Goal: Transaction & Acquisition: Purchase product/service

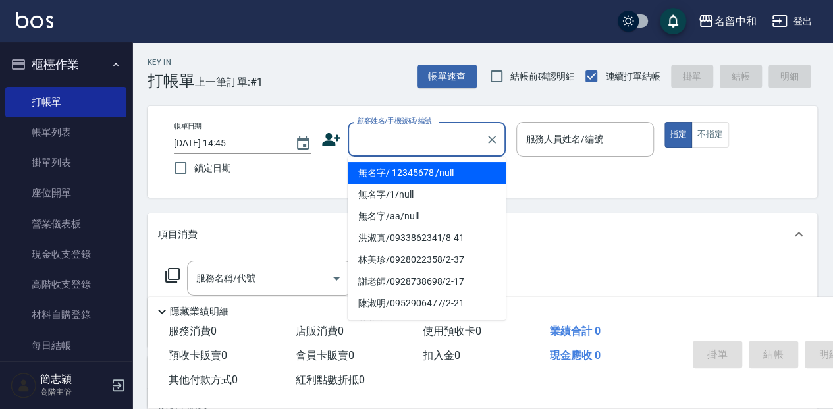
click at [437, 144] on input "顧客姓名/手機號碼/編號" at bounding box center [417, 139] width 126 height 23
click at [458, 172] on li "無名字/ 12345678 /null" at bounding box center [427, 173] width 158 height 22
type input "無名字/ 12345678 /null"
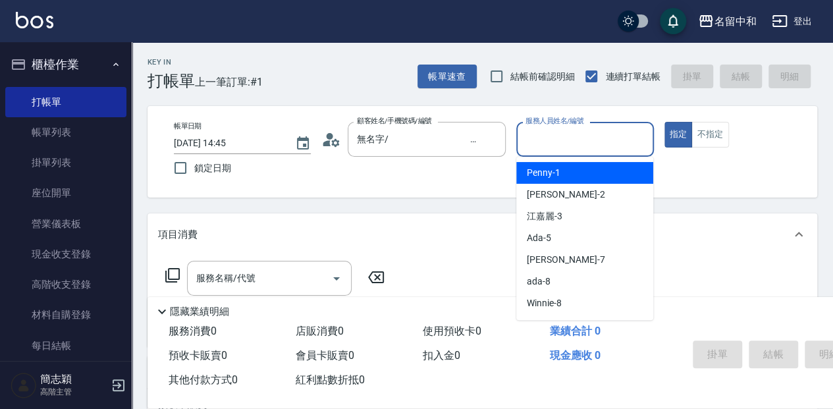
click at [591, 140] on input "服務人員姓名/編號" at bounding box center [584, 139] width 125 height 23
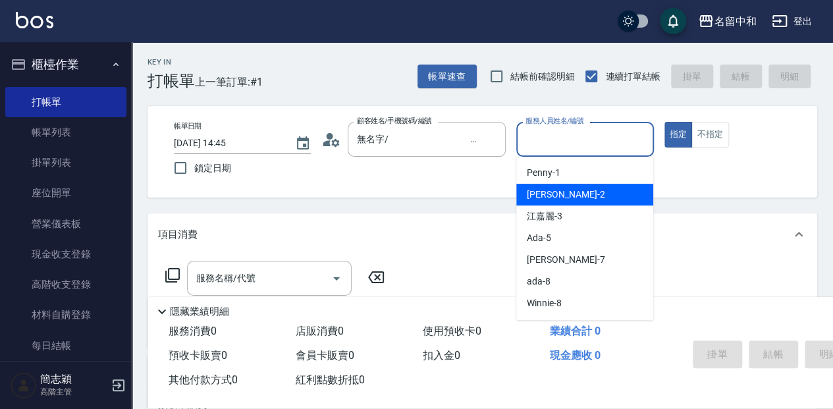
click at [584, 191] on div "[PERSON_NAME] -2" at bounding box center [584, 195] width 137 height 22
type input "[PERSON_NAME]-2"
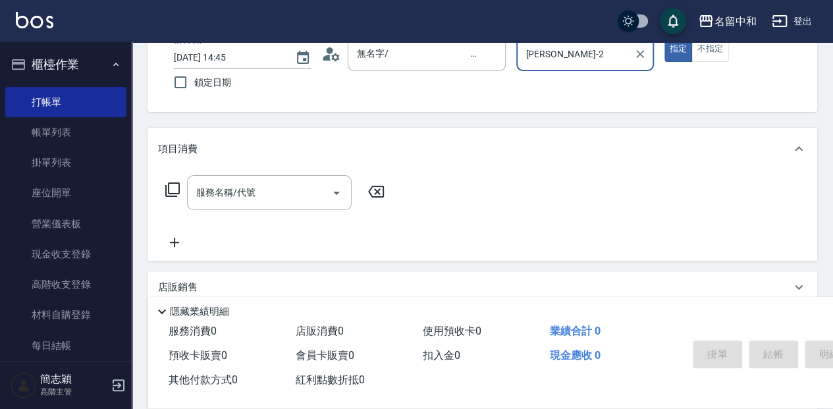
scroll to position [88, 0]
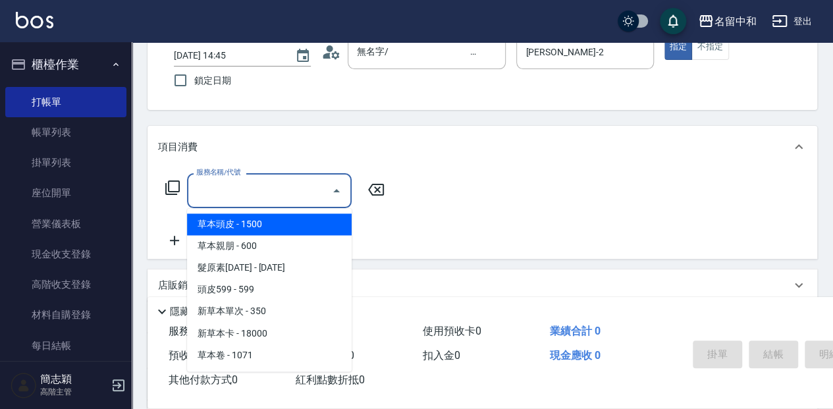
click at [296, 183] on input "服務名稱/代號" at bounding box center [259, 190] width 133 height 23
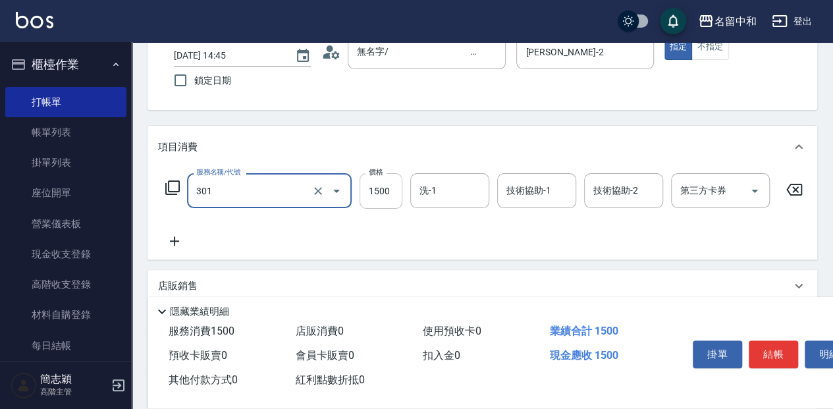
type input "燙髮(1500](301)"
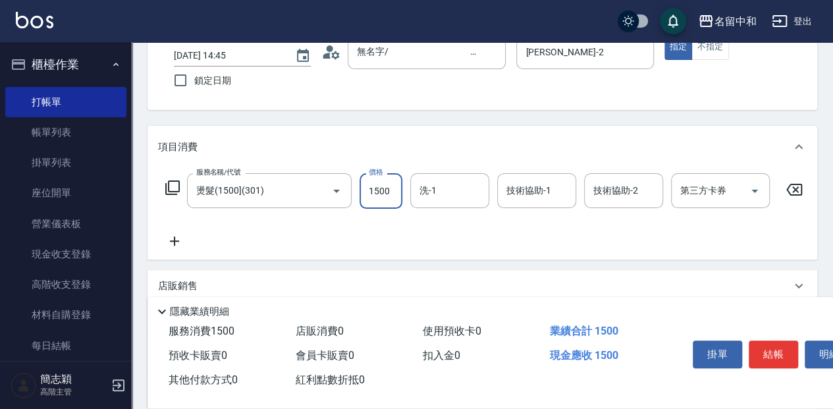
click at [390, 192] on input "1500" at bounding box center [380, 191] width 43 height 36
type input "2250"
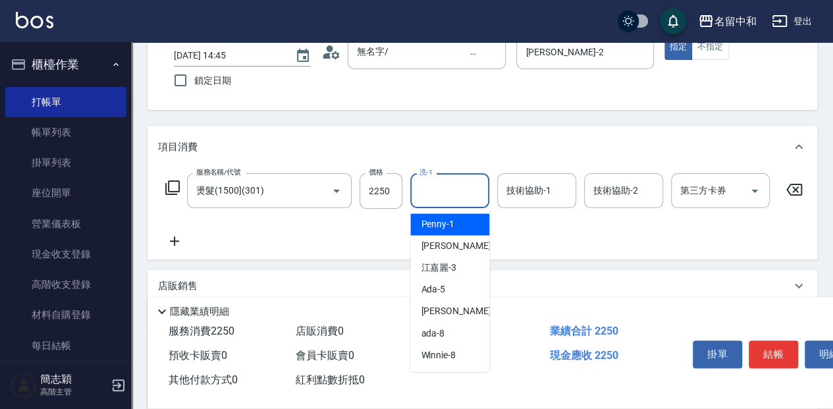
click at [456, 187] on input "洗-1" at bounding box center [449, 190] width 67 height 23
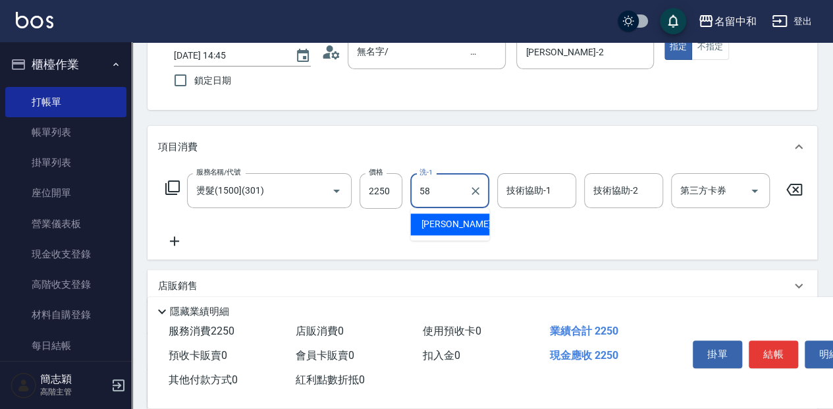
click at [475, 227] on div "[PERSON_NAME] -58" at bounding box center [449, 224] width 79 height 22
type input "[PERSON_NAME]-58"
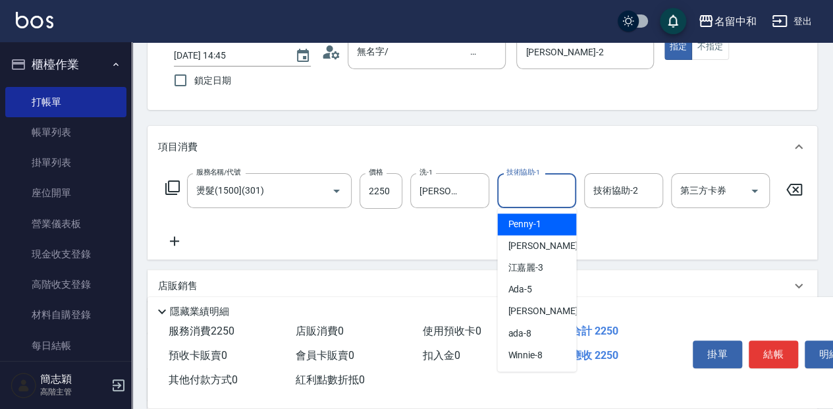
click at [539, 190] on input "技術協助-1" at bounding box center [536, 190] width 67 height 23
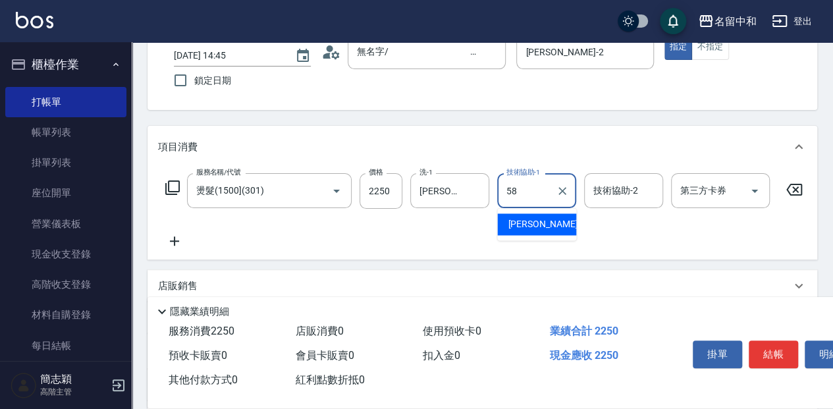
drag, startPoint x: 564, startPoint y: 221, endPoint x: 614, endPoint y: 209, distance: 51.3
click at [565, 221] on div "[PERSON_NAME] -58" at bounding box center [536, 224] width 79 height 22
type input "[PERSON_NAME]-58"
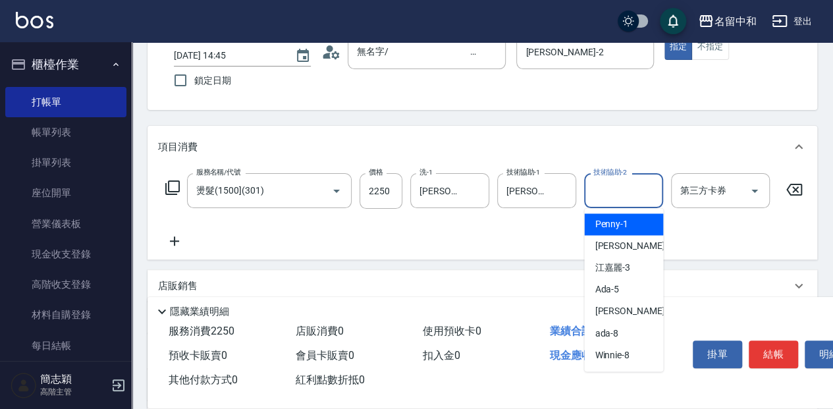
click at [631, 192] on input "技術協助-2" at bounding box center [623, 190] width 67 height 23
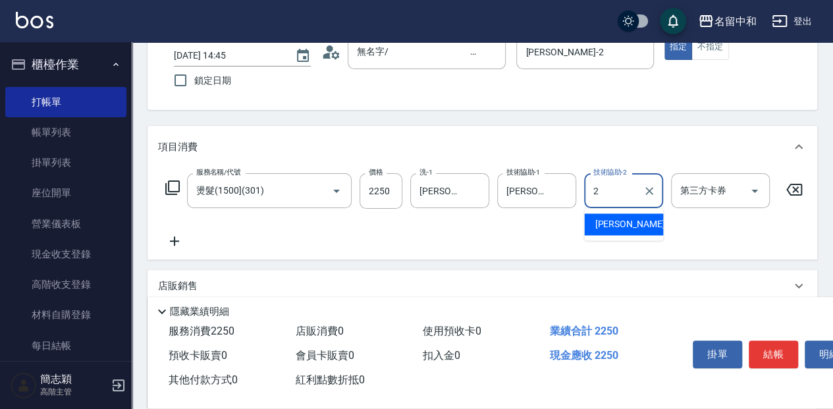
click at [627, 225] on div "[PERSON_NAME] -2" at bounding box center [623, 224] width 79 height 22
type input "[PERSON_NAME]-2"
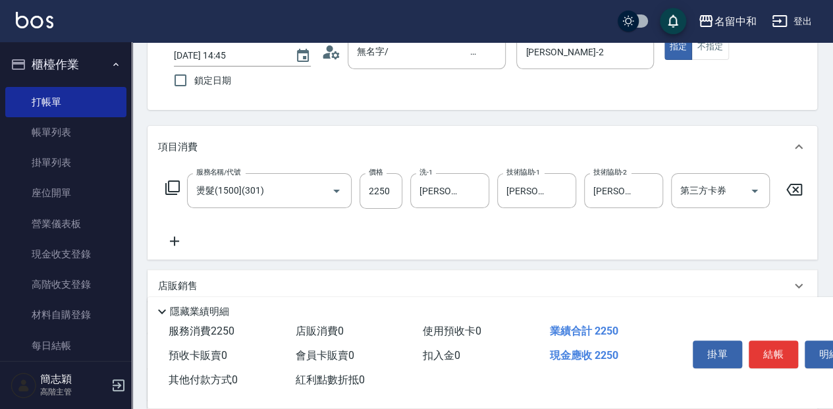
click at [172, 244] on icon at bounding box center [174, 241] width 33 height 16
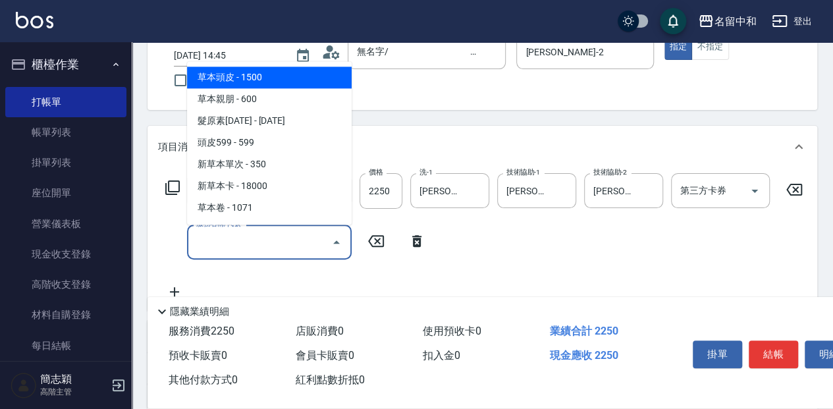
click at [292, 242] on input "服務名稱/代號" at bounding box center [259, 241] width 133 height 23
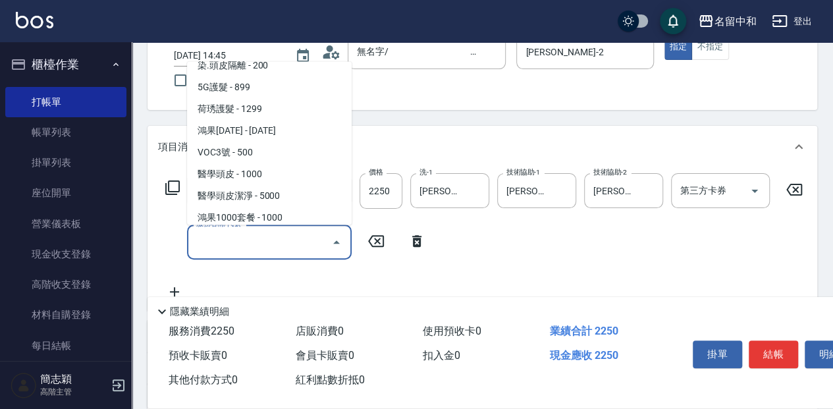
scroll to position [1229, 0]
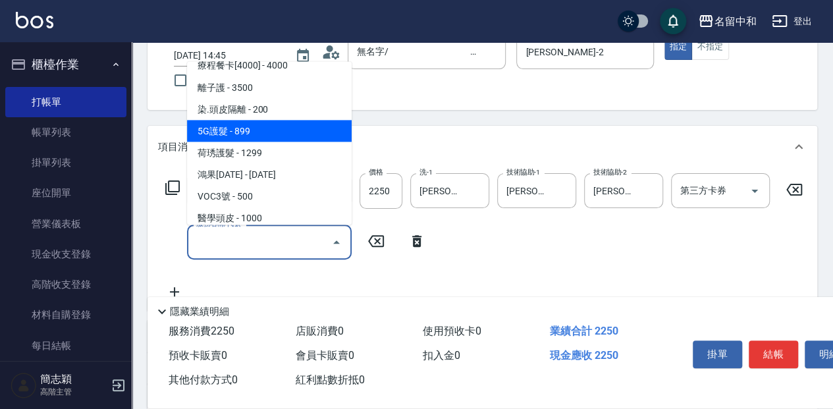
click at [262, 128] on span "5G護髮 - 899" at bounding box center [269, 131] width 165 height 22
type input "5G護髮(613)"
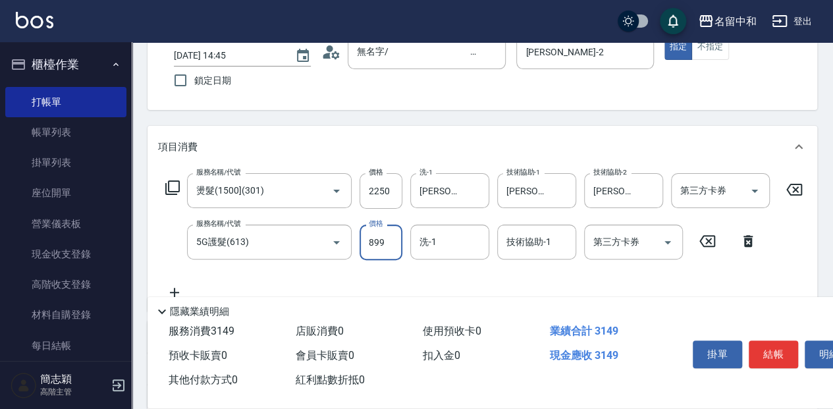
click at [384, 238] on input "899" at bounding box center [380, 243] width 43 height 36
type input "999"
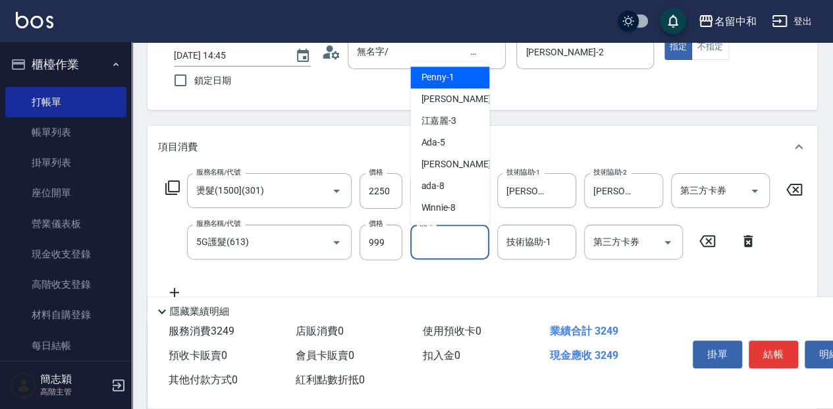
click at [464, 242] on input "洗-1" at bounding box center [449, 241] width 67 height 23
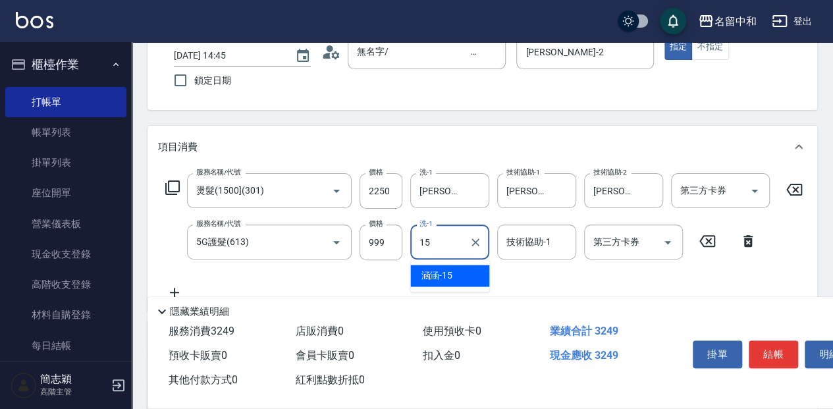
click at [470, 282] on div "涵涵 -15" at bounding box center [449, 276] width 79 height 22
type input "涵涵-15"
drag, startPoint x: 520, startPoint y: 245, endPoint x: 534, endPoint y: 240, distance: 14.6
click at [520, 245] on input "技術協助-1" at bounding box center [536, 241] width 67 height 23
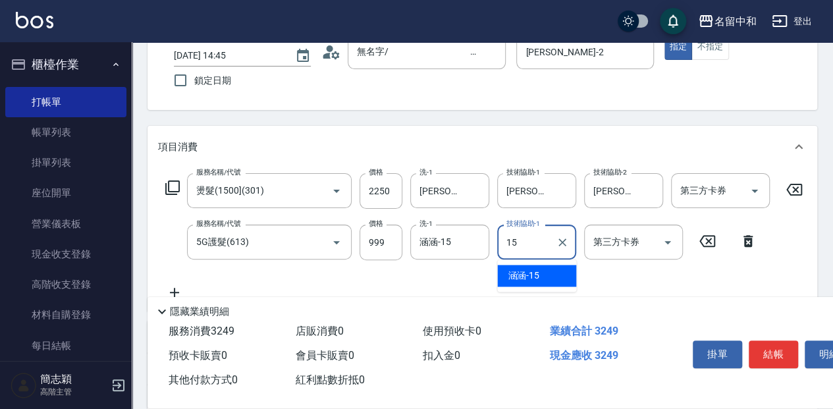
click at [560, 269] on div "涵涵 -15" at bounding box center [536, 276] width 79 height 22
type input "涵涵-15"
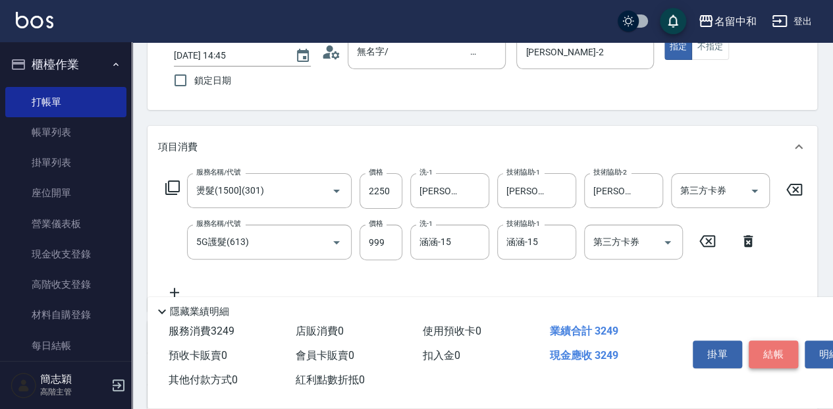
click at [774, 348] on button "結帳" at bounding box center [773, 354] width 49 height 28
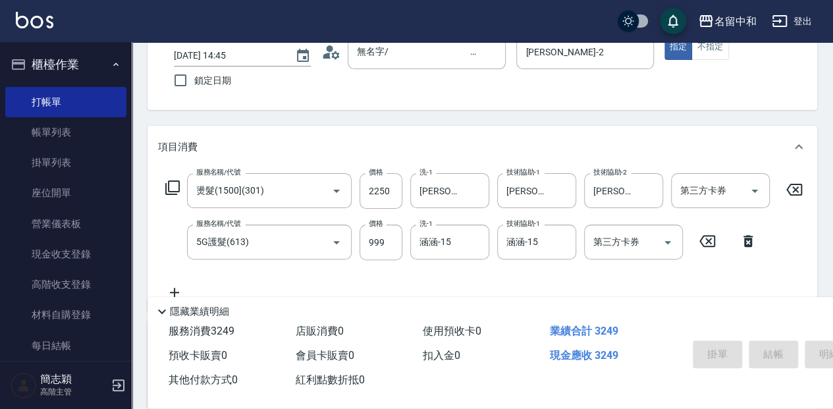
type input "[DATE] 15:33"
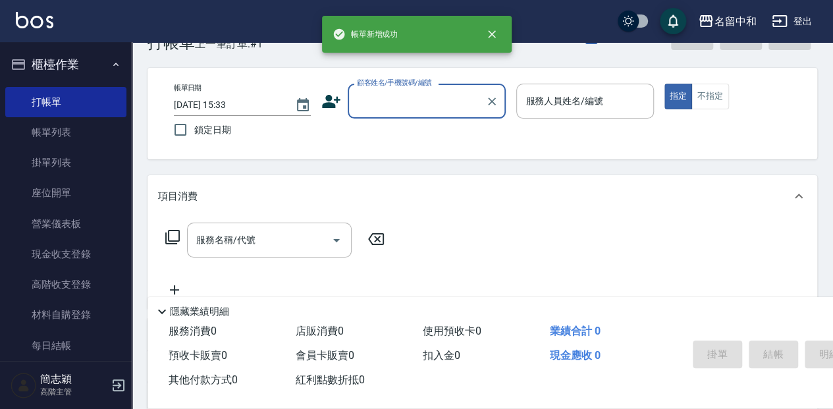
scroll to position [0, 0]
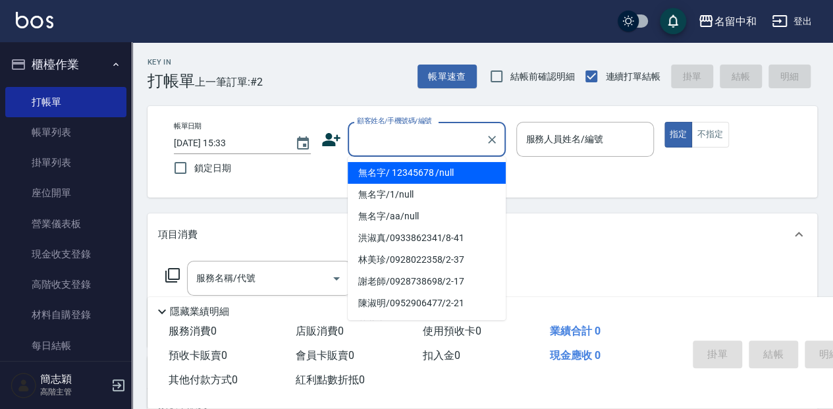
click at [418, 142] on input "顧客姓名/手機號碼/編號" at bounding box center [417, 139] width 126 height 23
click at [452, 171] on li "無名字/ 12345678 /null" at bounding box center [427, 173] width 158 height 22
type input "無名字/ 12345678 /null"
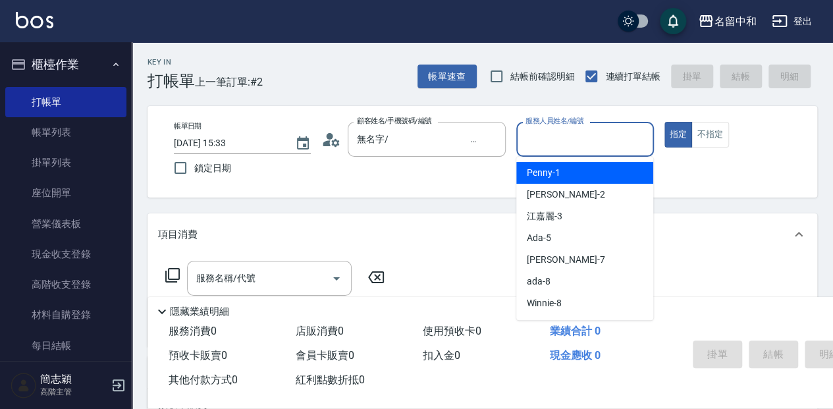
click at [613, 134] on input "服務人員姓名/編號" at bounding box center [584, 139] width 125 height 23
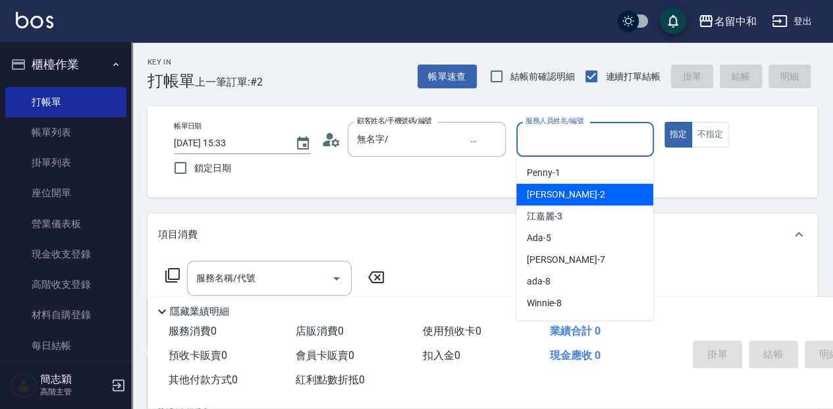
click at [593, 191] on div "[PERSON_NAME] -2" at bounding box center [584, 195] width 137 height 22
type input "[PERSON_NAME]-2"
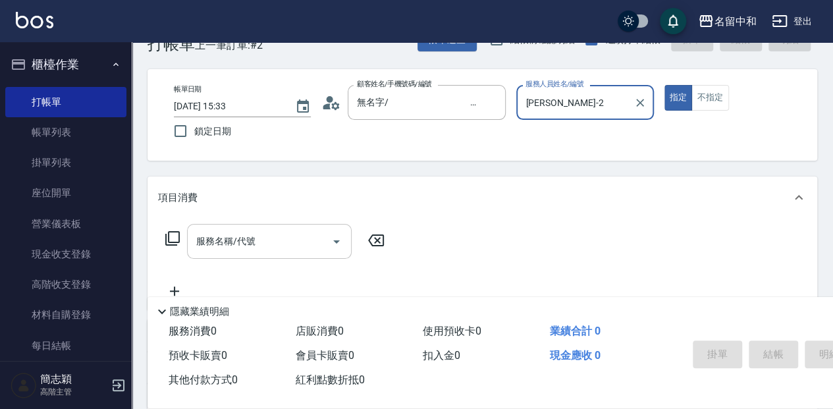
scroll to position [88, 0]
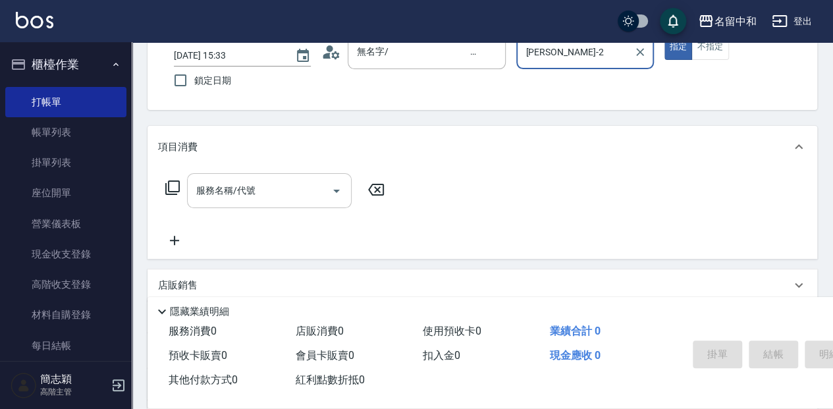
click at [246, 192] on input "服務名稱/代號" at bounding box center [259, 190] width 133 height 23
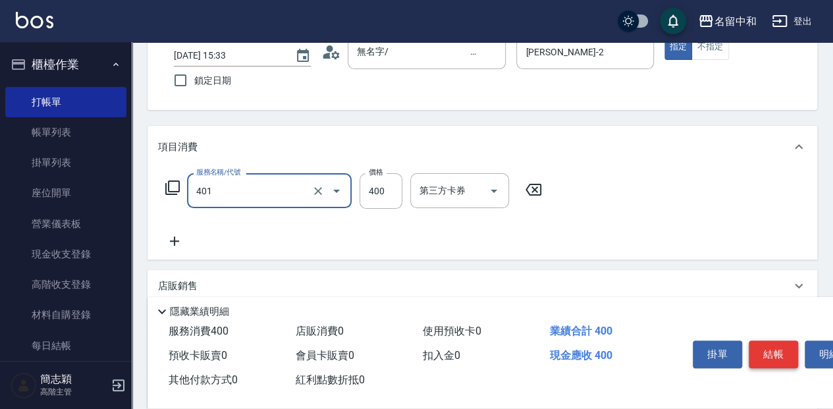
type input "剪髮(400)(401)"
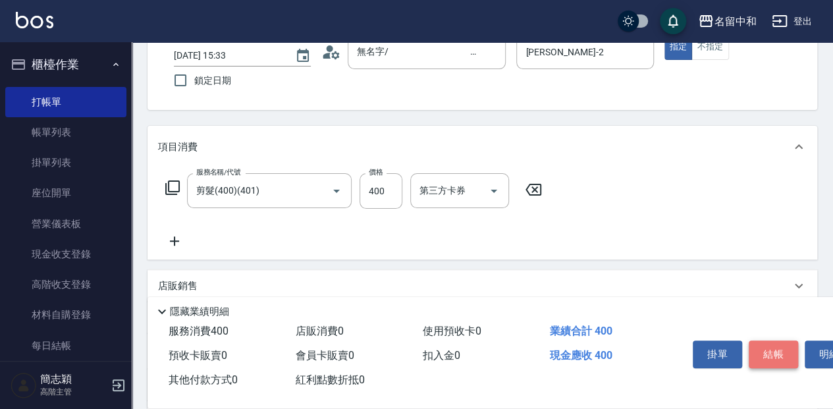
click at [770, 346] on button "結帳" at bounding box center [773, 354] width 49 height 28
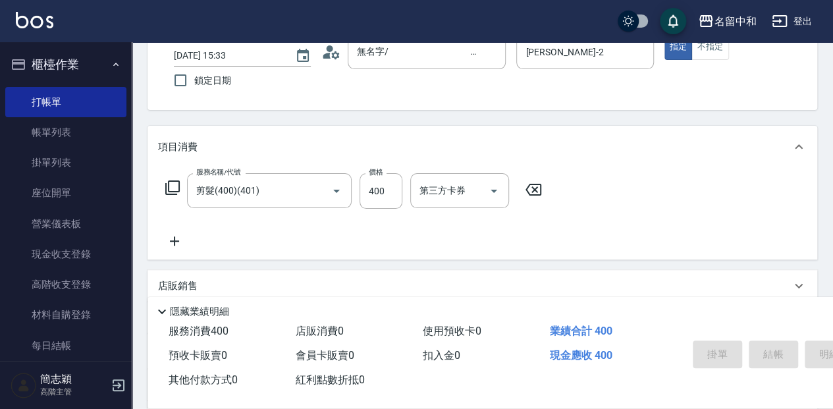
type input "[DATE] 15:34"
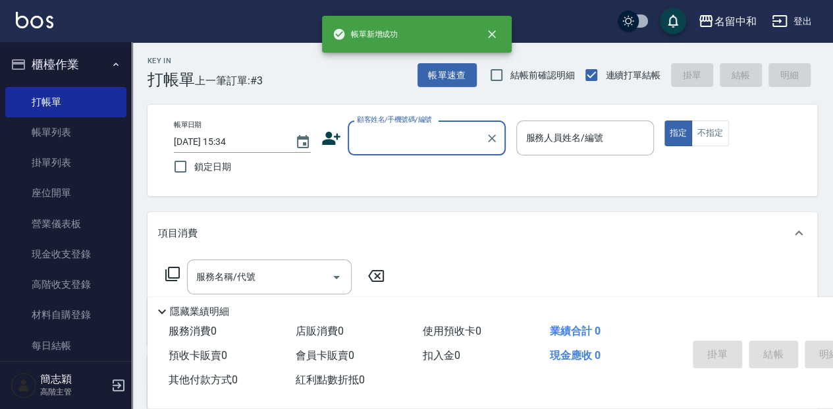
scroll to position [0, 0]
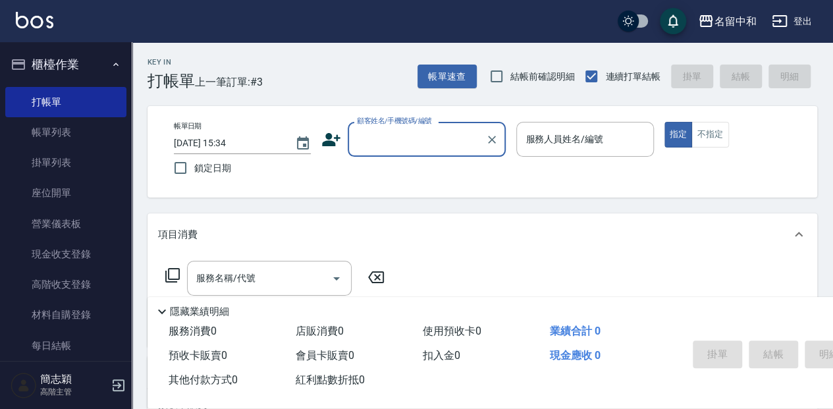
click at [444, 137] on input "顧客姓名/手機號碼/編號" at bounding box center [417, 139] width 126 height 23
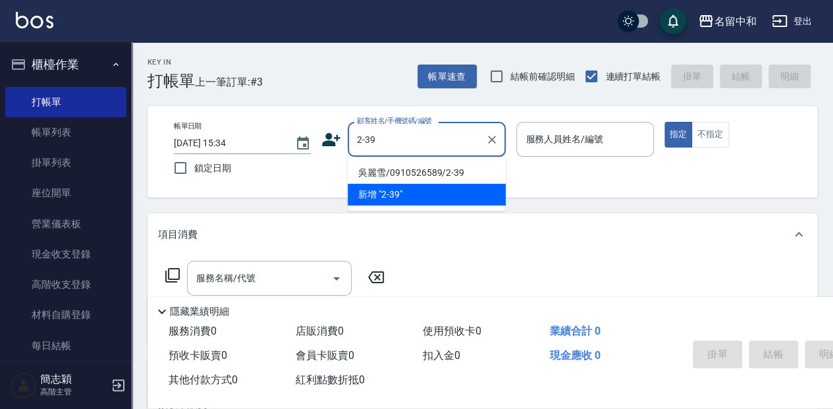
click at [446, 169] on li "吳麗雪/0910526589/2-39" at bounding box center [427, 173] width 158 height 22
type input "吳麗雪/0910526589/2-39"
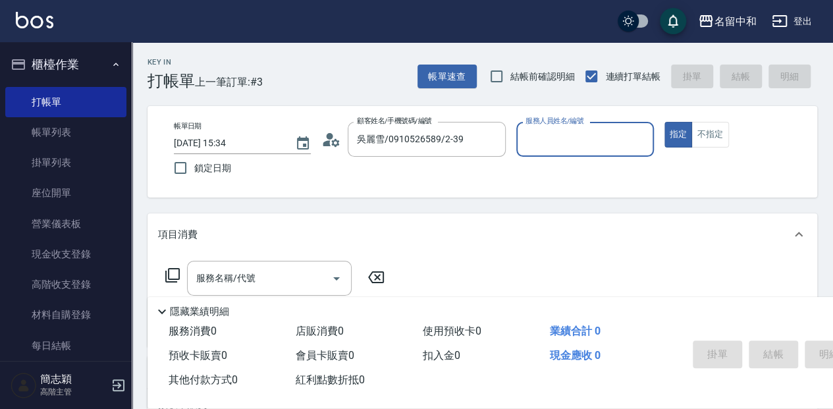
type input "[PERSON_NAME]-2"
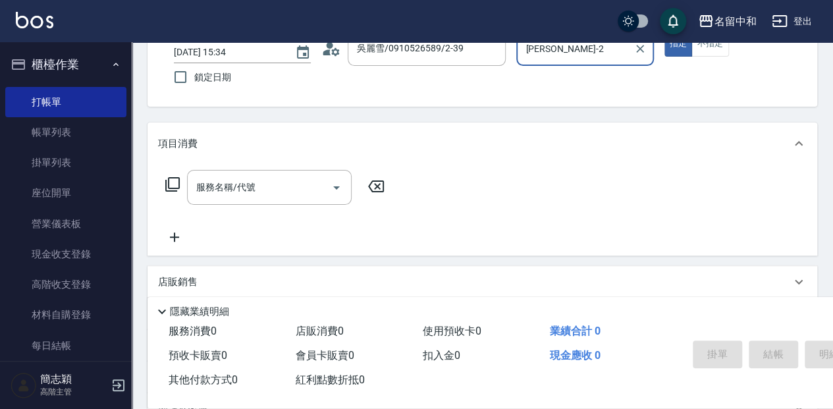
scroll to position [132, 0]
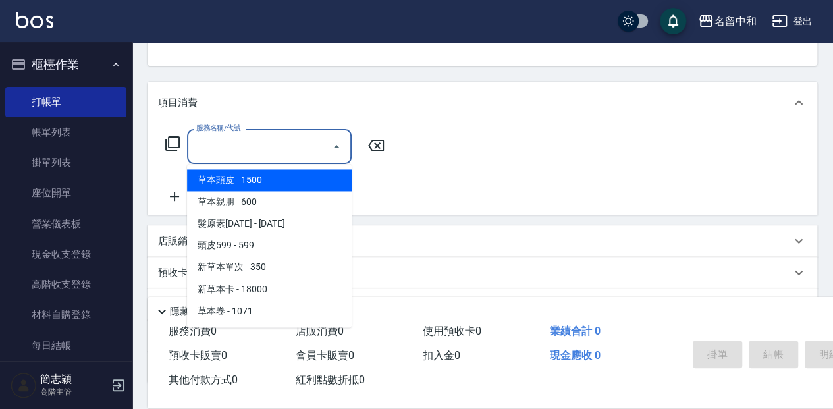
click at [267, 151] on input "服務名稱/代號" at bounding box center [259, 146] width 133 height 23
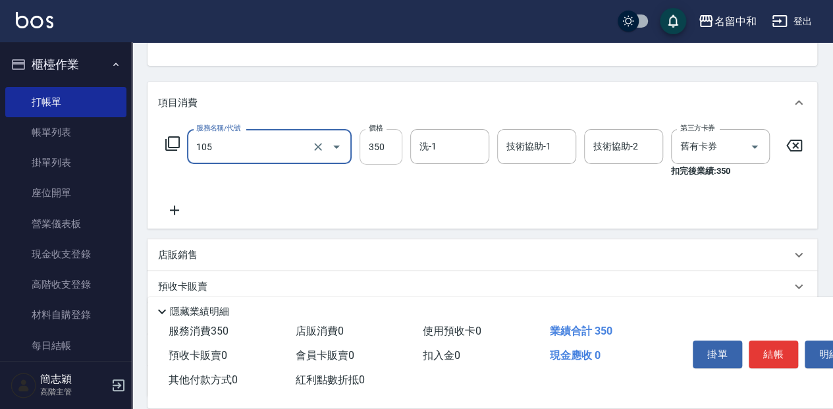
type input "新草本單次(105)"
click at [384, 148] on input "350" at bounding box center [380, 147] width 43 height 36
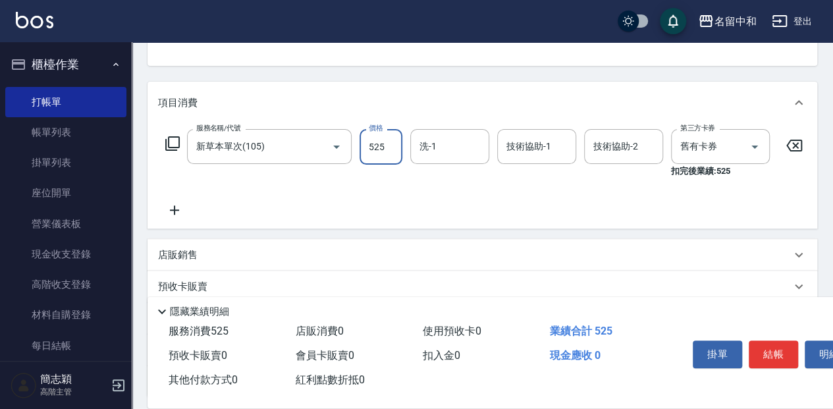
type input "525"
click at [450, 147] on input "洗-1" at bounding box center [449, 146] width 67 height 23
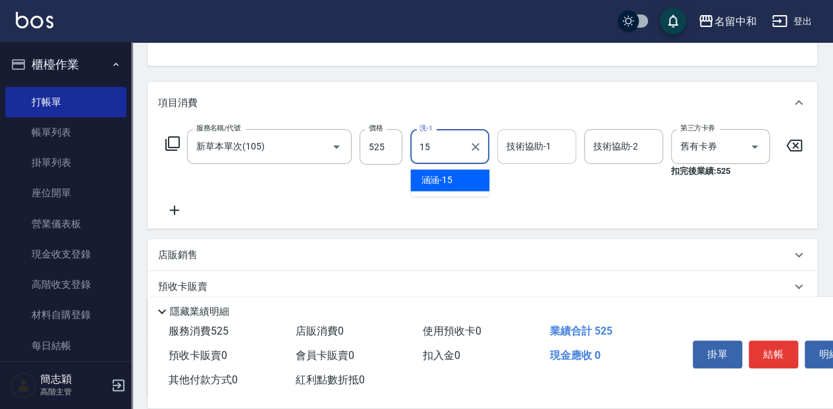
drag, startPoint x: 471, startPoint y: 176, endPoint x: 552, endPoint y: 151, distance: 84.8
click at [474, 175] on div "涵涵 -15" at bounding box center [449, 180] width 79 height 22
type input "涵涵-15"
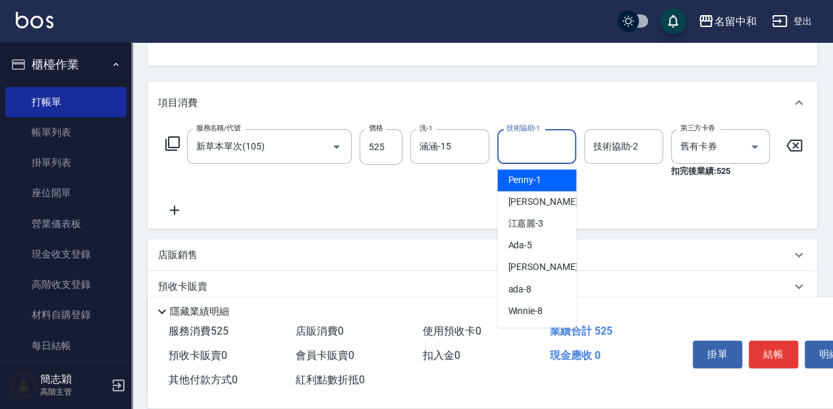
click at [552, 150] on input "技術協助-1" at bounding box center [536, 146] width 67 height 23
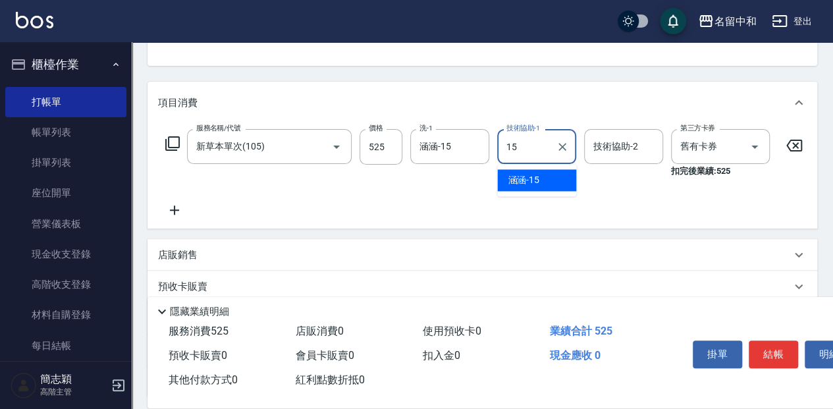
drag, startPoint x: 557, startPoint y: 183, endPoint x: 615, endPoint y: 158, distance: 63.1
click at [558, 182] on div "涵涵 -15" at bounding box center [536, 180] width 79 height 22
type input "涵涵-15"
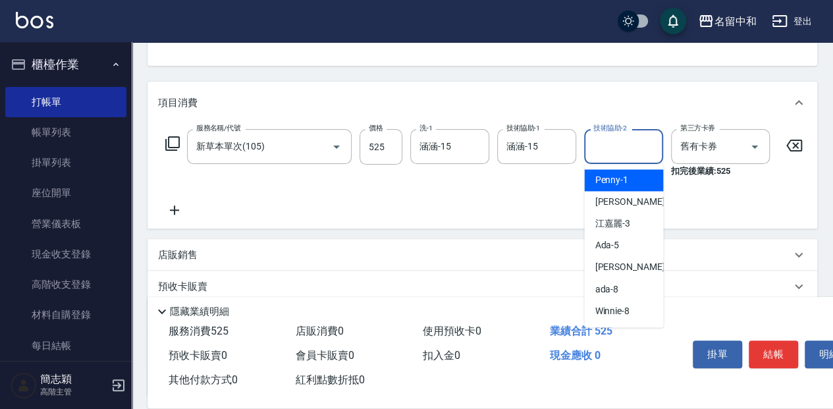
click at [620, 149] on input "技術協助-2" at bounding box center [623, 146] width 67 height 23
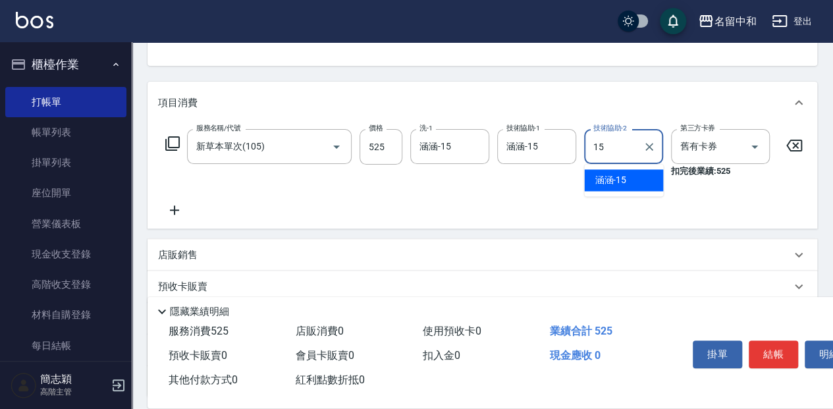
click at [637, 176] on div "涵涵 -15" at bounding box center [623, 180] width 79 height 22
type input "涵涵-15"
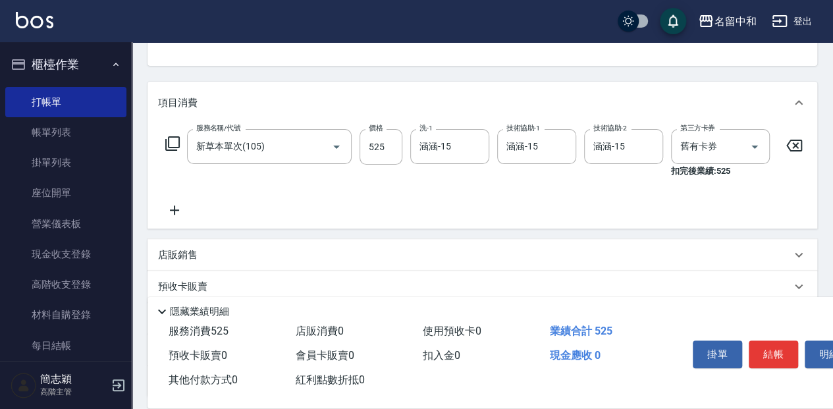
click at [174, 209] on icon at bounding box center [174, 209] width 9 height 9
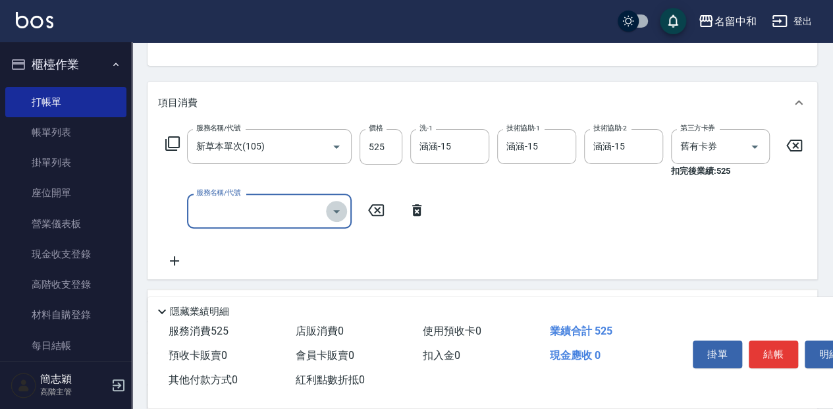
click at [338, 211] on icon "Open" at bounding box center [337, 211] width 16 height 16
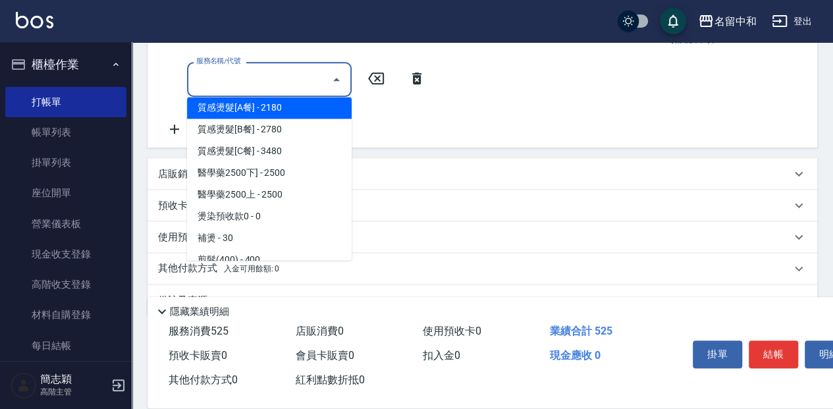
scroll to position [834, 0]
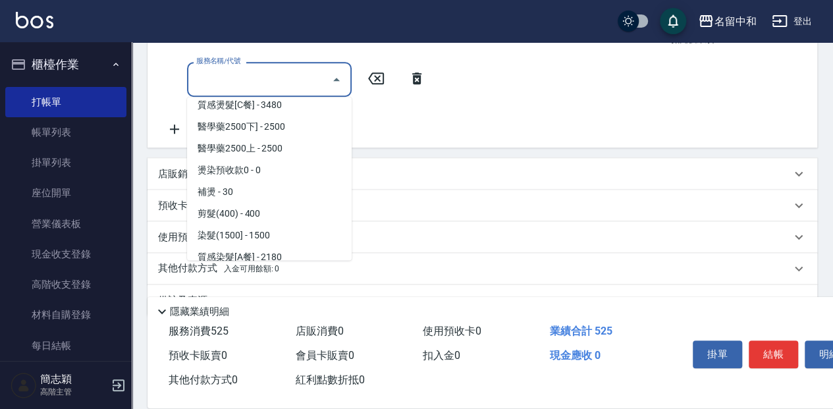
click at [261, 197] on span "補燙 - 30" at bounding box center [269, 192] width 165 height 22
type input "補燙(315)"
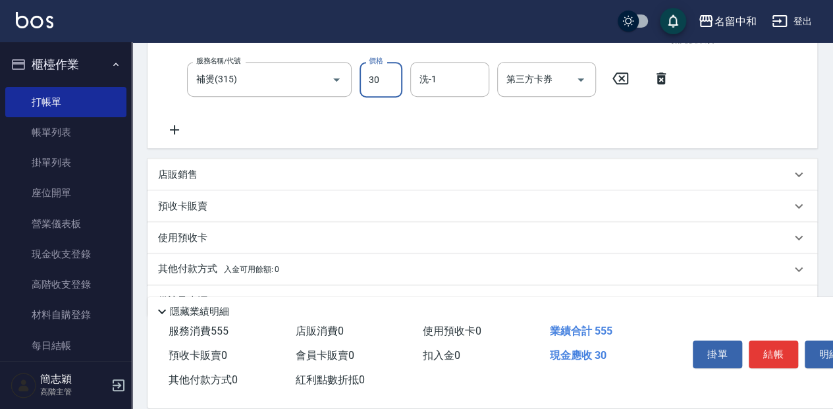
scroll to position [261, 0]
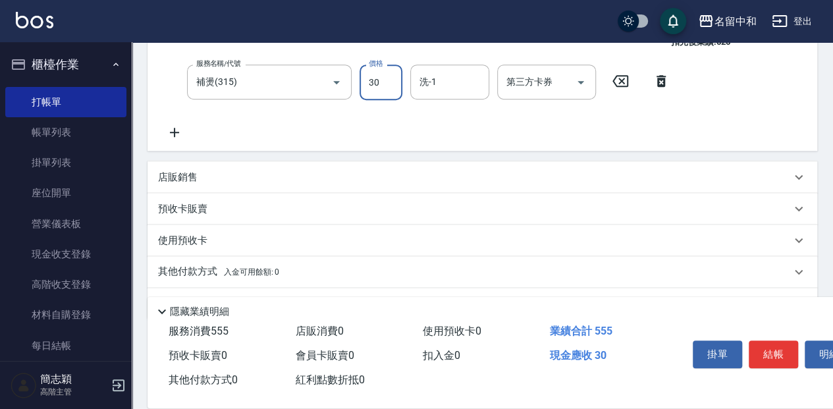
click at [381, 79] on input "30" at bounding box center [380, 83] width 43 height 36
type input "300"
click at [446, 84] on input "洗-1" at bounding box center [449, 81] width 67 height 23
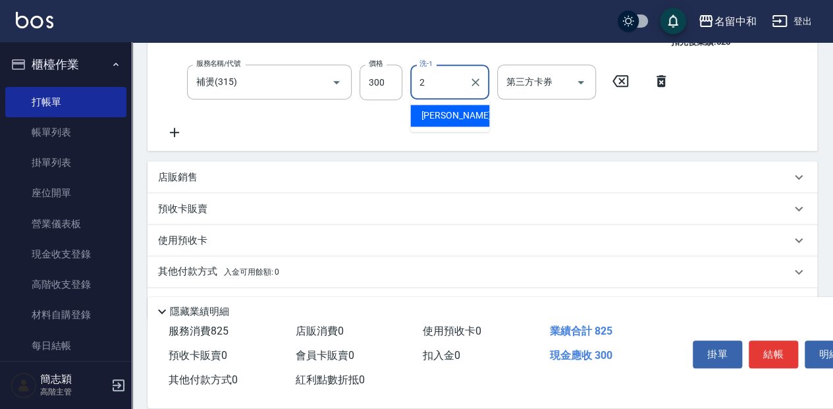
click at [469, 115] on div "[PERSON_NAME] -2" at bounding box center [449, 116] width 79 height 22
type input "[PERSON_NAME]-2"
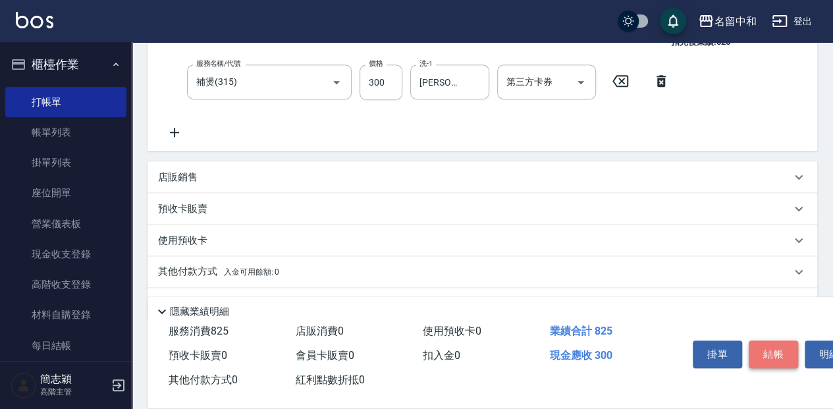
click at [786, 352] on button "結帳" at bounding box center [773, 354] width 49 height 28
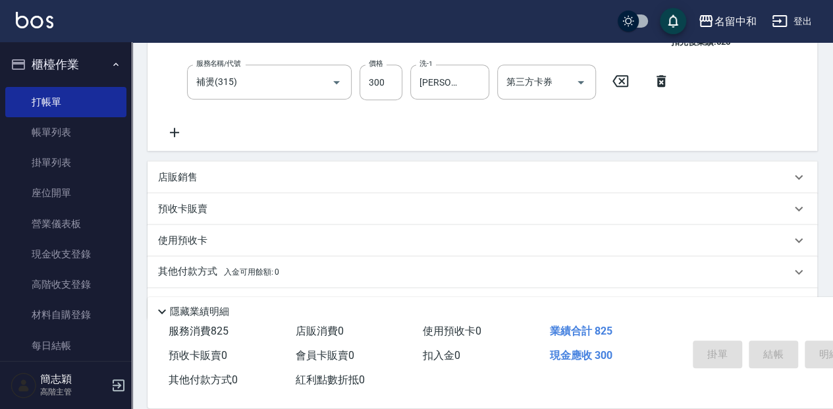
type input "[DATE] 15:36"
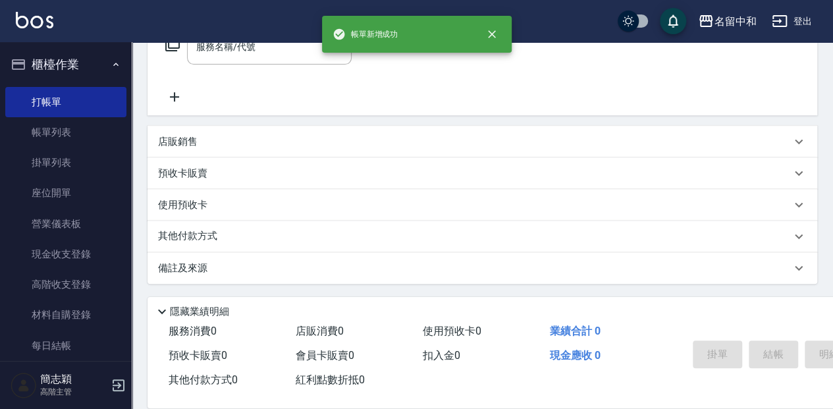
scroll to position [0, 0]
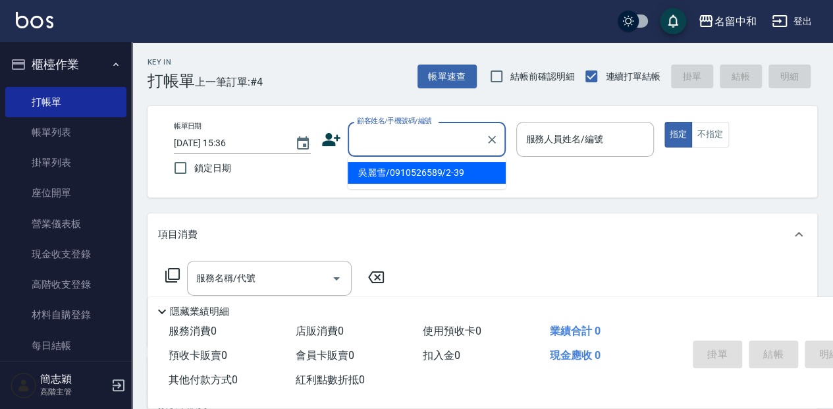
click at [437, 146] on input "顧客姓名/手機號碼/編號" at bounding box center [417, 139] width 126 height 23
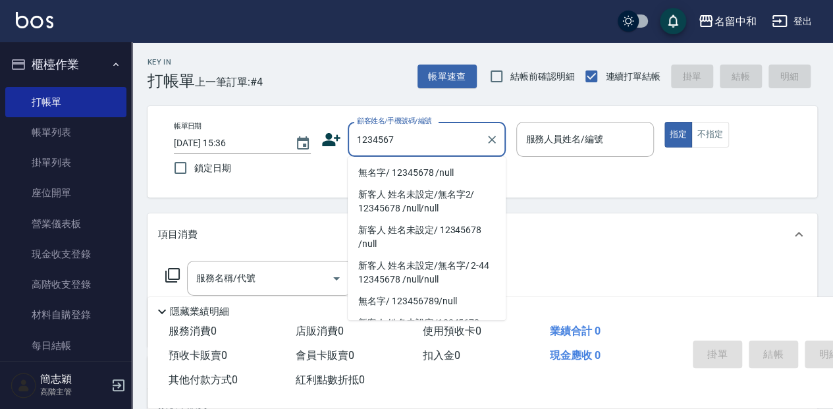
click at [453, 173] on li "無名字/ 12345678 /null" at bounding box center [427, 173] width 158 height 22
type input "無名字/ 12345678 /null"
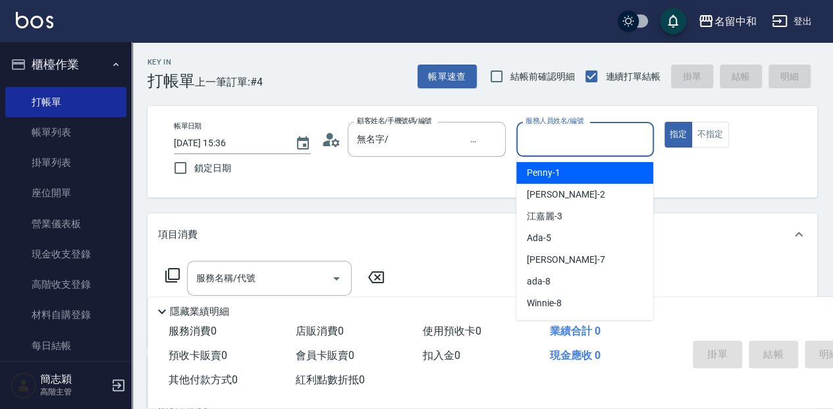
click at [578, 147] on input "服務人員姓名/編號" at bounding box center [584, 139] width 125 height 23
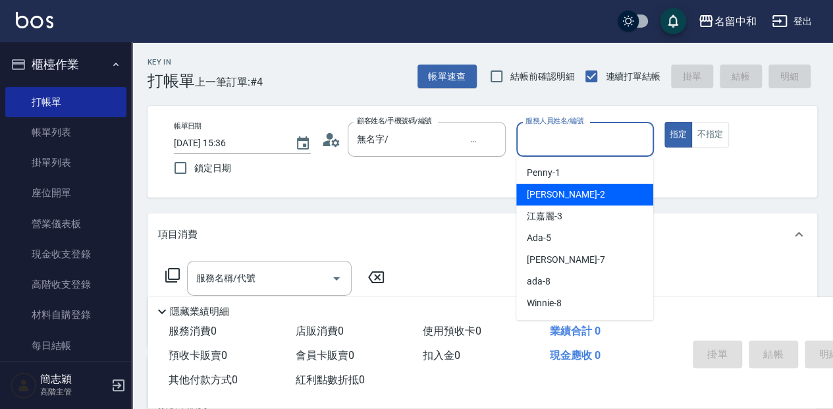
click at [569, 191] on div "[PERSON_NAME] -2" at bounding box center [584, 195] width 137 height 22
type input "[PERSON_NAME]-2"
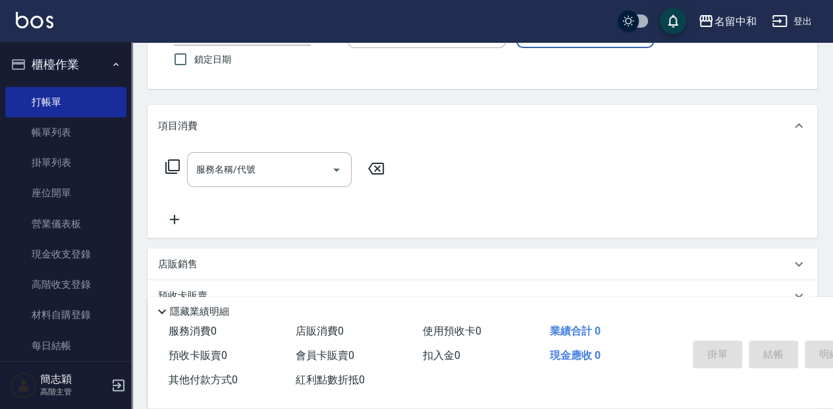
scroll to position [132, 0]
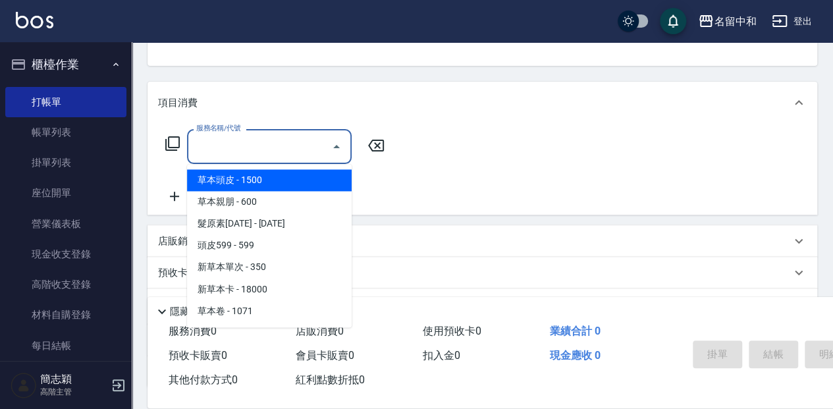
click at [282, 139] on input "服務名稱/代號" at bounding box center [259, 146] width 133 height 23
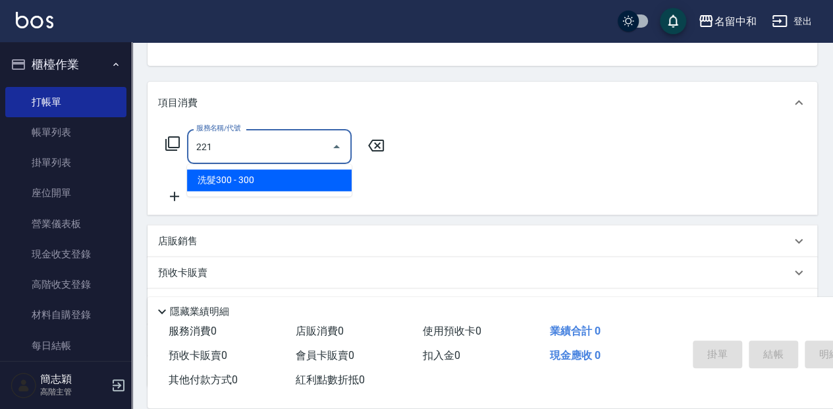
click at [311, 181] on span "洗髮300 - 300" at bounding box center [269, 180] width 165 height 22
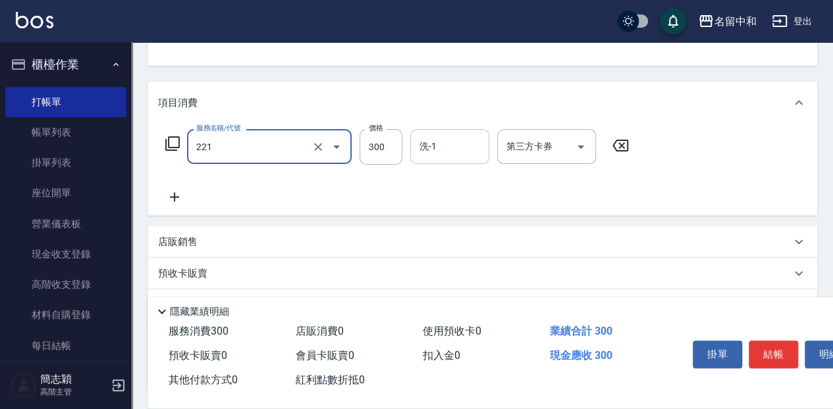
type input "洗髮300(221)"
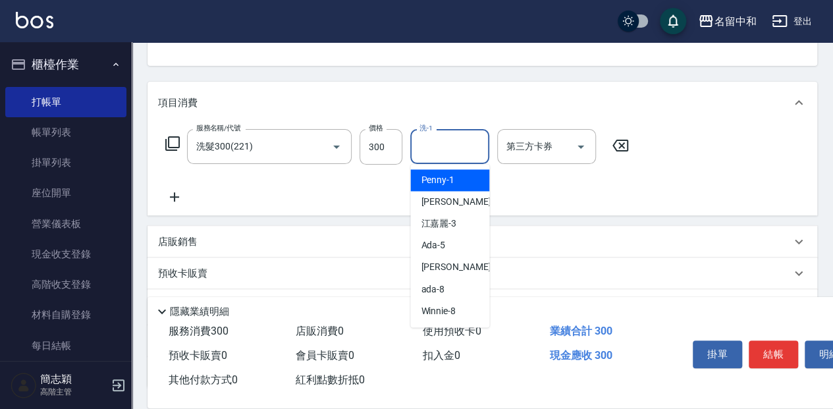
click at [436, 149] on input "洗-1" at bounding box center [449, 146] width 67 height 23
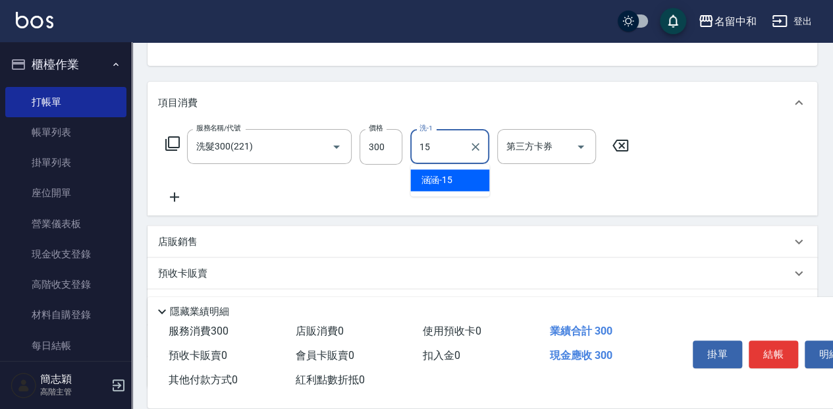
click at [467, 180] on div "涵涵 -15" at bounding box center [449, 180] width 79 height 22
type input "涵涵-15"
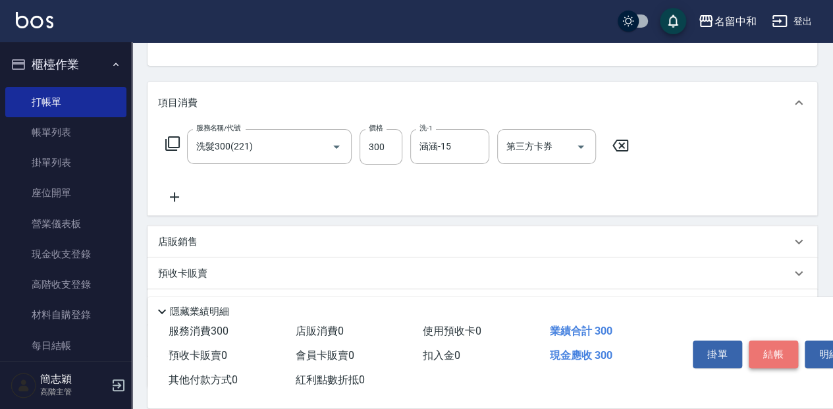
click at [783, 353] on button "結帳" at bounding box center [773, 354] width 49 height 28
click at [783, 353] on div "掛單 結帳 明細" at bounding box center [773, 355] width 172 height 41
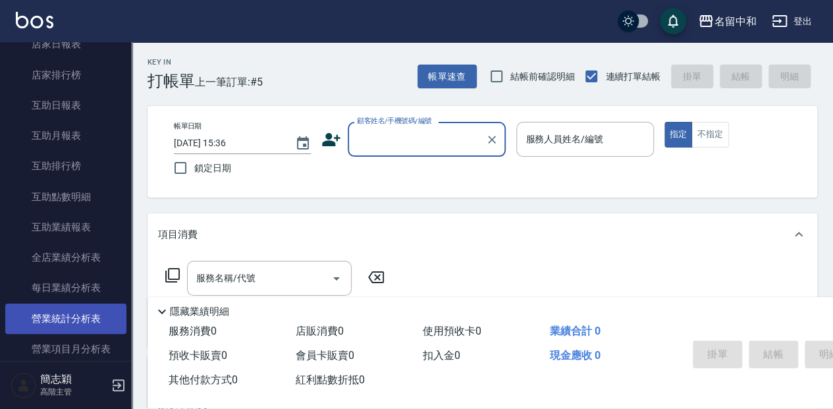
scroll to position [658, 0]
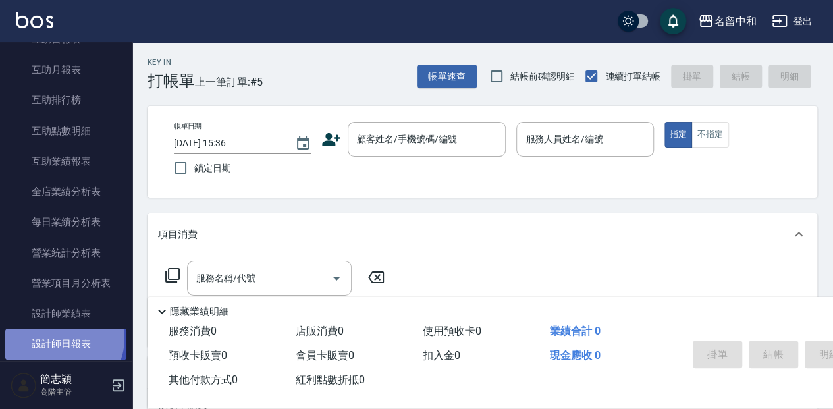
click at [63, 338] on link "設計師日報表" at bounding box center [65, 344] width 121 height 30
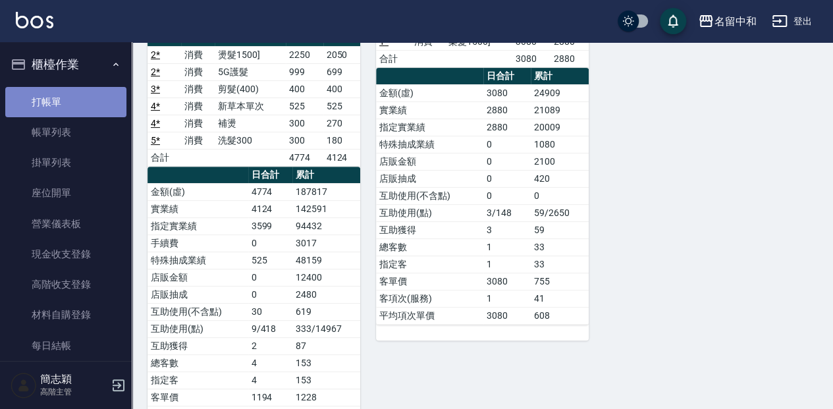
click at [96, 95] on link "打帳單" at bounding box center [65, 102] width 121 height 30
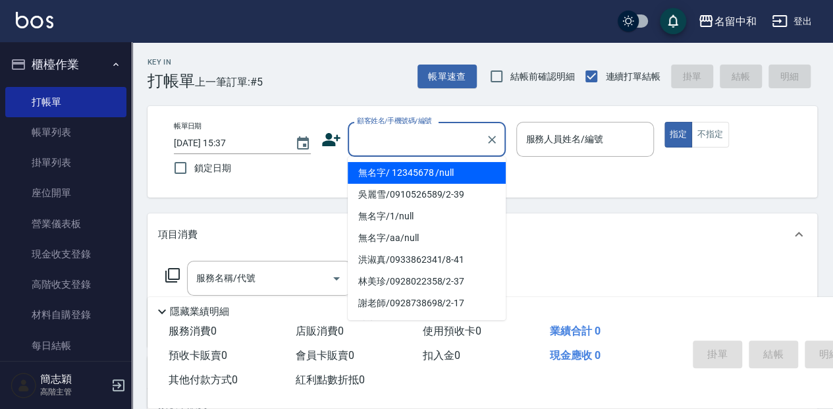
click at [410, 133] on input "顧客姓名/手機號碼/編號" at bounding box center [417, 139] width 126 height 23
click at [437, 176] on li "無名字/ 12345678 /null" at bounding box center [427, 173] width 158 height 22
type input "無名字/ 12345678 /null"
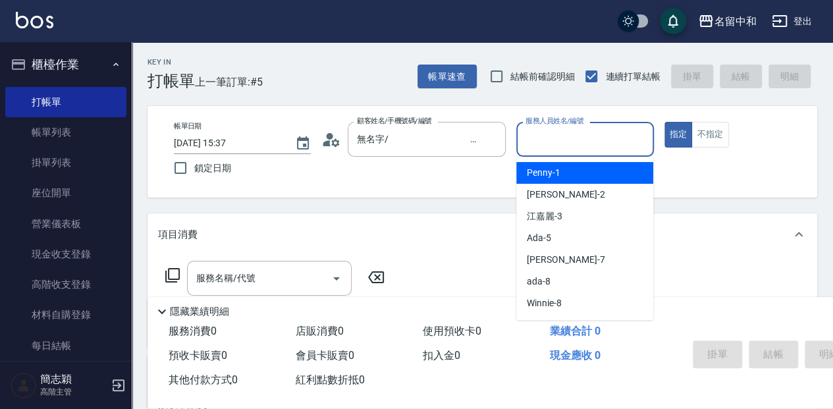
click at [555, 136] on input "服務人員姓名/編號" at bounding box center [584, 139] width 125 height 23
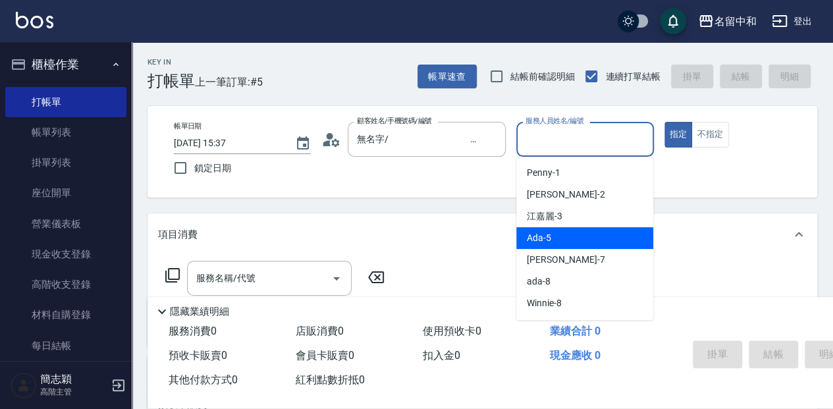
click at [578, 236] on div "Ada -5" at bounding box center [584, 238] width 137 height 22
type input "Ada-5"
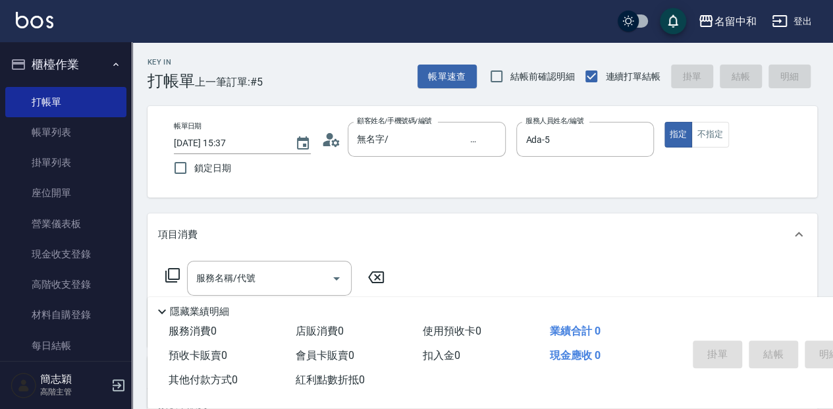
click at [169, 273] on icon at bounding box center [172, 275] width 14 height 14
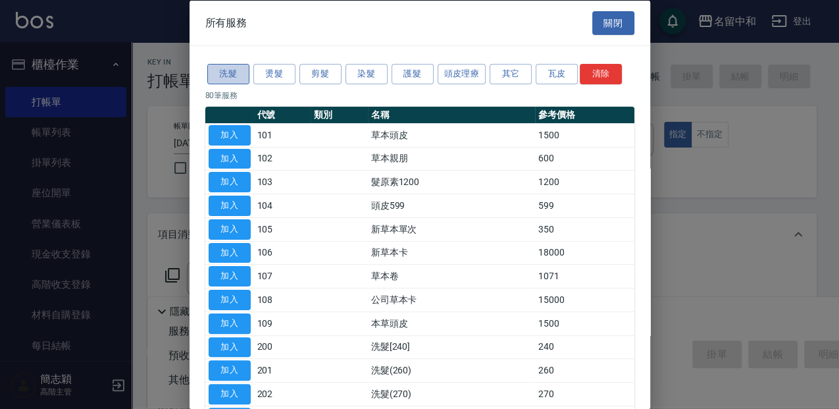
click at [226, 67] on button "洗髮" at bounding box center [228, 74] width 42 height 20
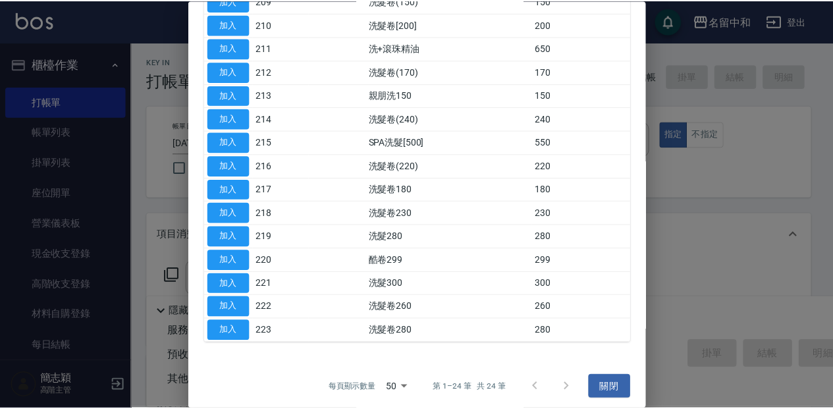
scroll to position [346, 0]
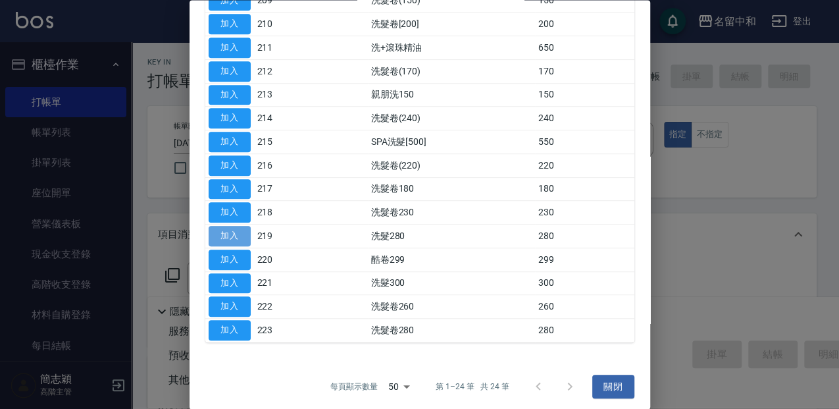
click at [242, 231] on button "加入" at bounding box center [230, 236] width 42 height 20
type input "洗髮280(219)"
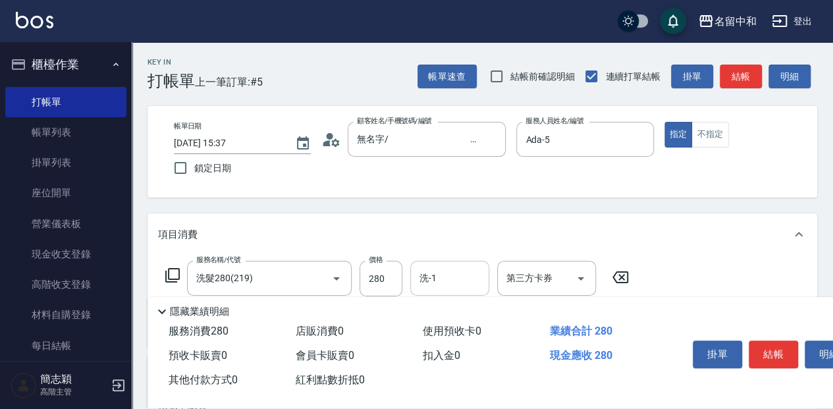
click at [429, 278] on input "洗-1" at bounding box center [449, 278] width 67 height 23
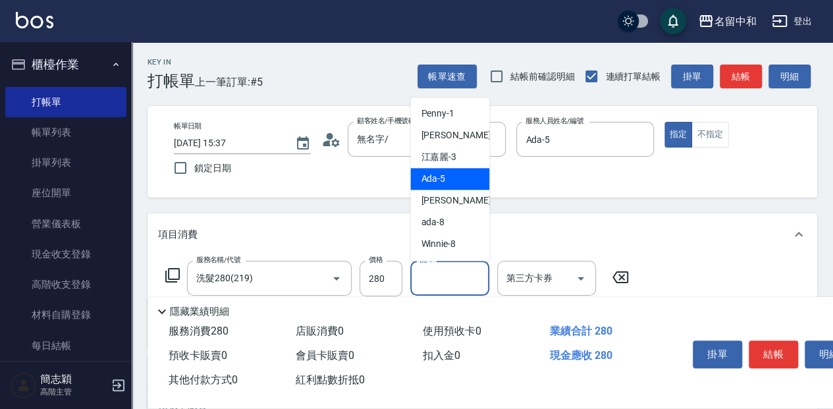
click at [460, 187] on div "Ada -5" at bounding box center [449, 179] width 79 height 22
type input "Ada-5"
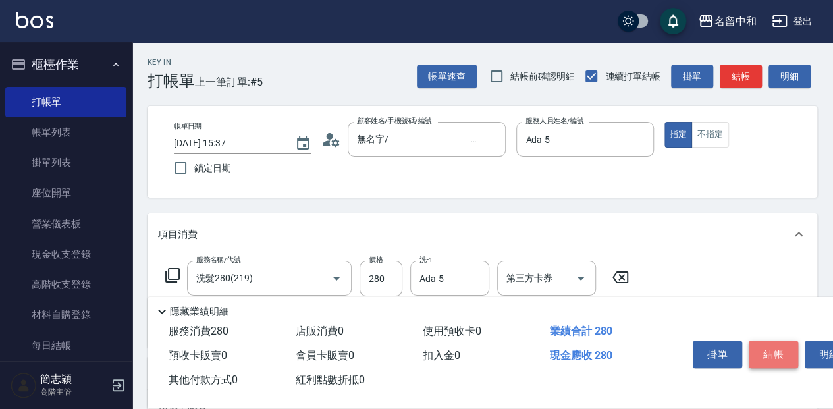
click at [779, 349] on button "結帳" at bounding box center [773, 354] width 49 height 28
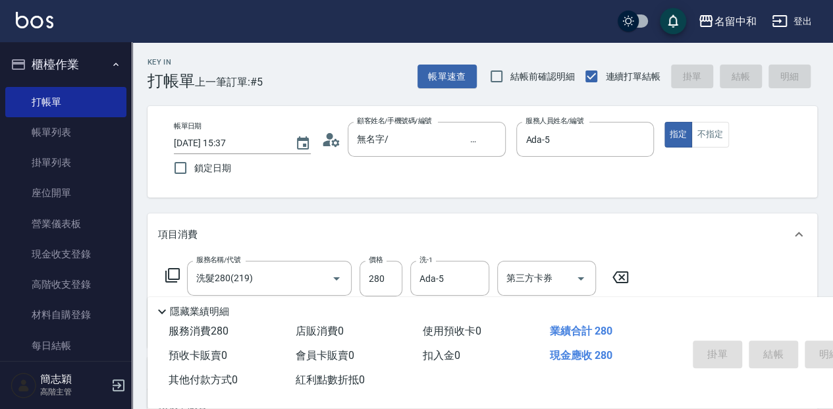
type input "[DATE] 15:48"
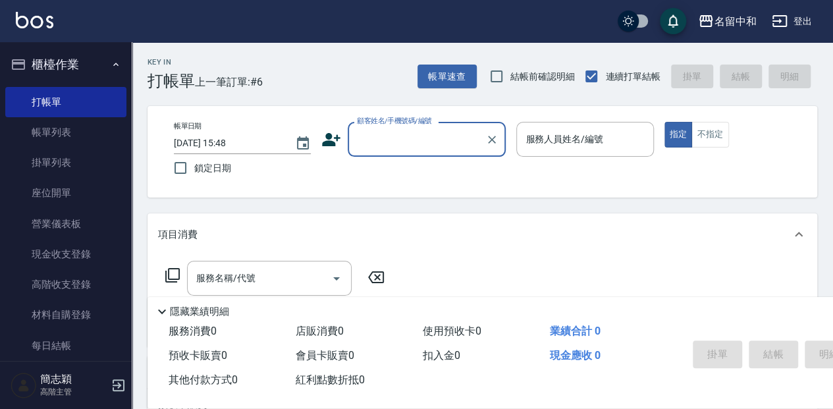
scroll to position [43, 0]
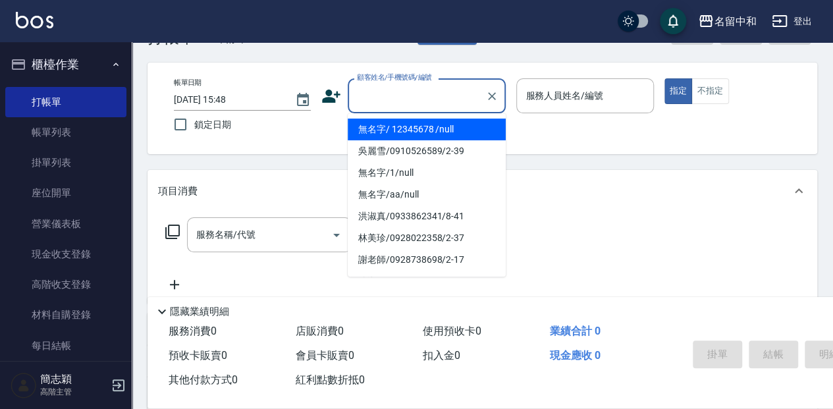
click at [410, 103] on input "顧客姓名/手機號碼/編號" at bounding box center [417, 95] width 126 height 23
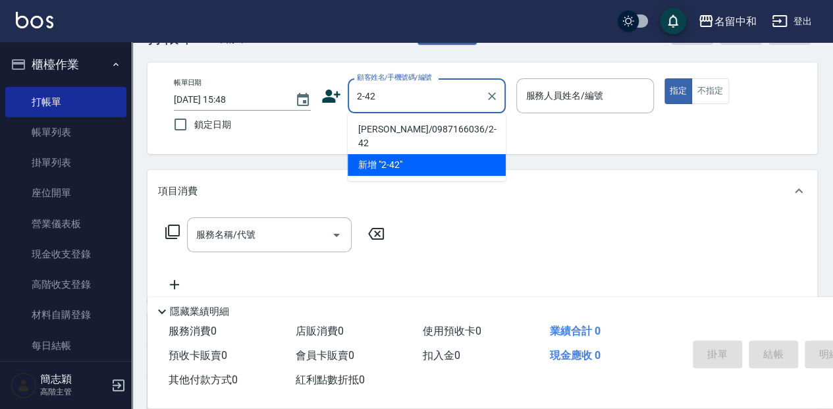
click at [448, 133] on li "[PERSON_NAME]/0987166036/2-42" at bounding box center [427, 137] width 158 height 36
type input "[PERSON_NAME]/0987166036/2-42"
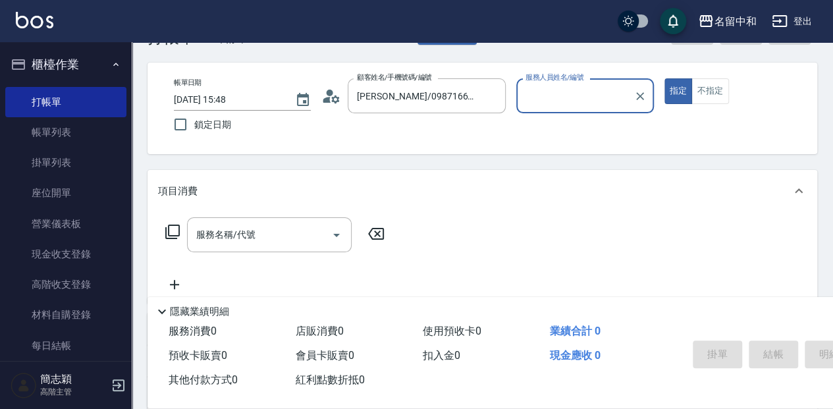
type input "[PERSON_NAME]-2"
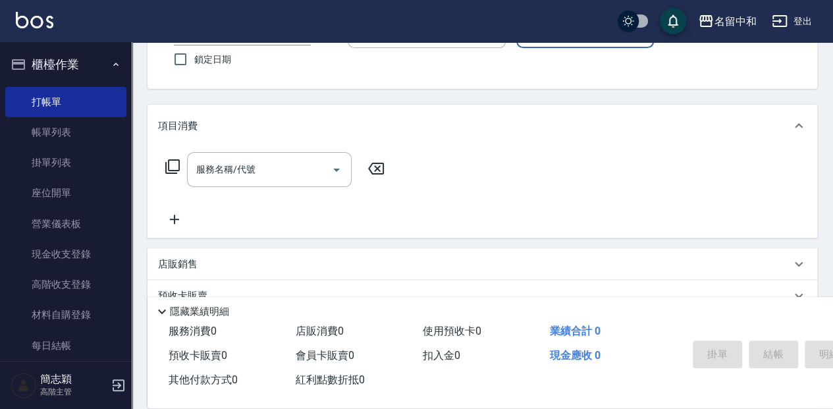
scroll to position [132, 0]
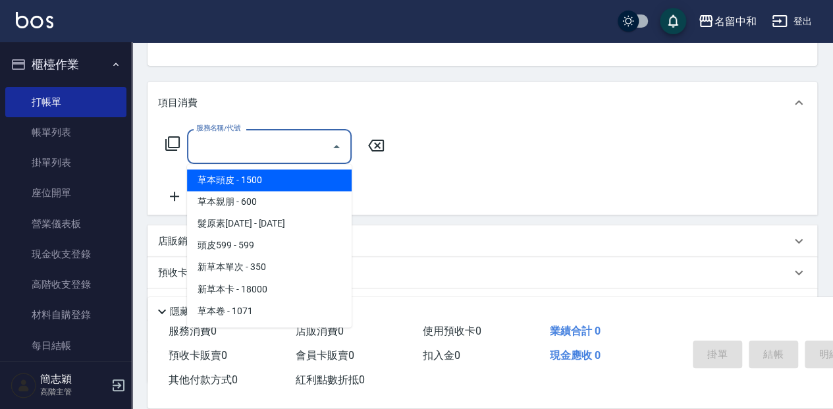
click at [269, 147] on input "服務名稱/代號" at bounding box center [259, 146] width 133 height 23
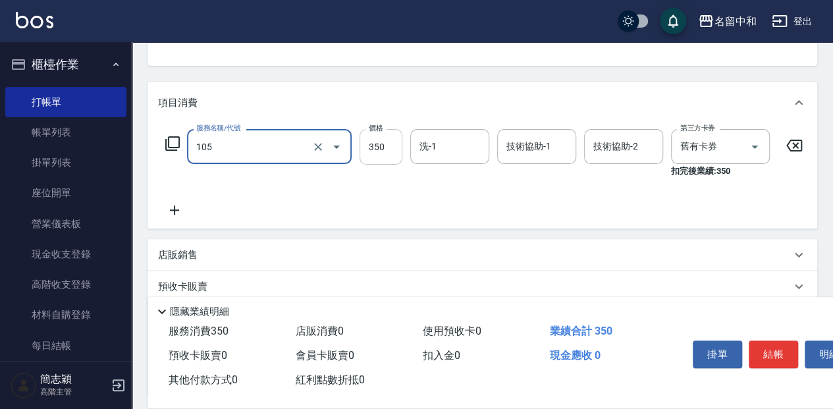
type input "新草本單次(105)"
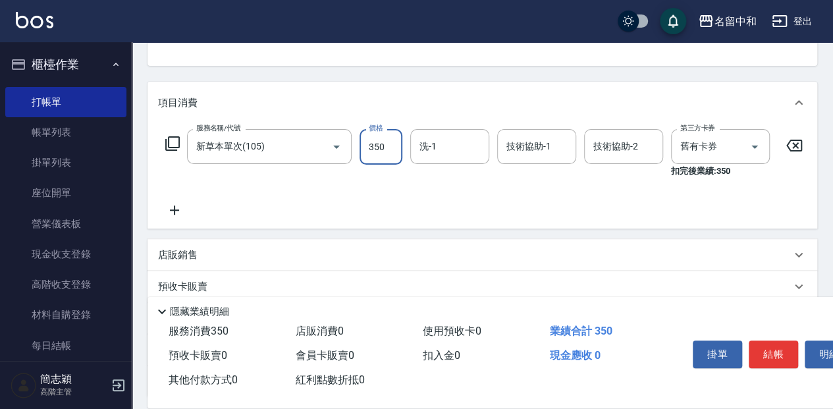
click at [383, 147] on input "350" at bounding box center [380, 147] width 43 height 36
type input "525"
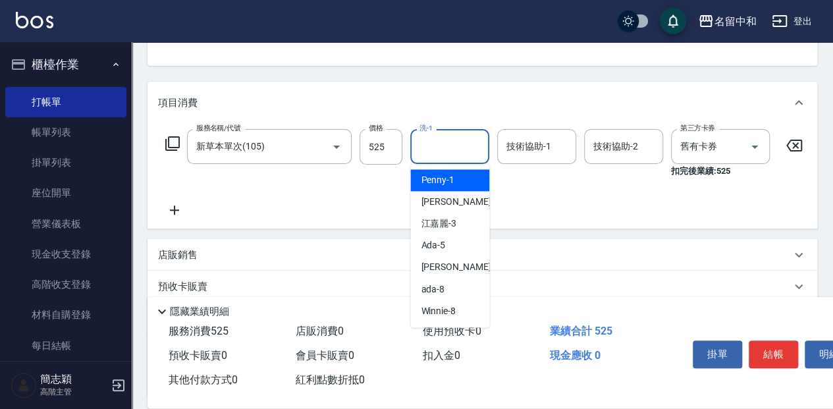
click at [471, 144] on input "洗-1" at bounding box center [449, 146] width 67 height 23
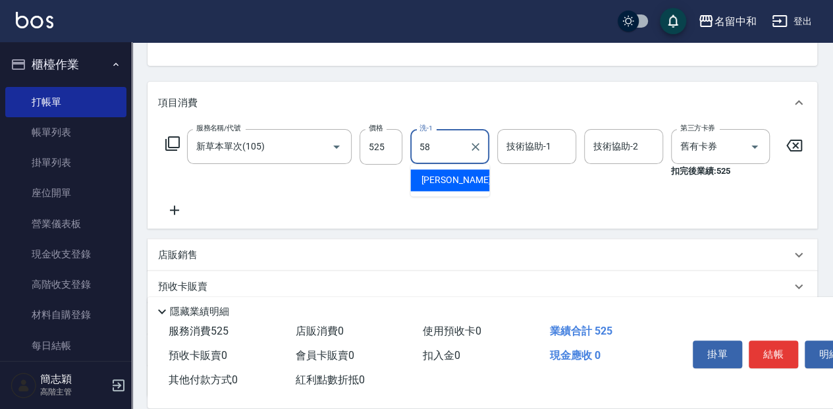
click at [469, 184] on div "[PERSON_NAME] -58" at bounding box center [449, 180] width 79 height 22
type input "[PERSON_NAME]-58"
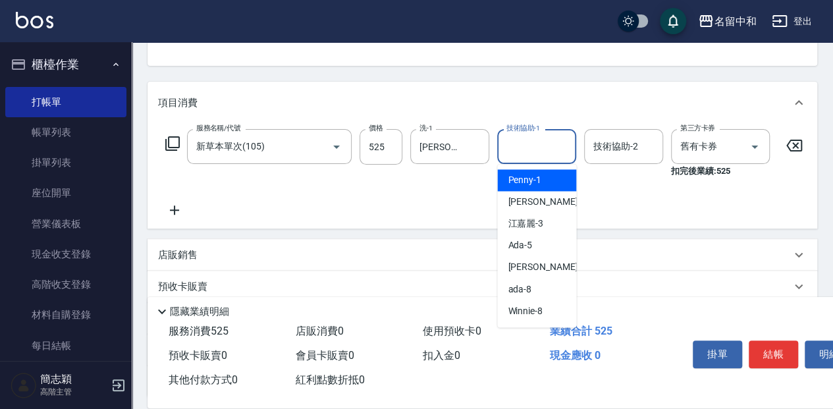
click at [537, 139] on input "技術協助-1" at bounding box center [536, 146] width 67 height 23
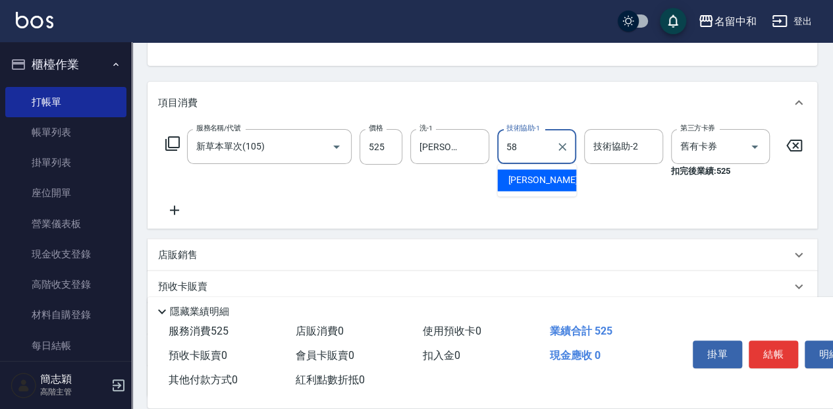
click at [549, 180] on div "[PERSON_NAME] -58" at bounding box center [536, 180] width 79 height 22
type input "[PERSON_NAME]-58"
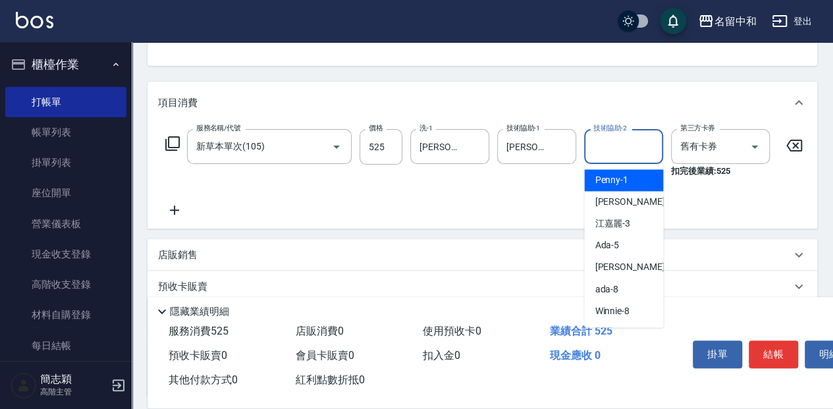
click at [619, 147] on input "技術協助-2" at bounding box center [623, 146] width 67 height 23
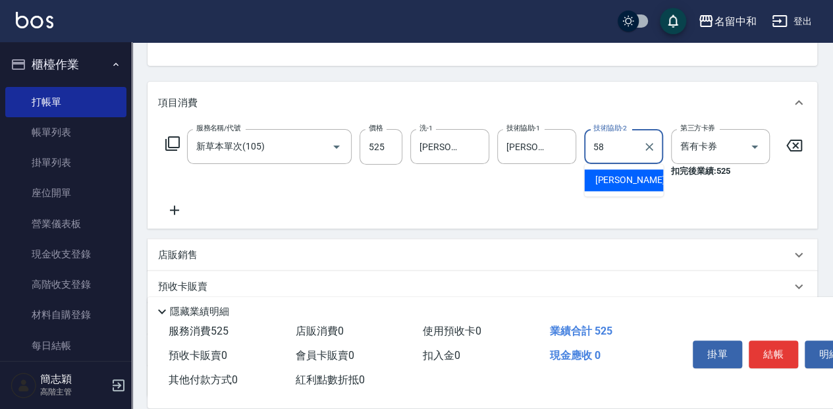
click at [641, 176] on div "[PERSON_NAME] -58" at bounding box center [623, 180] width 79 height 22
type input "[PERSON_NAME]-58"
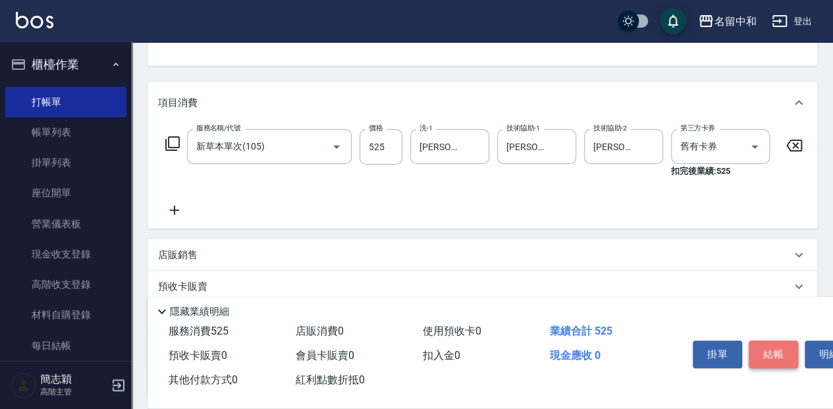
click at [780, 350] on button "結帳" at bounding box center [773, 354] width 49 height 28
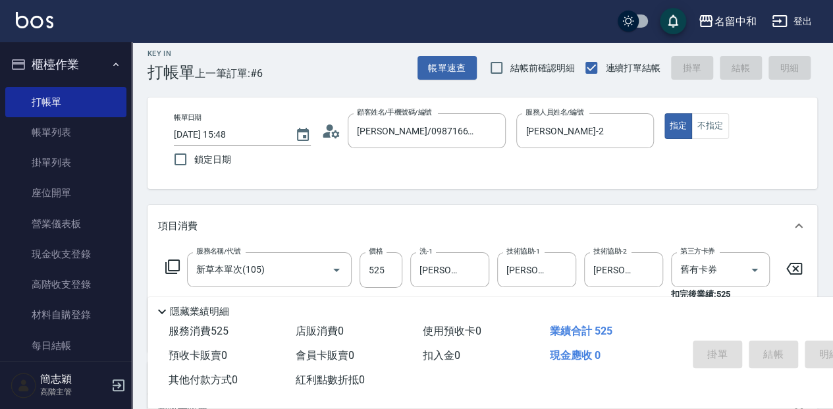
scroll to position [0, 0]
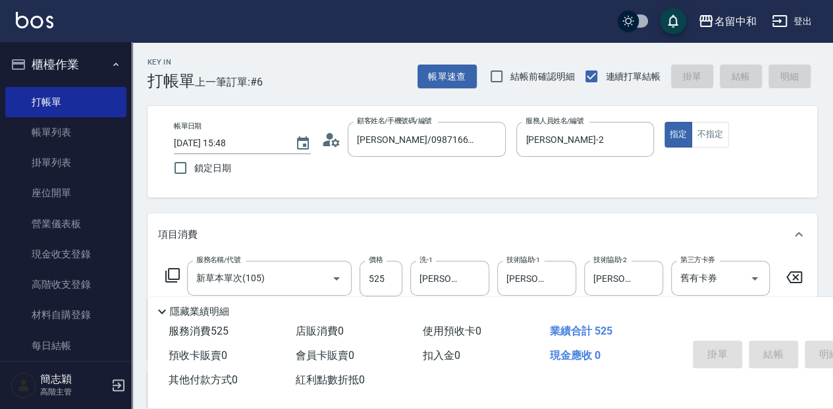
type input "[DATE] 16:10"
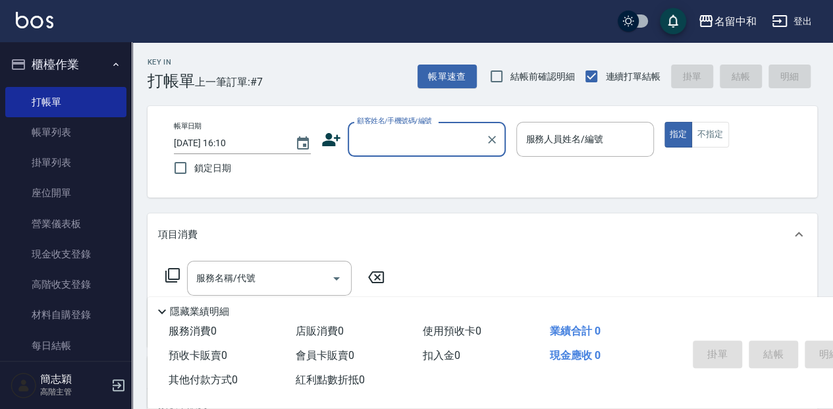
click at [384, 144] on input "顧客姓名/手機號碼/編號" at bounding box center [417, 139] width 126 height 23
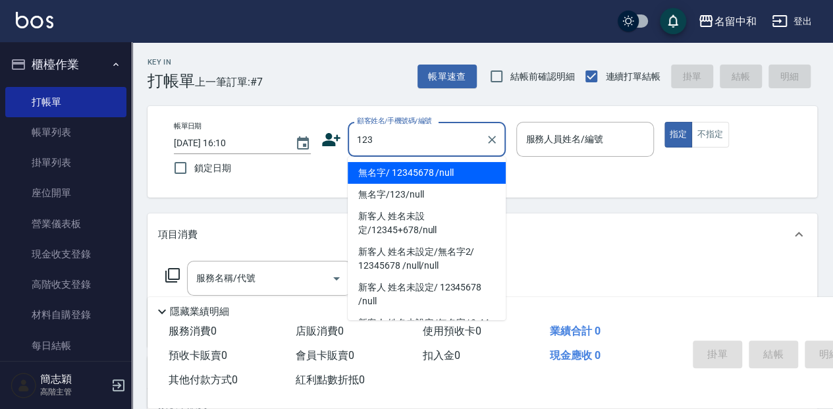
click at [408, 174] on li "無名字/ 12345678 /null" at bounding box center [427, 173] width 158 height 22
type input "無名字/ 12345678 /null"
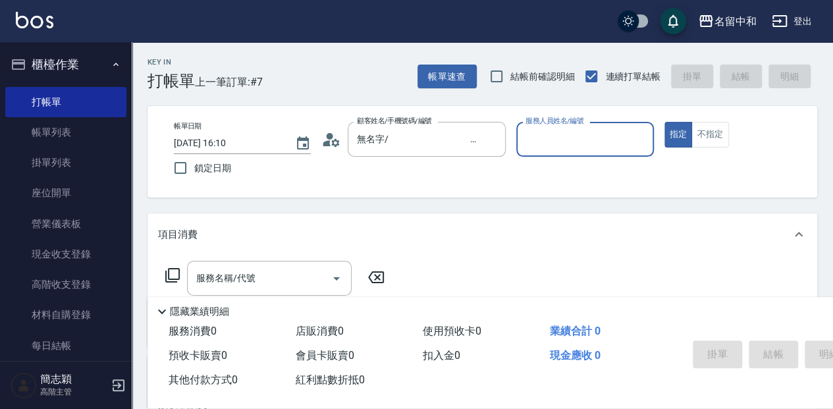
click at [552, 141] on input "服務人員姓名/編號" at bounding box center [584, 139] width 125 height 23
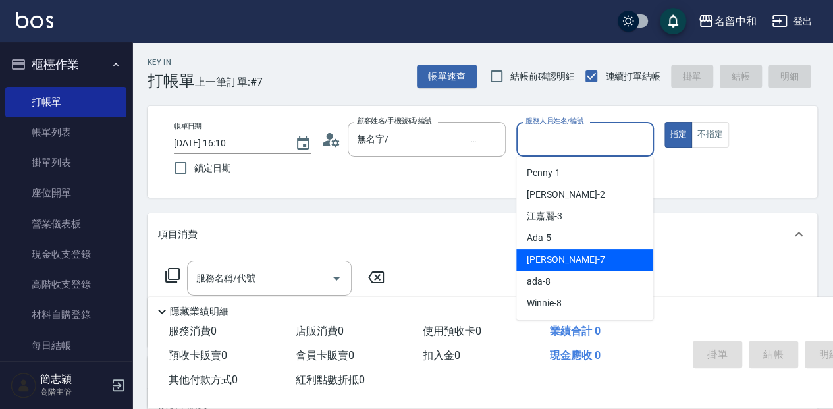
click at [600, 259] on div "[PERSON_NAME] -7" at bounding box center [584, 260] width 137 height 22
type input "[PERSON_NAME]-7"
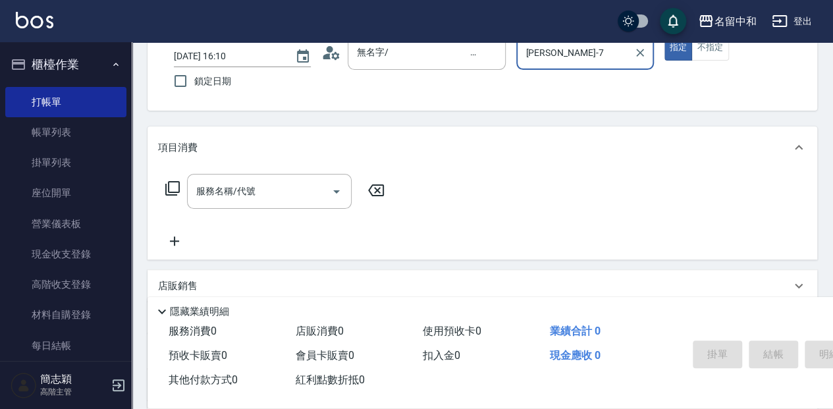
scroll to position [88, 0]
click at [252, 195] on input "服務名稱/代號" at bounding box center [259, 190] width 133 height 23
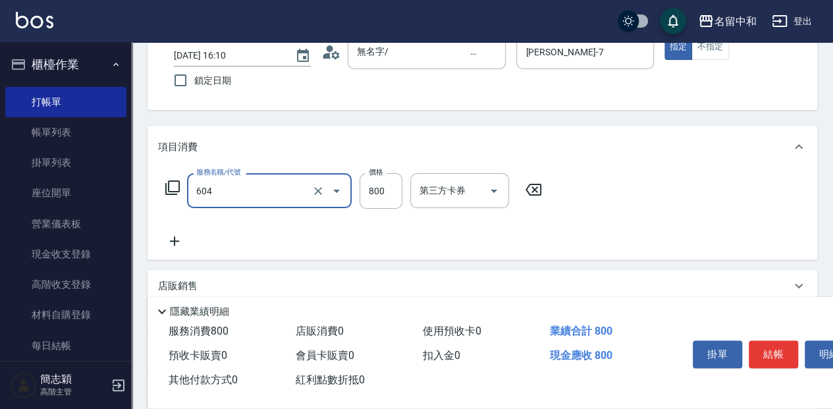
type input "魚子護800(604)"
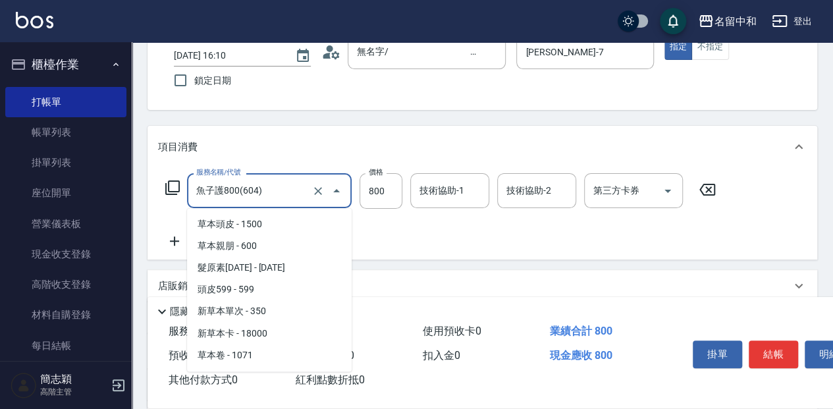
click at [267, 186] on input "魚子護800(604)" at bounding box center [251, 190] width 116 height 23
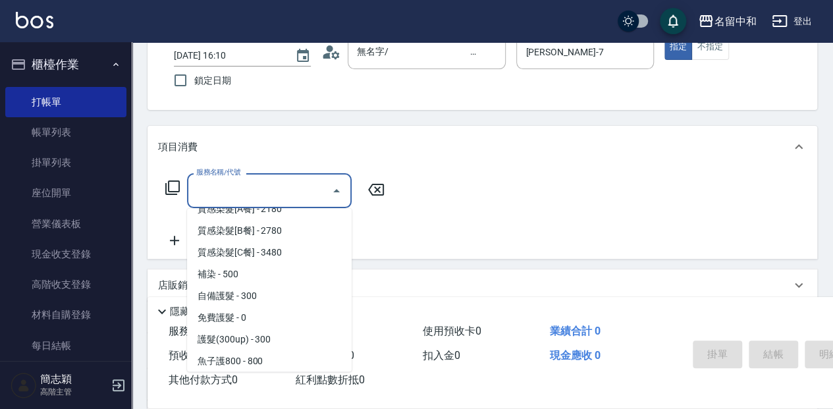
scroll to position [0, 0]
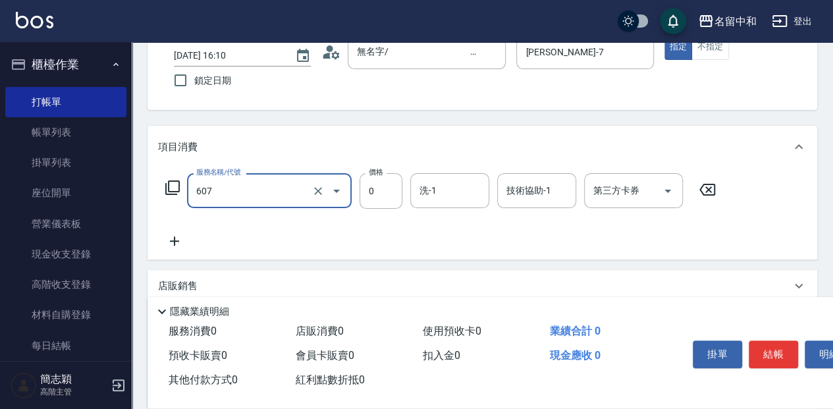
type input "魚子單次0(607)"
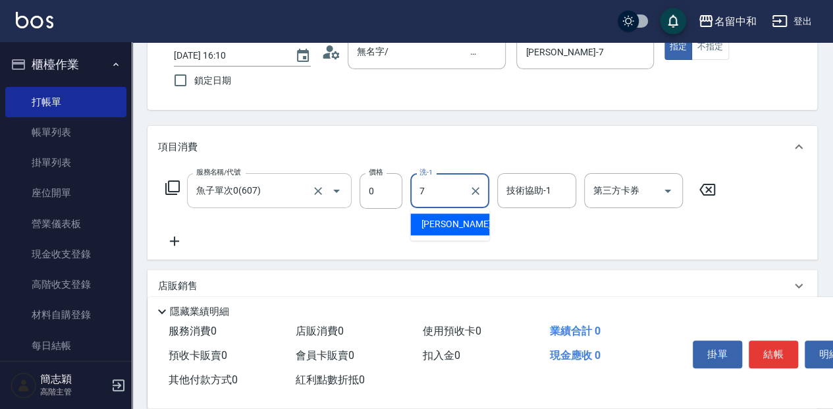
type input "[PERSON_NAME]-7"
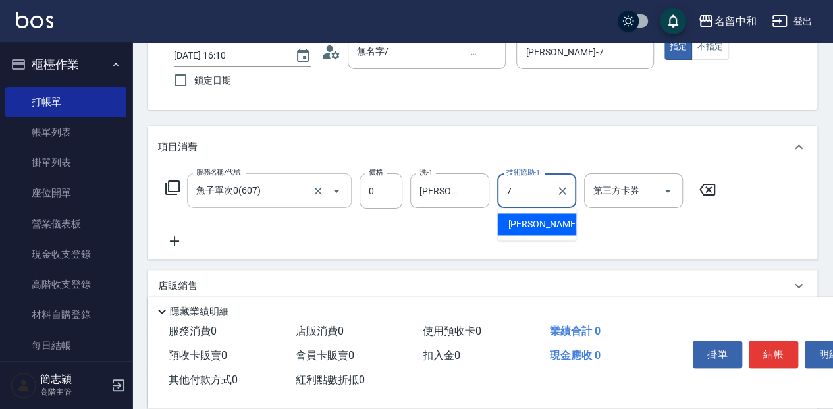
type input "[PERSON_NAME]-7"
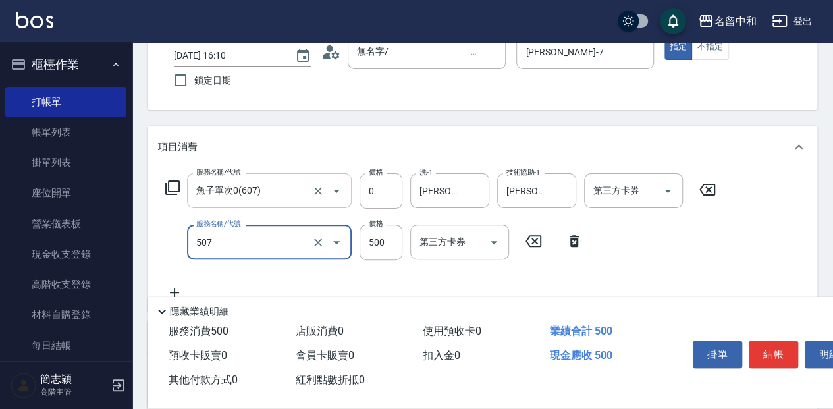
type input "補染(507)"
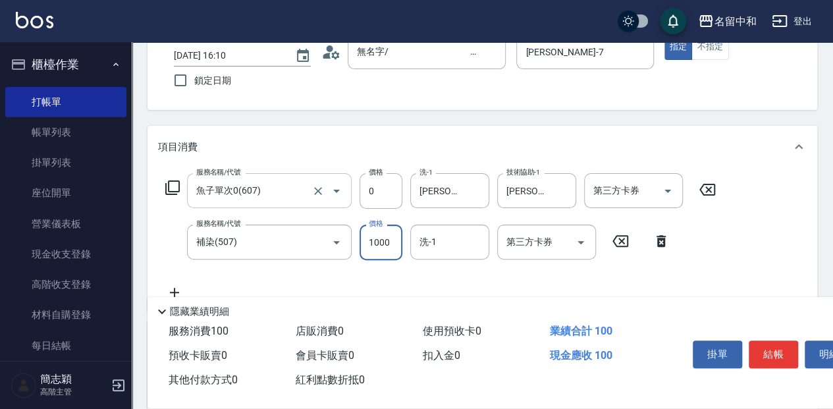
type input "1000"
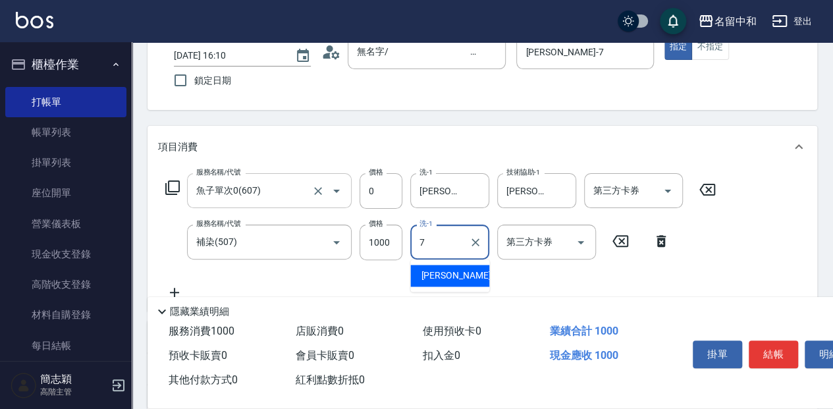
type input "[PERSON_NAME]-7"
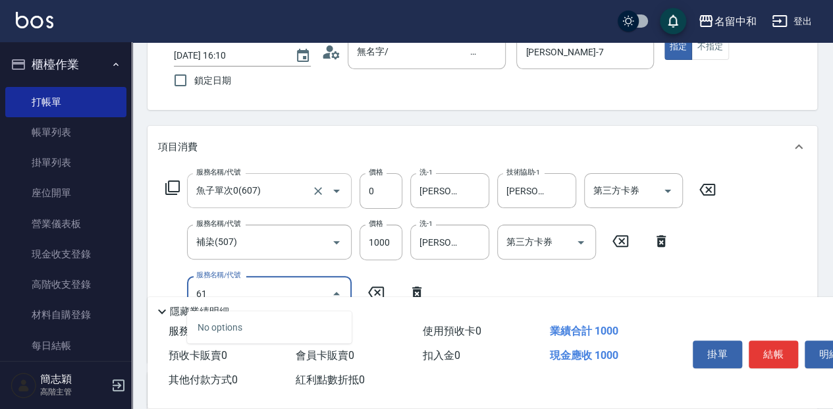
type input "611"
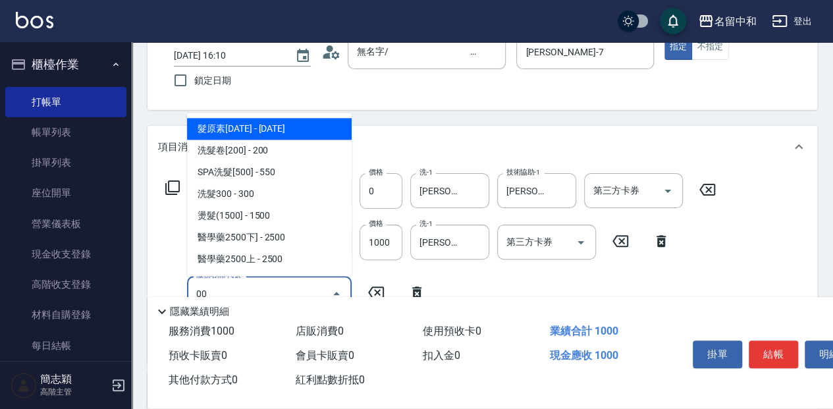
type input "髮原素1200(103)"
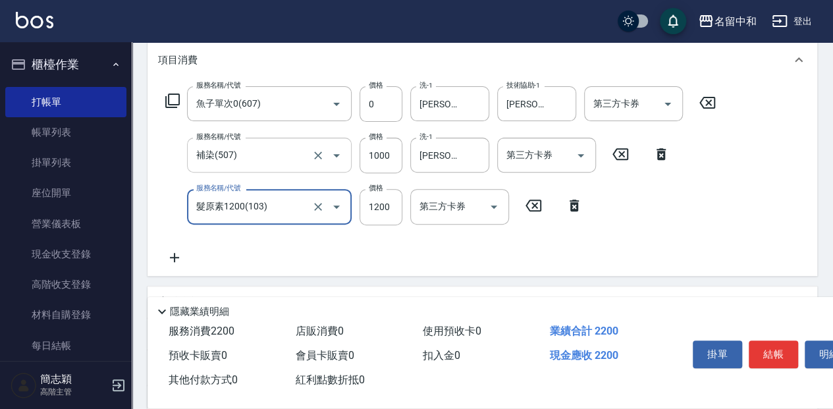
scroll to position [175, 0]
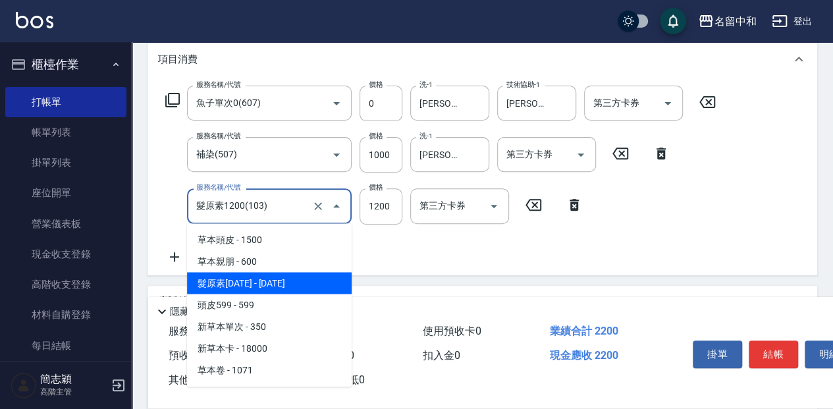
click at [275, 209] on input "髮原素1200(103)" at bounding box center [251, 205] width 116 height 23
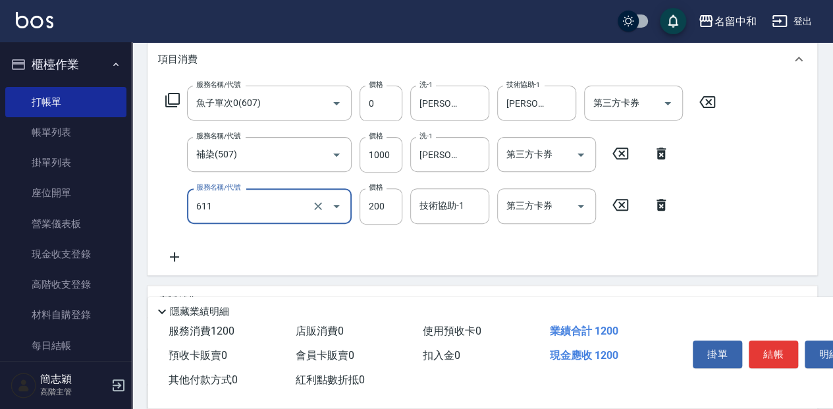
type input "染.頭皮隔離(611)"
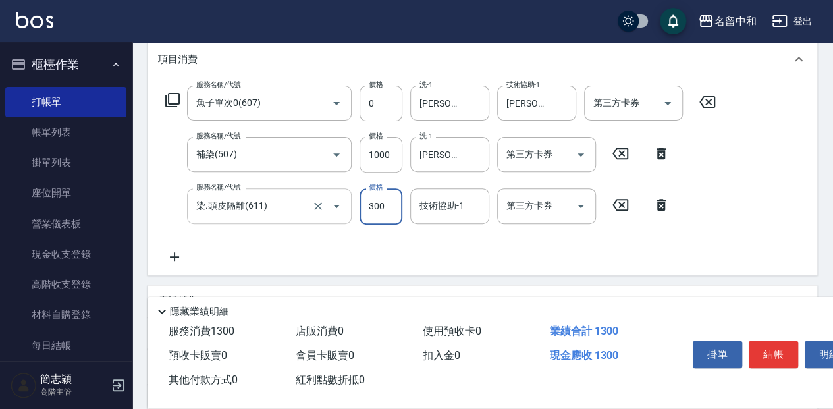
type input "300"
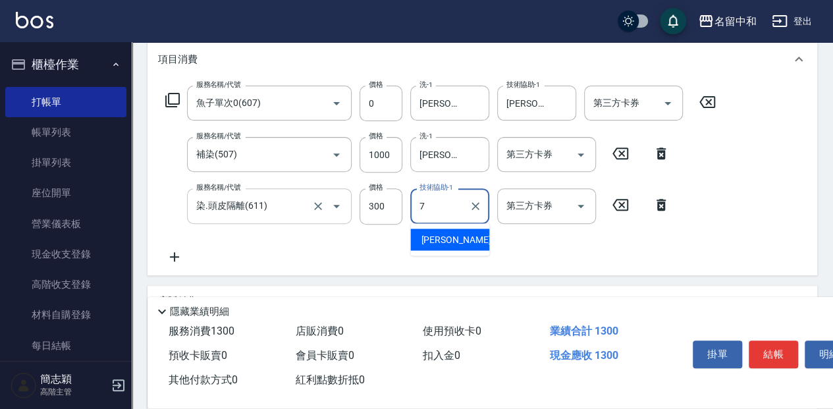
type input "[PERSON_NAME]-7"
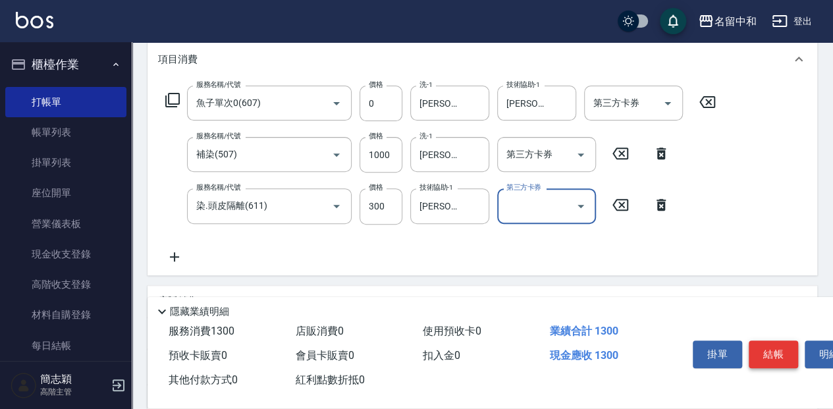
click at [782, 352] on button "結帳" at bounding box center [773, 354] width 49 height 28
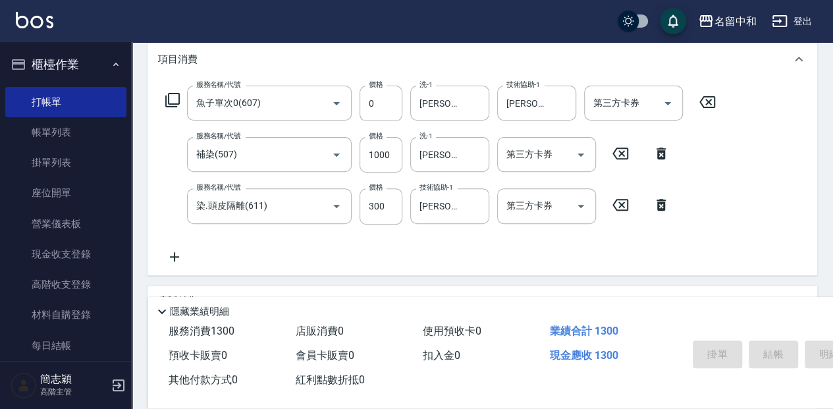
type input "[DATE] 16:30"
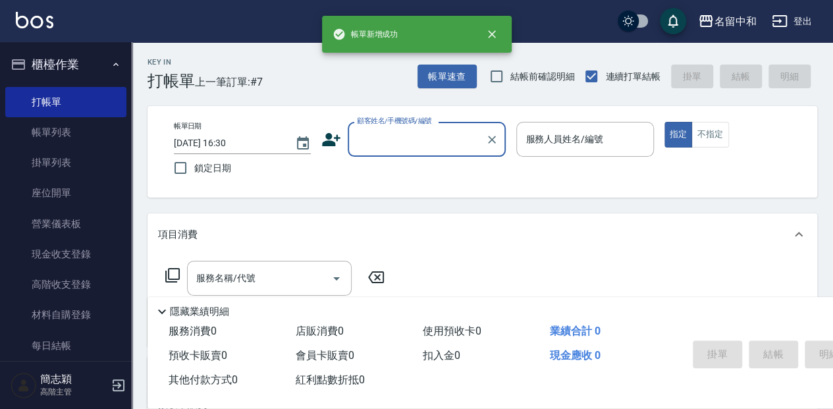
scroll to position [0, 0]
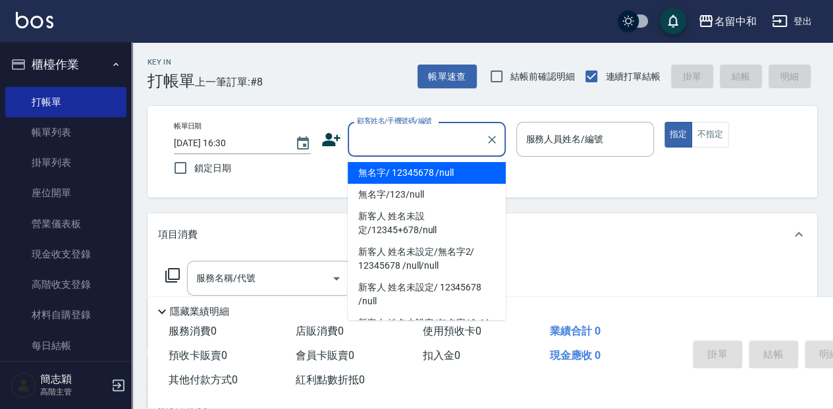
drag, startPoint x: 378, startPoint y: 137, endPoint x: 371, endPoint y: 150, distance: 14.7
click at [377, 138] on input "顧客姓名/手機號碼/編號" at bounding box center [417, 139] width 126 height 23
click at [381, 169] on li "無名字/ 12345678 /null" at bounding box center [427, 173] width 158 height 22
type input "無名字/ 12345678 /null"
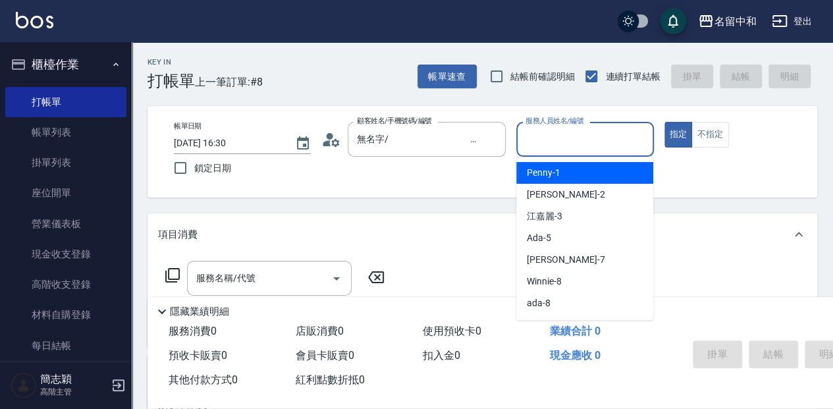
drag, startPoint x: 567, startPoint y: 138, endPoint x: 575, endPoint y: 210, distance: 72.2
click at [568, 139] on input "服務人員姓名/編號" at bounding box center [584, 139] width 125 height 23
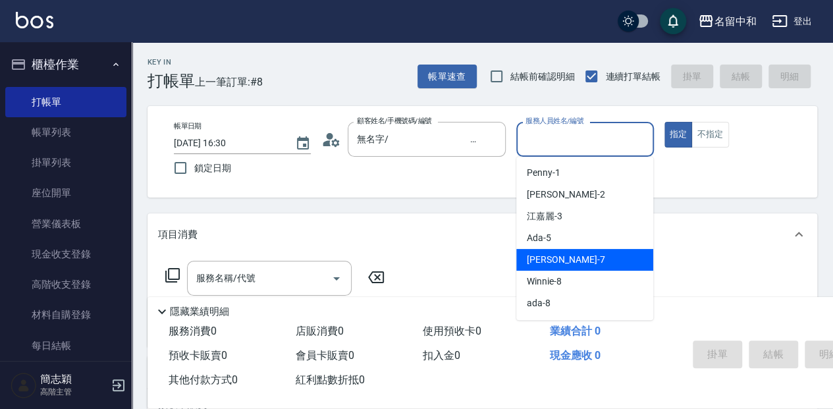
click at [585, 263] on div "[PERSON_NAME] -7" at bounding box center [584, 260] width 137 height 22
type input "[PERSON_NAME]-7"
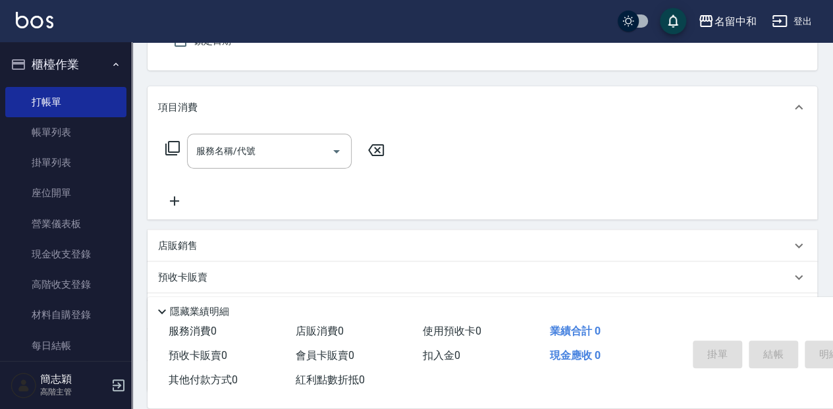
scroll to position [132, 0]
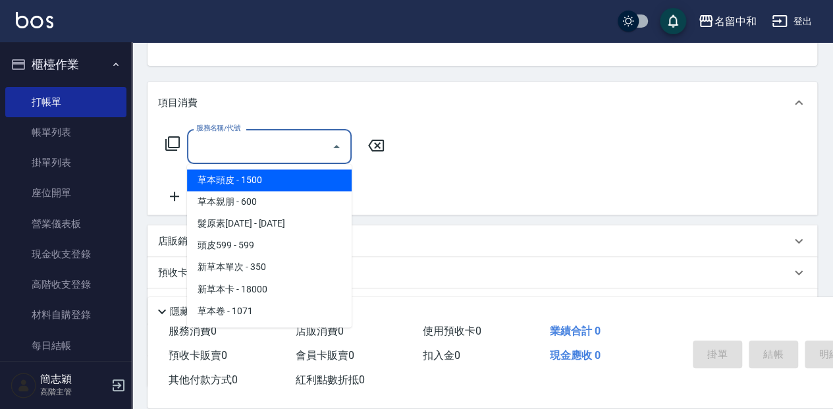
click at [242, 154] on input "服務名稱/代號" at bounding box center [259, 146] width 133 height 23
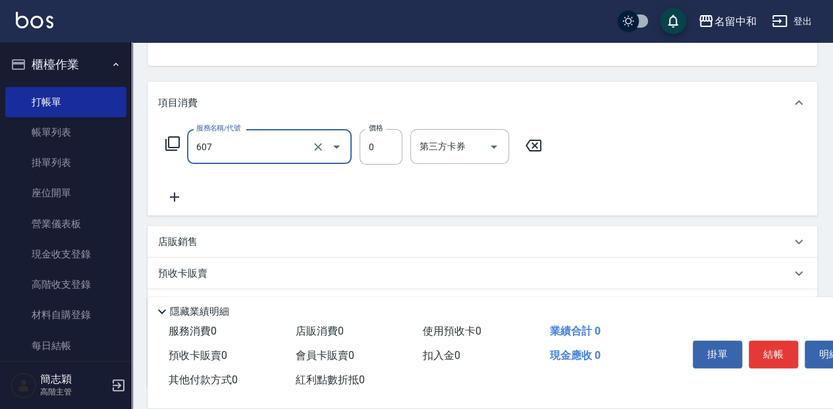
type input "魚子單次0(607)"
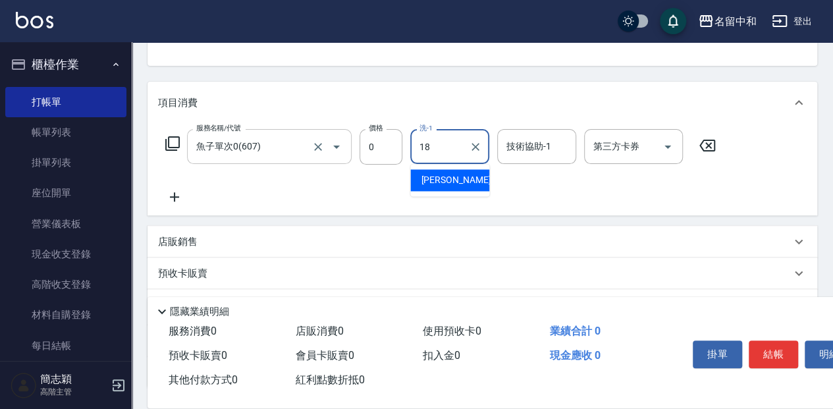
type input "[PERSON_NAME]-18"
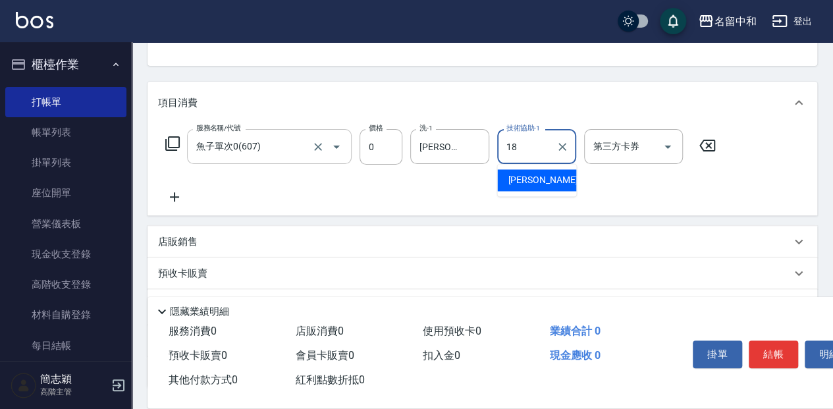
type input "[PERSON_NAME]-18"
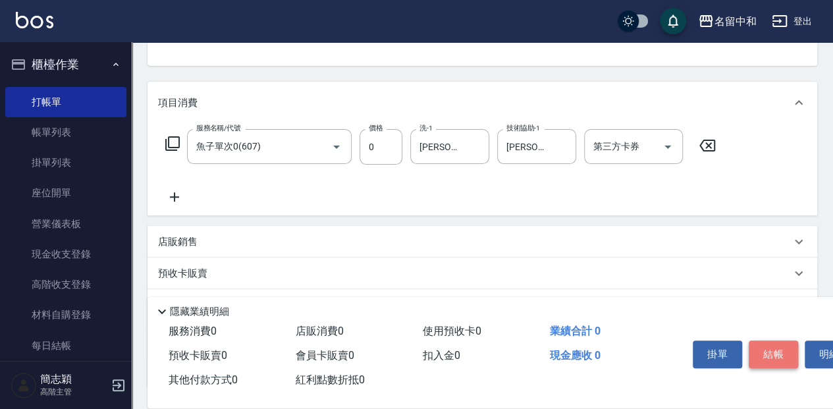
click at [778, 350] on button "結帳" at bounding box center [773, 354] width 49 height 28
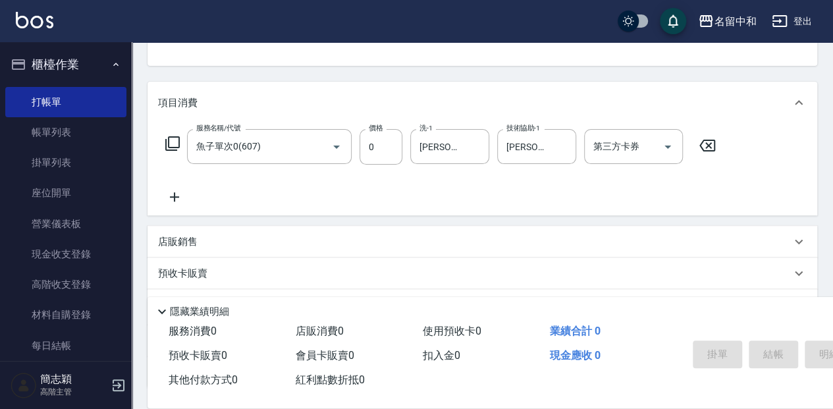
type input "[DATE] 16:31"
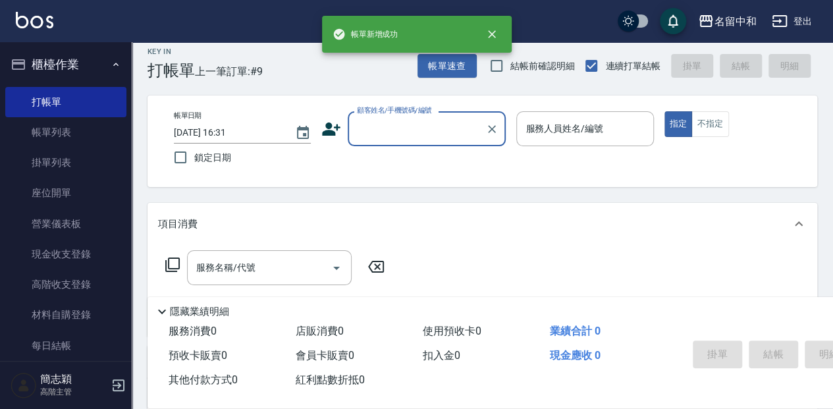
scroll to position [0, 0]
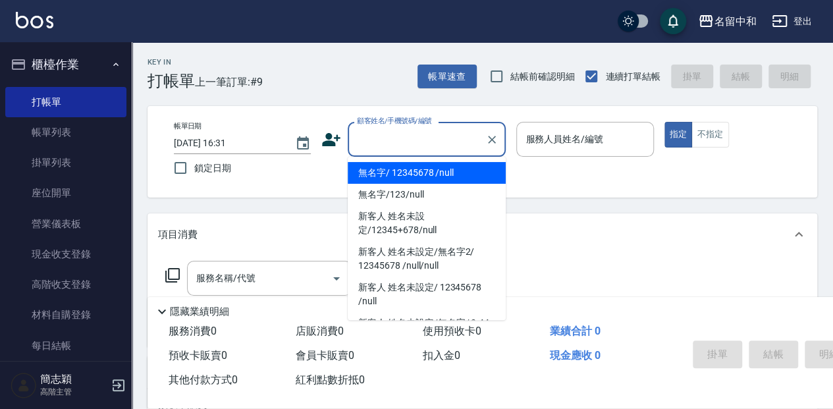
click at [381, 140] on input "顧客姓名/手機號碼/編號" at bounding box center [417, 139] width 126 height 23
drag, startPoint x: 397, startPoint y: 167, endPoint x: 523, endPoint y: 155, distance: 126.4
click at [398, 168] on li "無名字/ 12345678 /null" at bounding box center [427, 173] width 158 height 22
type input "無名字/ 12345678 /null"
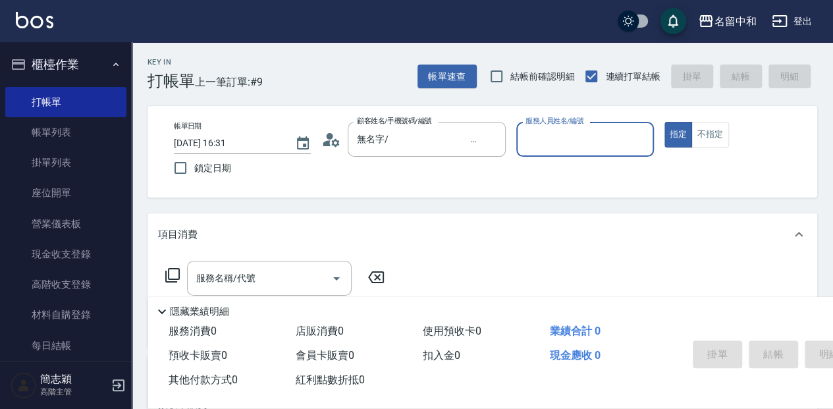
click at [546, 151] on div "服務人員姓名/編號" at bounding box center [584, 139] width 137 height 35
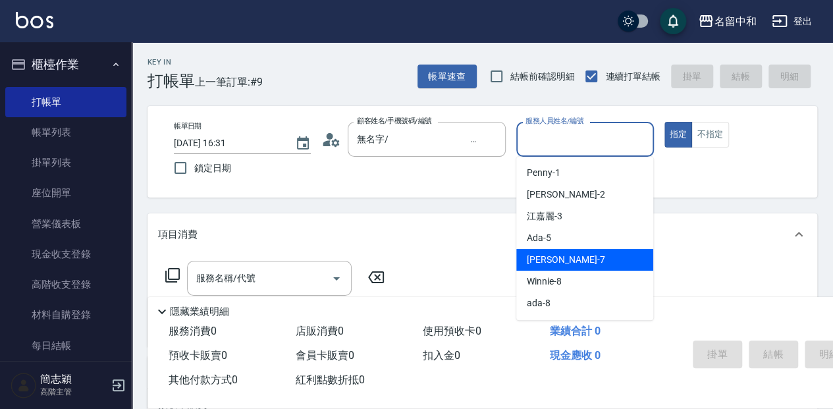
drag, startPoint x: 559, startPoint y: 254, endPoint x: 523, endPoint y: 255, distance: 35.6
click at [559, 255] on span "[PERSON_NAME] -7" at bounding box center [566, 260] width 78 height 14
type input "[PERSON_NAME]-7"
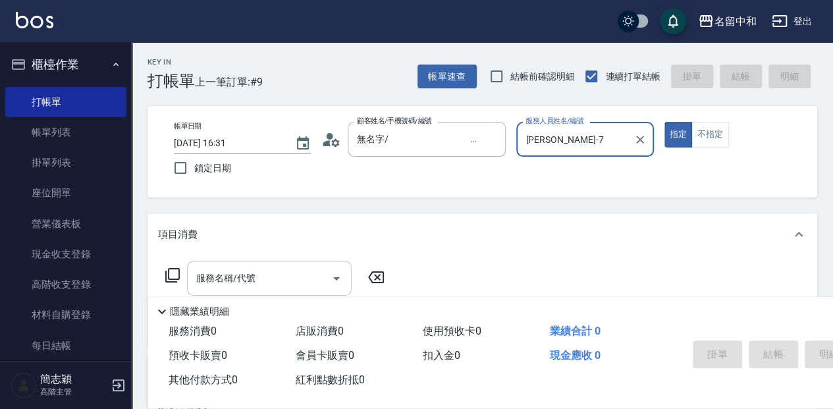
click at [301, 280] on input "服務名稱/代號" at bounding box center [259, 278] width 133 height 23
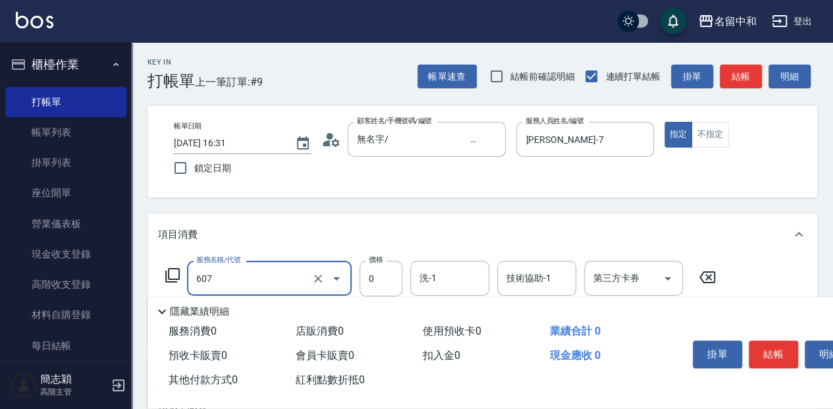
type input "魚子單次0(607)"
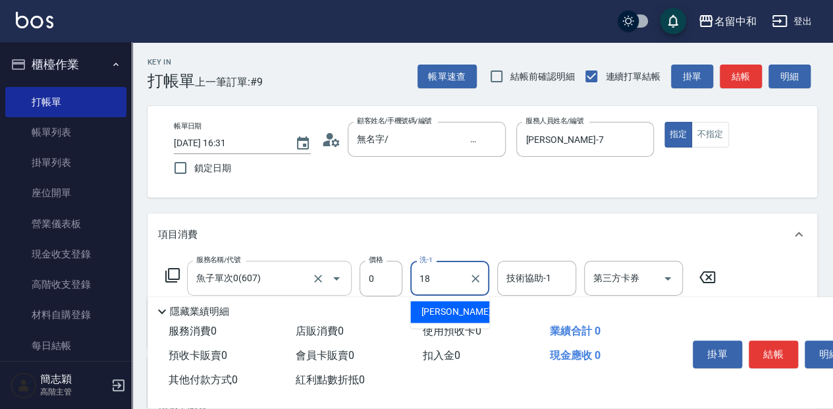
type input "[PERSON_NAME]-18"
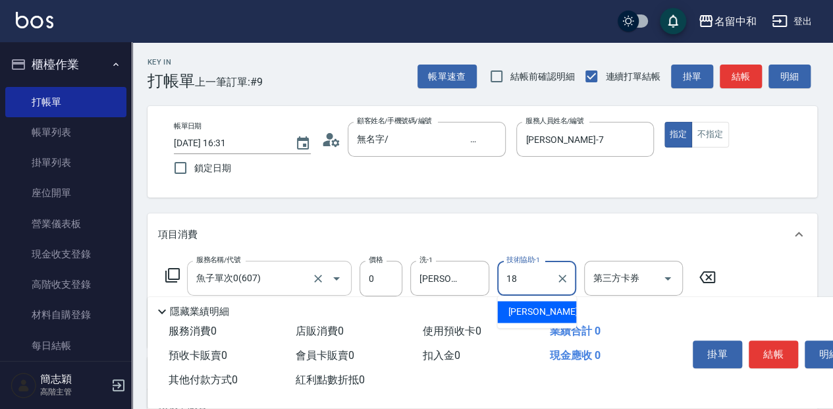
type input "[PERSON_NAME]-18"
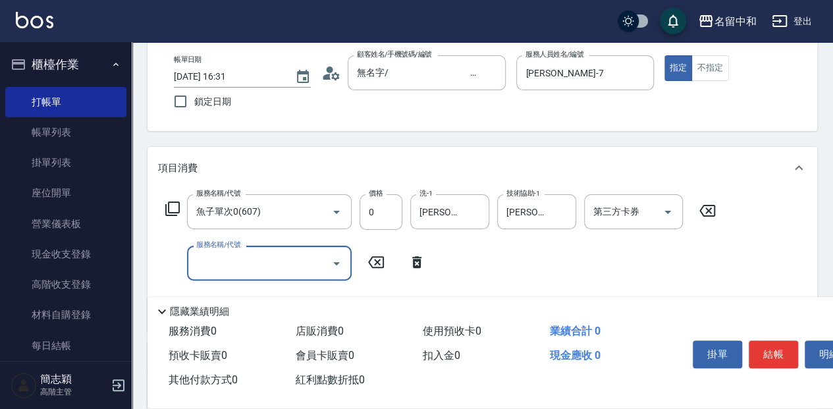
scroll to position [88, 0]
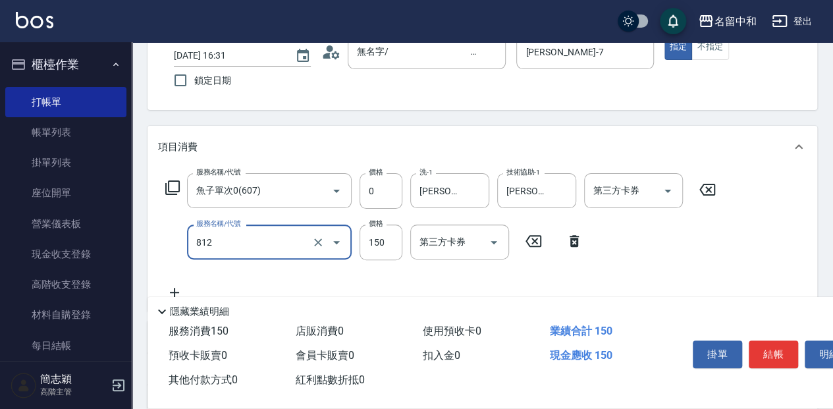
type input "單梳(812)"
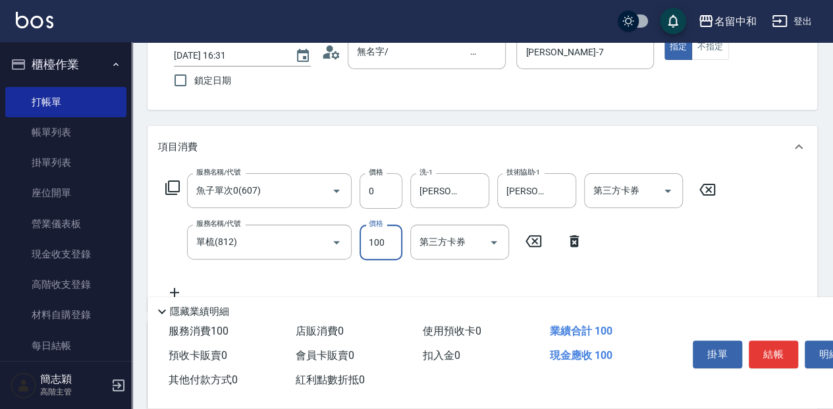
type input "100"
click at [777, 348] on button "結帳" at bounding box center [773, 354] width 49 height 28
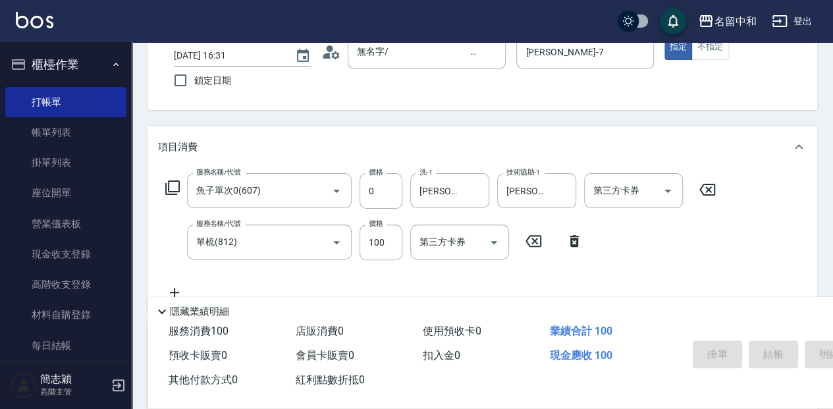
type input "[DATE] 16:32"
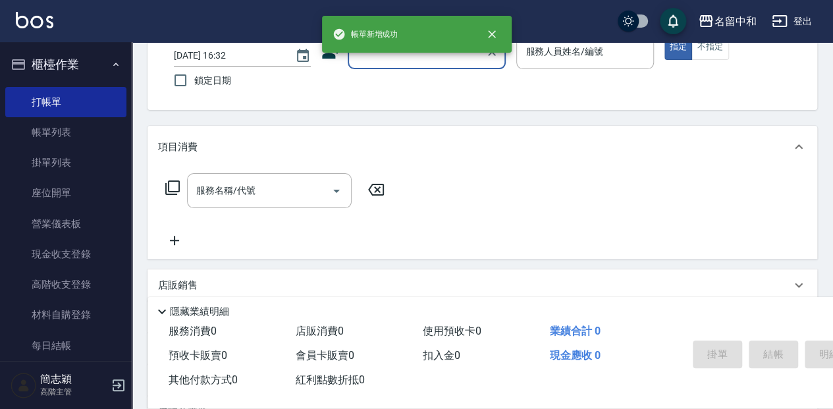
scroll to position [0, 0]
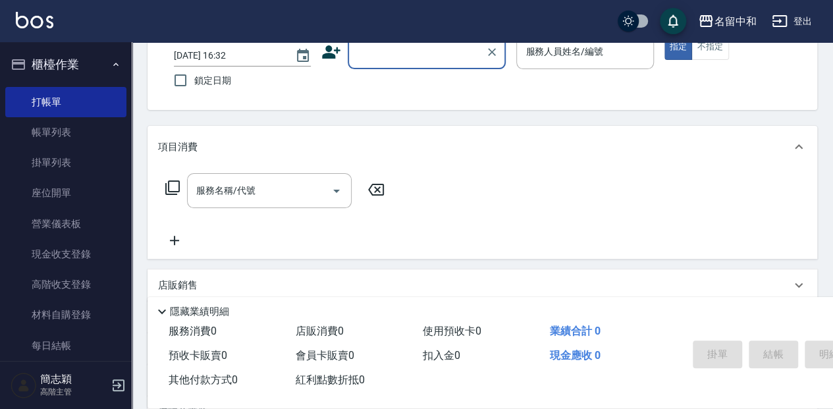
click at [383, 51] on input "顧客姓名/手機號碼/編號" at bounding box center [417, 51] width 126 height 23
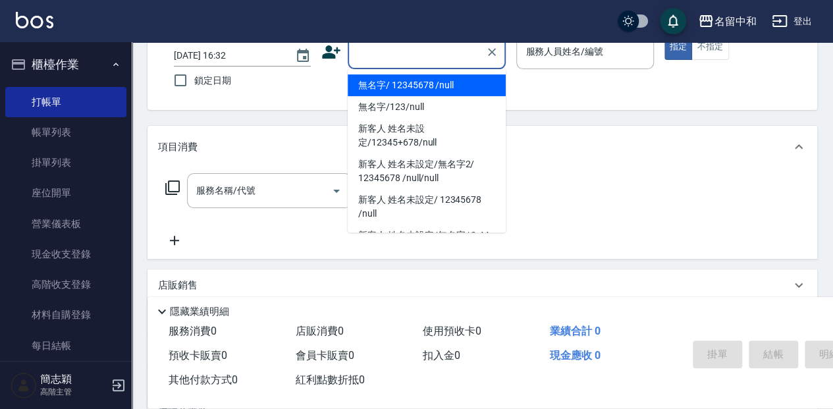
drag, startPoint x: 417, startPoint y: 83, endPoint x: 571, endPoint y: 71, distance: 155.2
click at [418, 83] on li "無名字/ 12345678 /null" at bounding box center [427, 85] width 158 height 22
type input "無名字/ 12345678 /null"
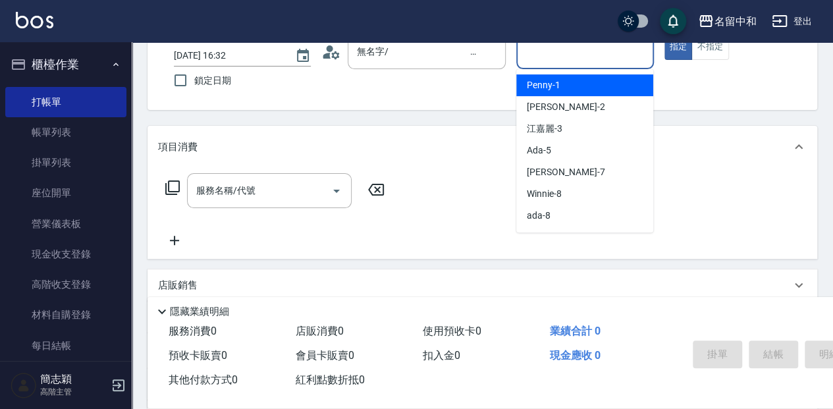
click at [561, 55] on input "服務人員姓名/編號" at bounding box center [584, 51] width 125 height 23
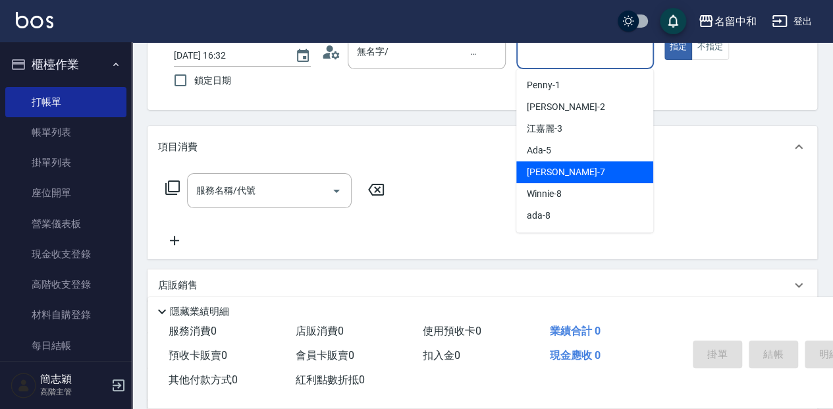
click at [589, 171] on div "[PERSON_NAME] -7" at bounding box center [584, 172] width 137 height 22
type input "[PERSON_NAME]-7"
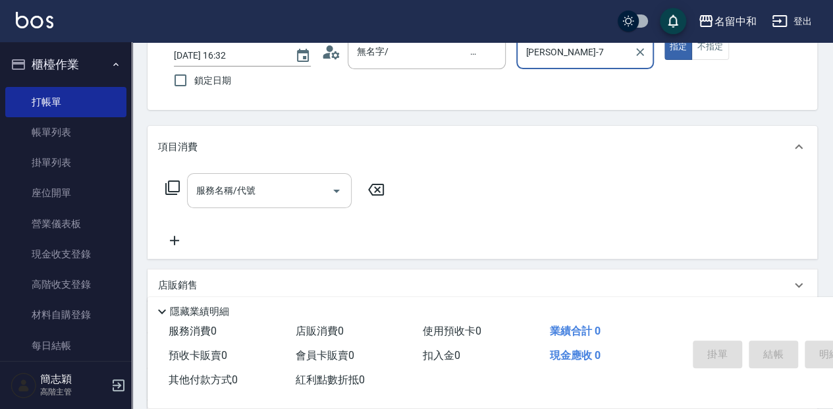
click at [262, 194] on input "服務名稱/代號" at bounding box center [259, 190] width 133 height 23
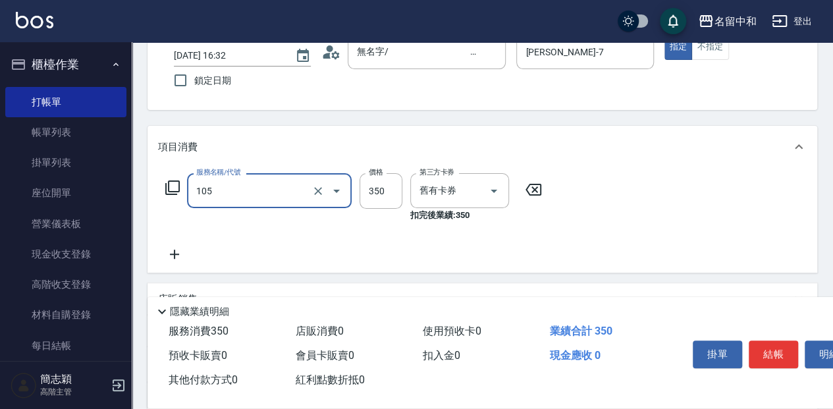
type input "新草本單次(105)"
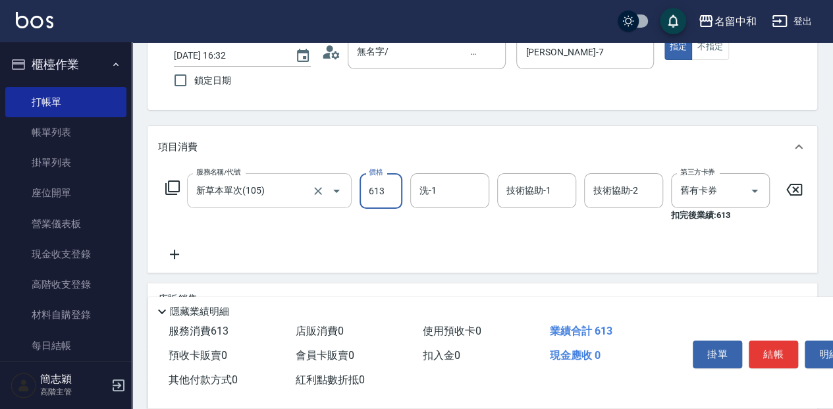
type input "613"
click at [450, 190] on input "洗-1" at bounding box center [449, 190] width 67 height 23
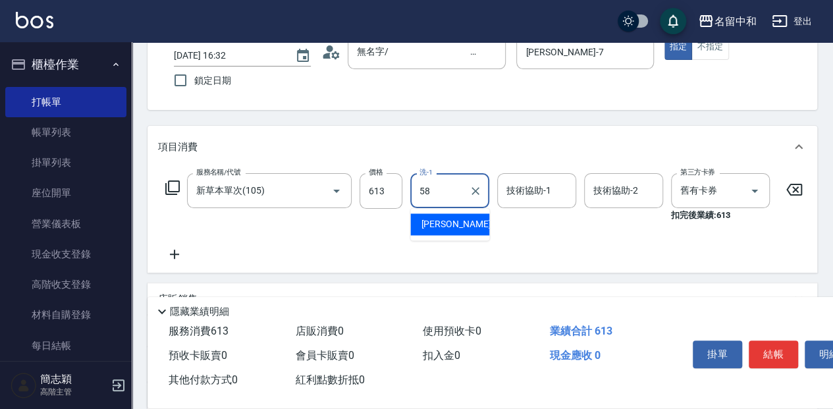
type input "[PERSON_NAME]-58"
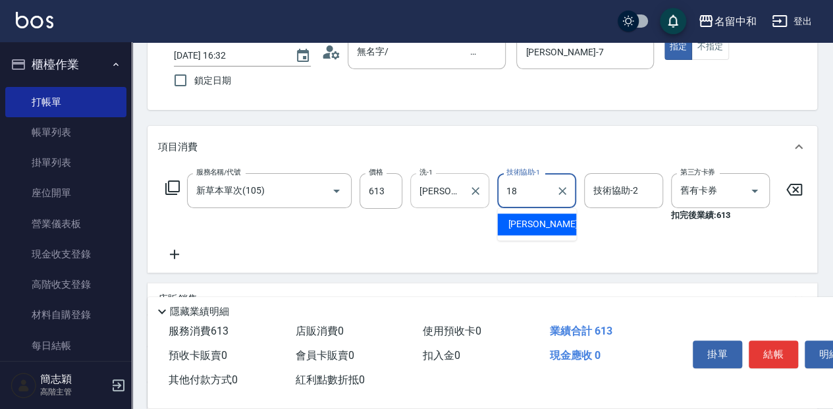
type input "[PERSON_NAME]-18"
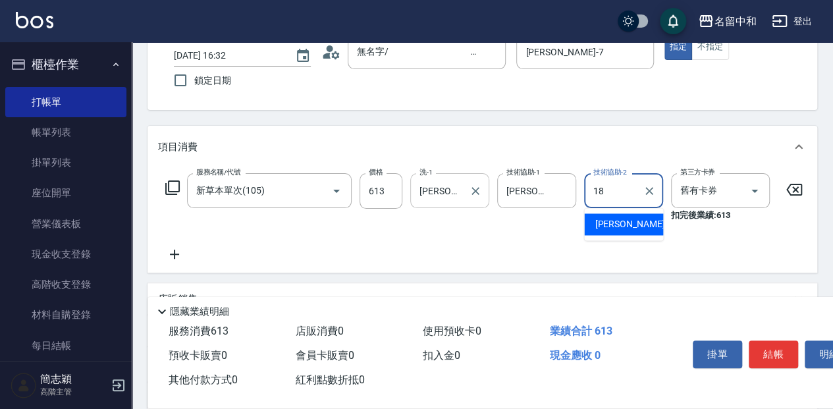
type input "[PERSON_NAME]-18"
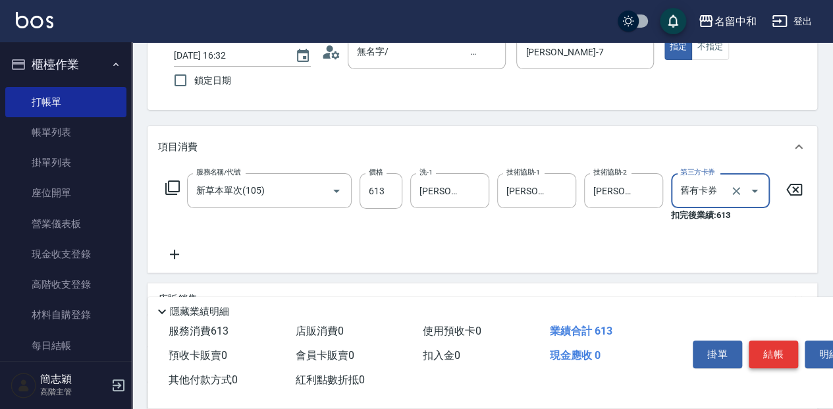
click at [772, 349] on button "結帳" at bounding box center [773, 354] width 49 height 28
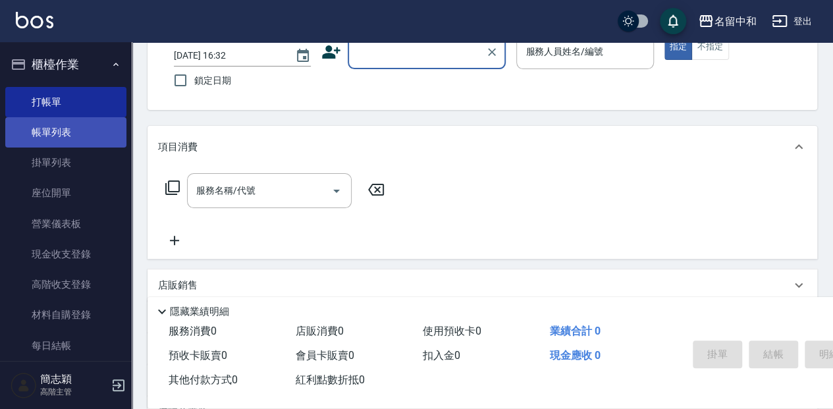
click at [80, 133] on link "帳單列表" at bounding box center [65, 132] width 121 height 30
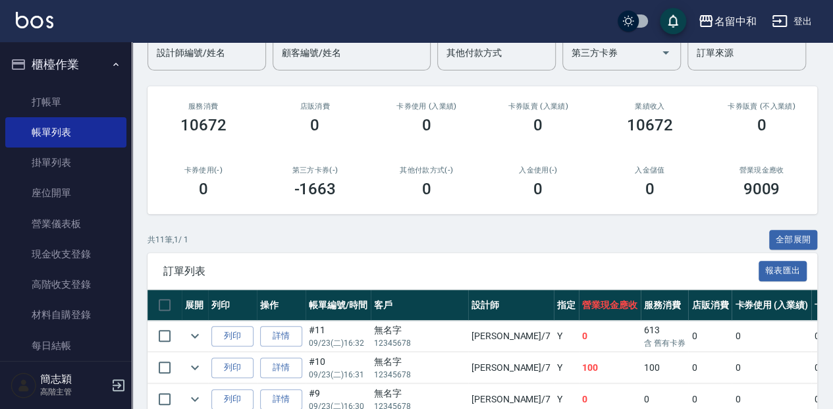
scroll to position [175, 0]
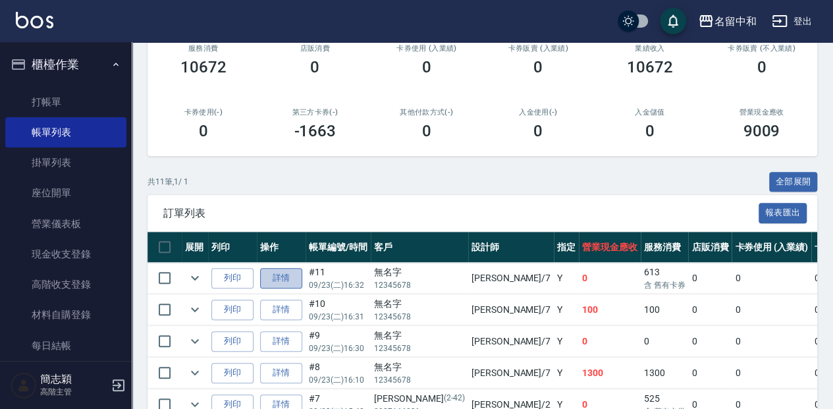
click at [281, 278] on link "詳情" at bounding box center [281, 278] width 42 height 20
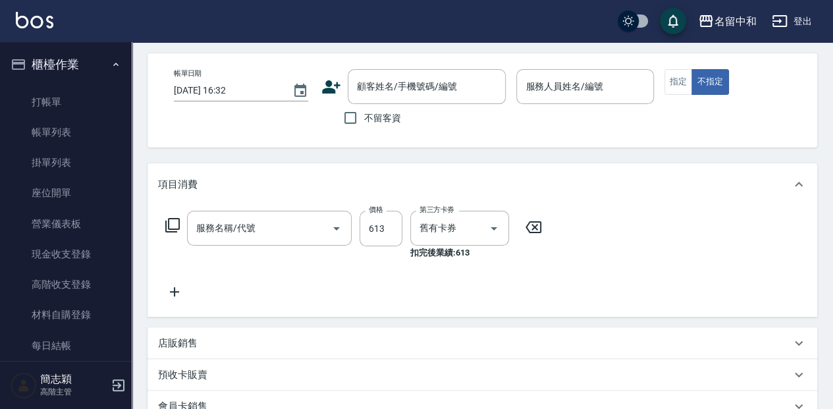
type input "[PERSON_NAME]-7"
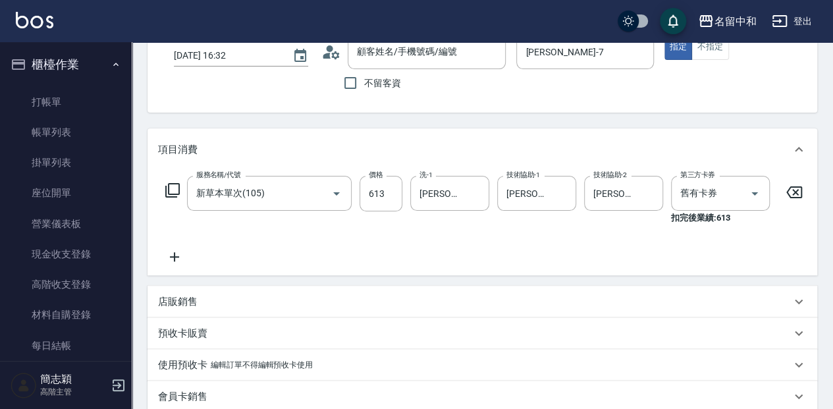
type input "新草本單次(105)"
type input "無名字/ 12345678 /null"
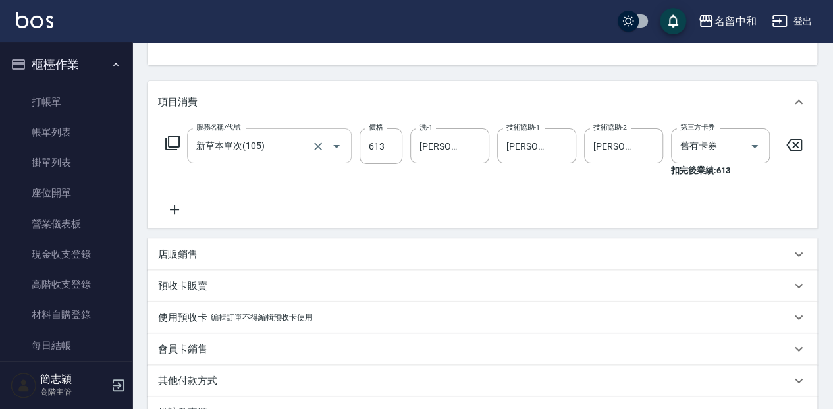
scroll to position [219, 0]
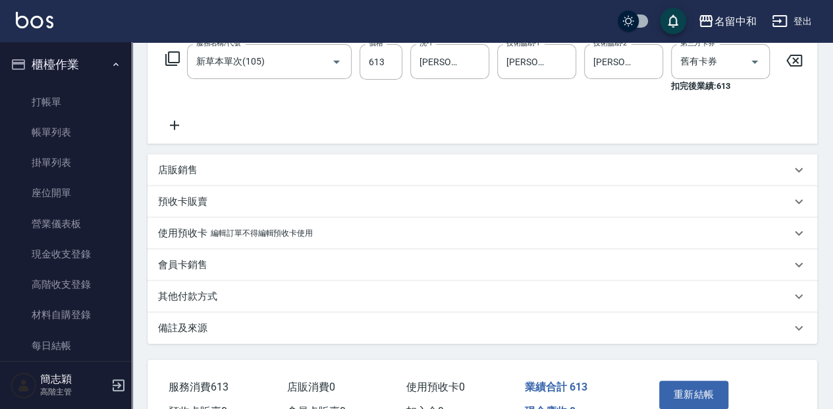
click at [183, 173] on p "店販銷售" at bounding box center [178, 170] width 40 height 14
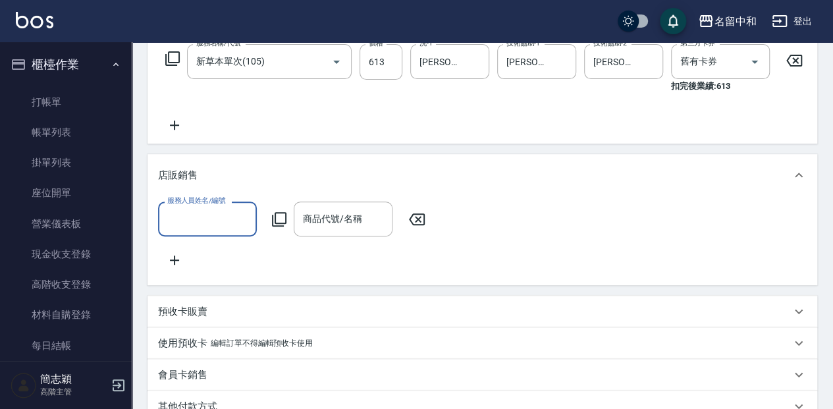
scroll to position [0, 0]
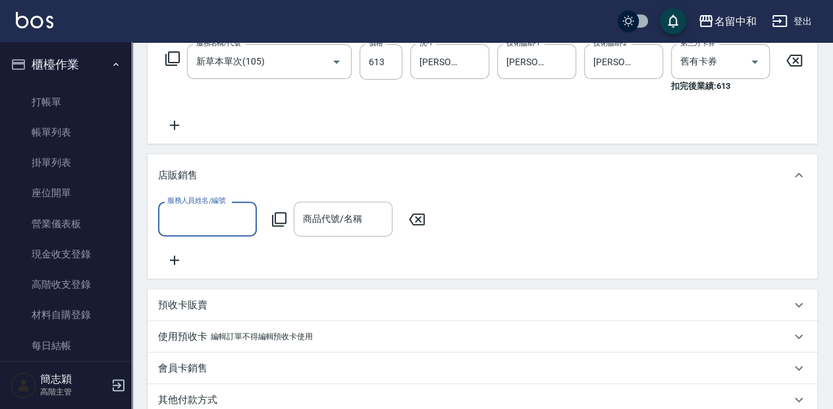
click at [205, 230] on input "服務人員姓名/編號" at bounding box center [207, 218] width 87 height 23
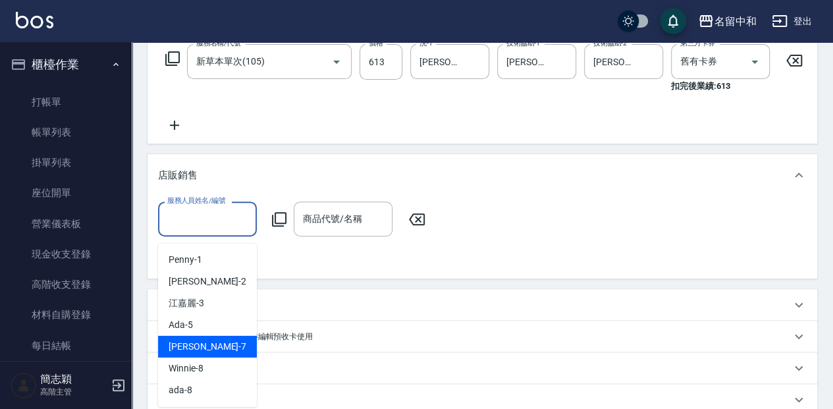
click at [219, 342] on div "[PERSON_NAME] -7" at bounding box center [207, 347] width 99 height 22
type input "[PERSON_NAME]-7"
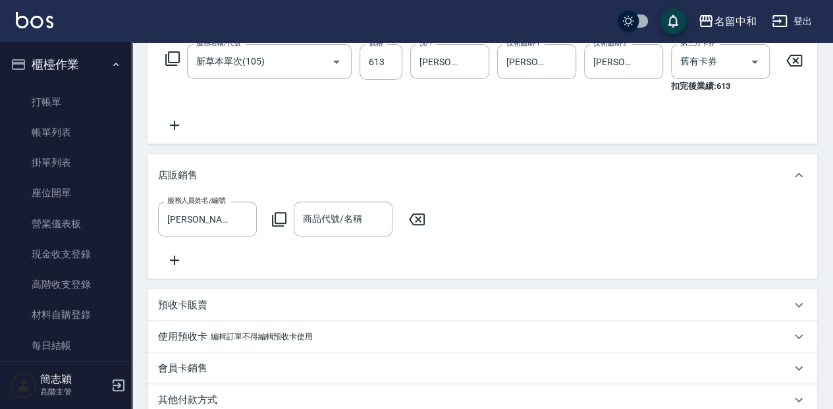
click at [278, 226] on icon at bounding box center [279, 219] width 16 height 16
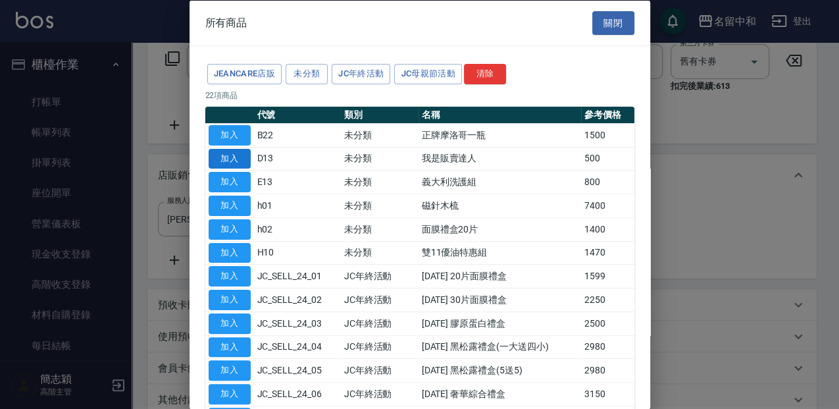
drag, startPoint x: 235, startPoint y: 158, endPoint x: 288, endPoint y: 186, distance: 60.1
click at [236, 160] on button "加入" at bounding box center [230, 158] width 42 height 20
type input "我是販賣達人"
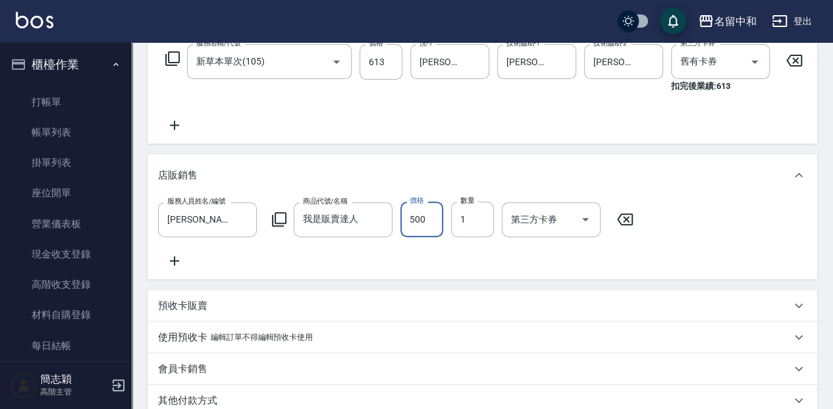
drag, startPoint x: 429, startPoint y: 220, endPoint x: 435, endPoint y: 225, distance: 7.4
click at [430, 221] on input "500" at bounding box center [421, 219] width 43 height 36
type input "700"
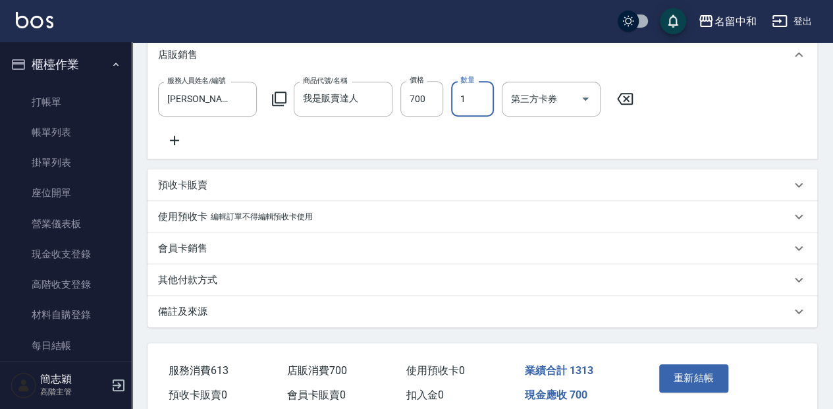
scroll to position [351, 0]
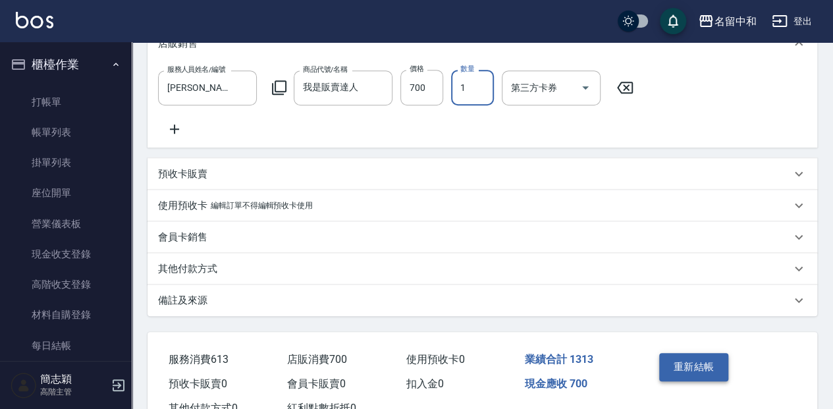
click at [697, 373] on button "重新結帳" at bounding box center [694, 367] width 70 height 28
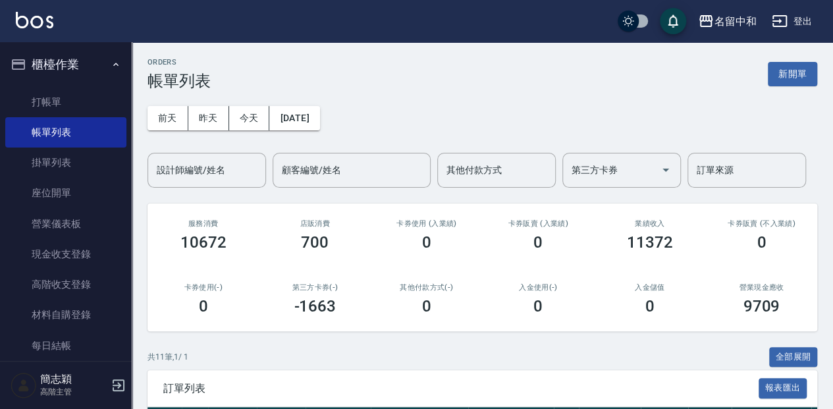
drag, startPoint x: 63, startPoint y: 104, endPoint x: 136, endPoint y: 108, distance: 72.5
click at [63, 104] on link "打帳單" at bounding box center [65, 102] width 121 height 30
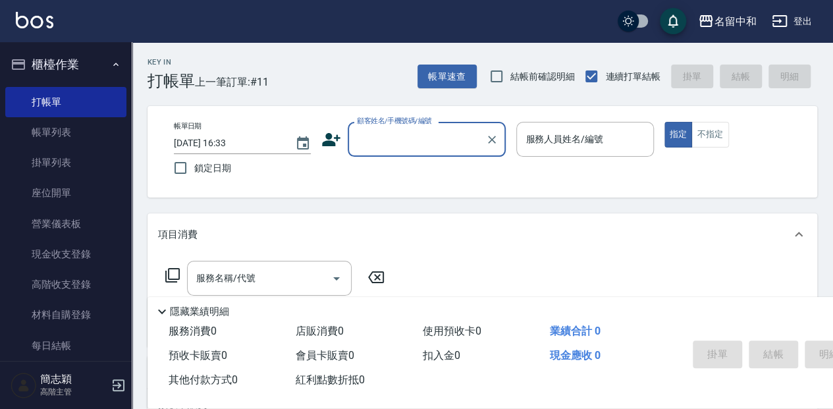
click at [410, 149] on input "顧客姓名/手機號碼/編號" at bounding box center [417, 139] width 126 height 23
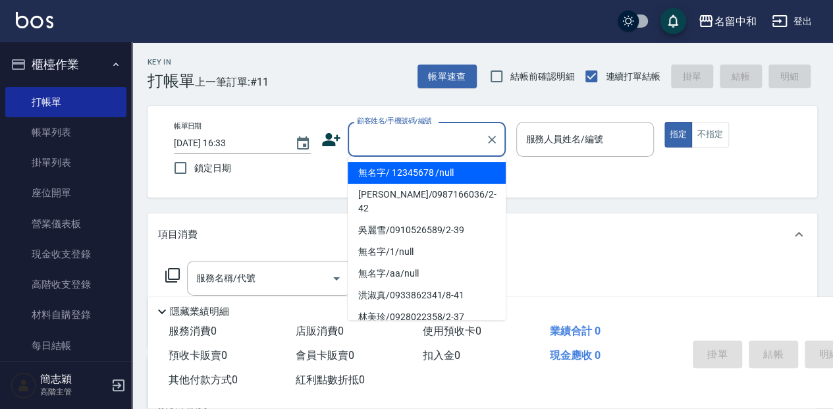
click at [414, 170] on li "無名字/ 12345678 /null" at bounding box center [427, 173] width 158 height 22
type input "無名字/ 12345678 /null"
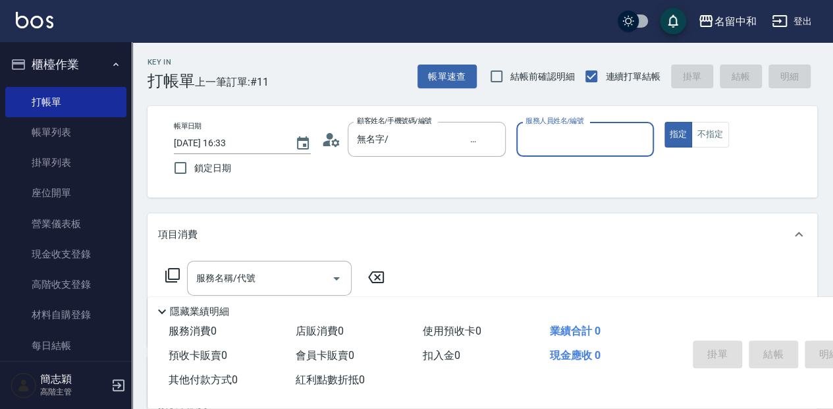
click at [541, 131] on input "服務人員姓名/編號" at bounding box center [584, 139] width 125 height 23
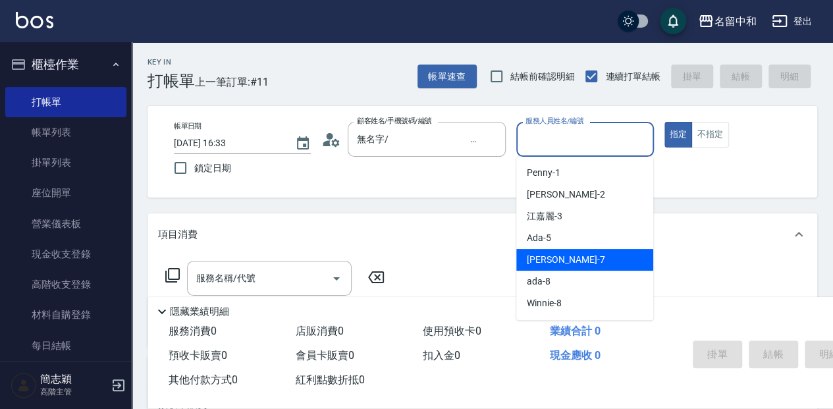
click at [583, 259] on div "[PERSON_NAME] -7" at bounding box center [584, 260] width 137 height 22
type input "[PERSON_NAME]-7"
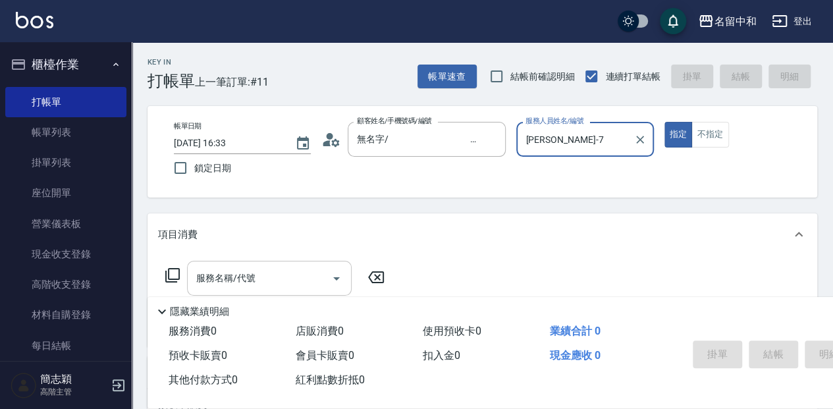
click at [256, 279] on input "服務名稱/代號" at bounding box center [259, 278] width 133 height 23
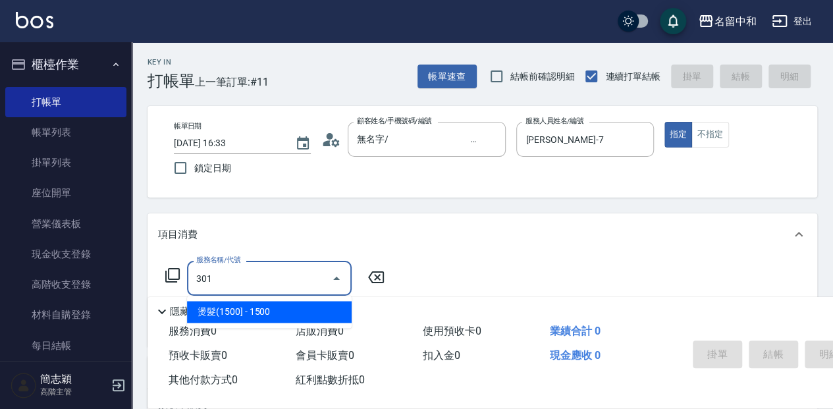
type input "燙髮(1500](301)"
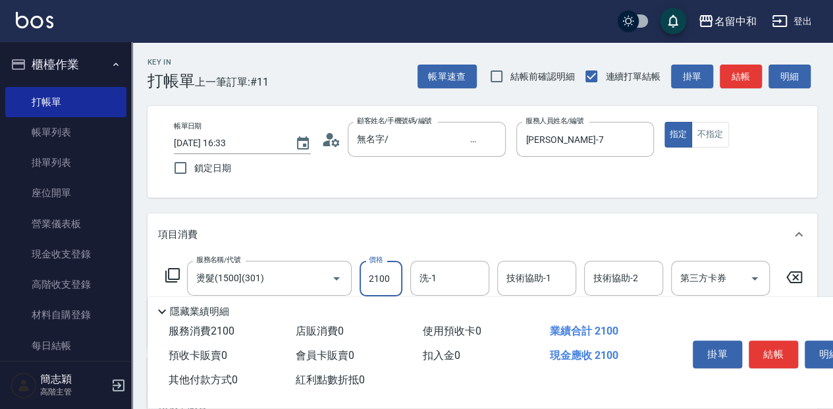
type input "2100"
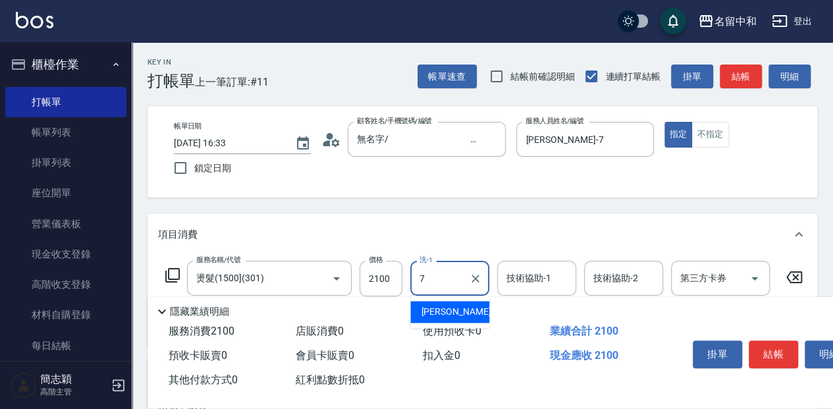
type input "[PERSON_NAME]-7"
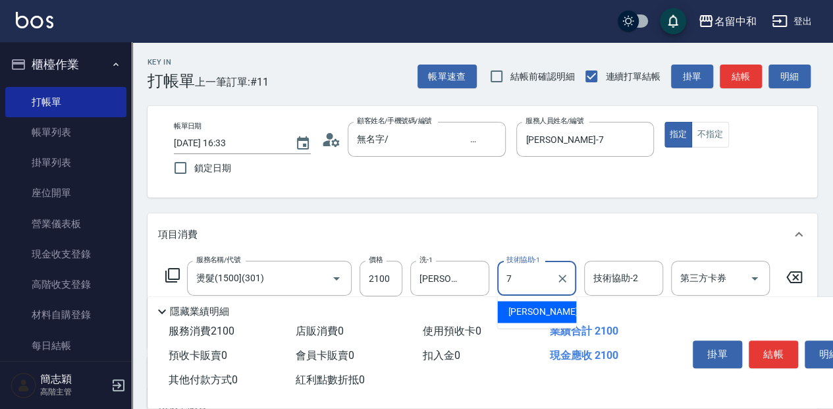
type input "[PERSON_NAME]-7"
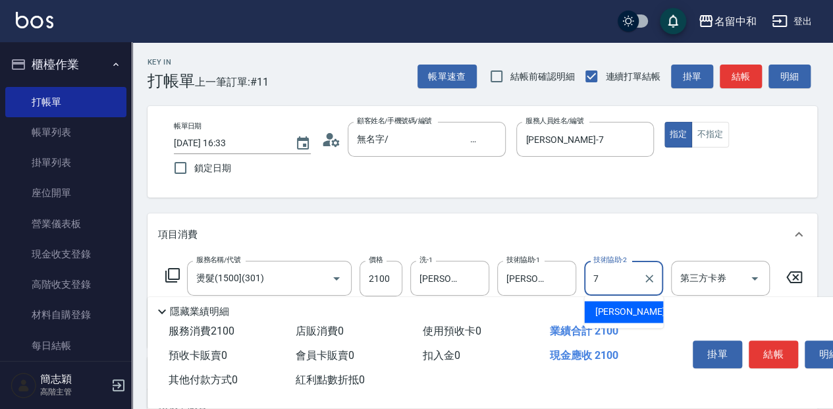
type input "[PERSON_NAME]-7"
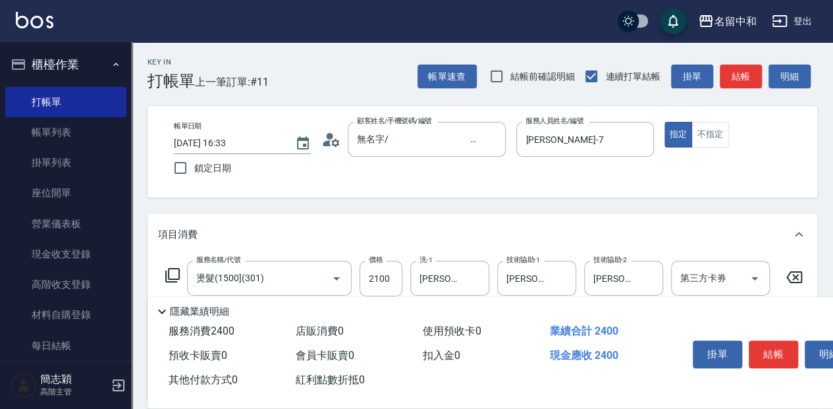
type input "燙前護(300)(605)"
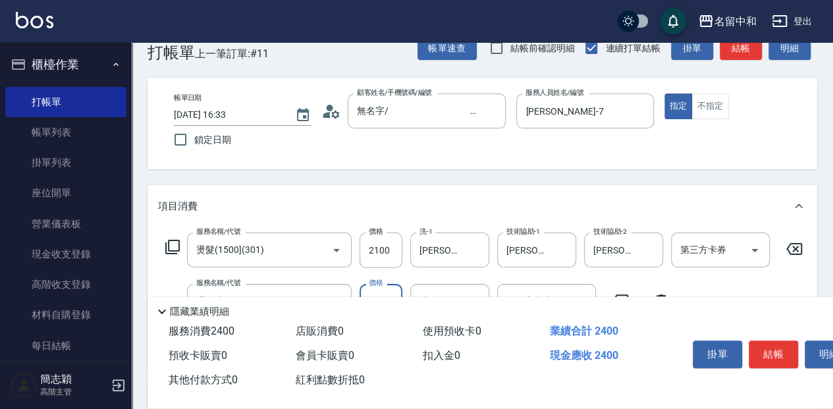
scroll to position [43, 0]
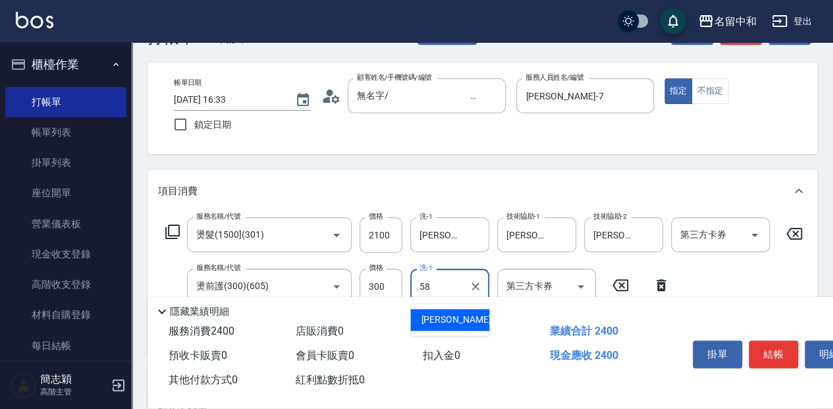
type input "[PERSON_NAME]-58"
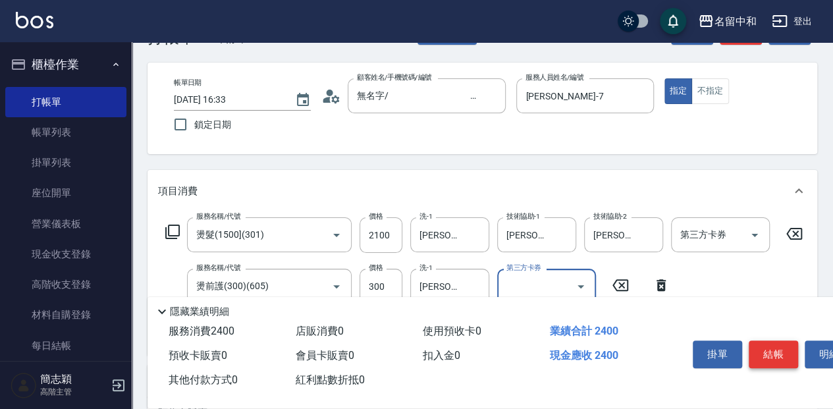
click at [759, 346] on button "結帳" at bounding box center [773, 354] width 49 height 28
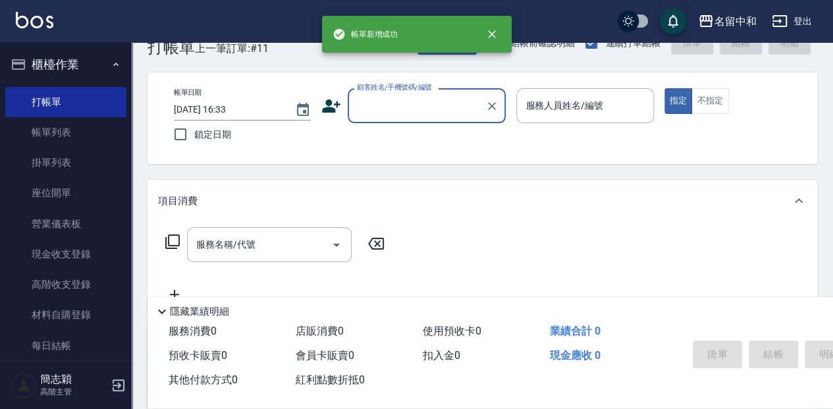
scroll to position [0, 0]
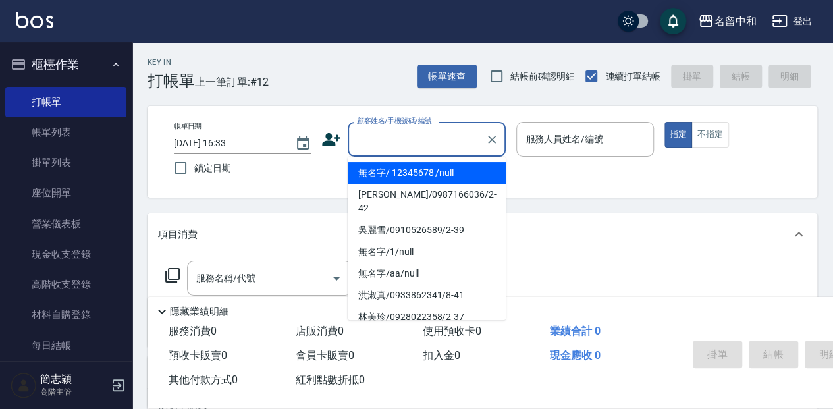
click at [402, 140] on input "顧客姓名/手機號碼/編號" at bounding box center [417, 139] width 126 height 23
drag, startPoint x: 420, startPoint y: 168, endPoint x: 535, endPoint y: 163, distance: 114.7
click at [420, 167] on li "無名字/ 12345678 /null" at bounding box center [427, 173] width 158 height 22
type input "無名字/ 12345678 /null"
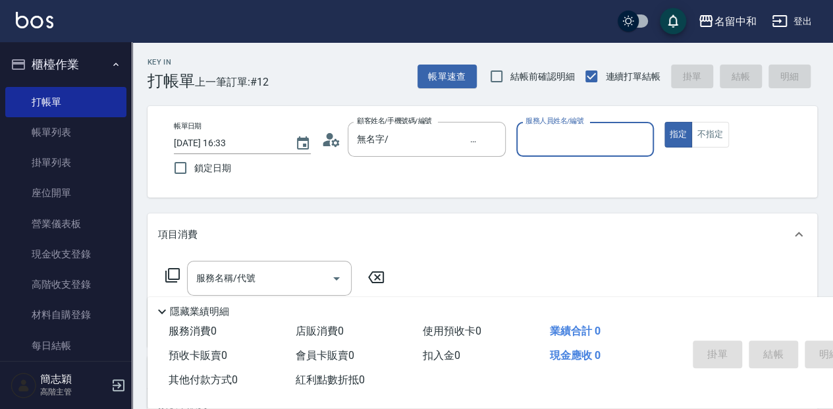
click at [548, 133] on input "服務人員姓名/編號" at bounding box center [584, 139] width 125 height 23
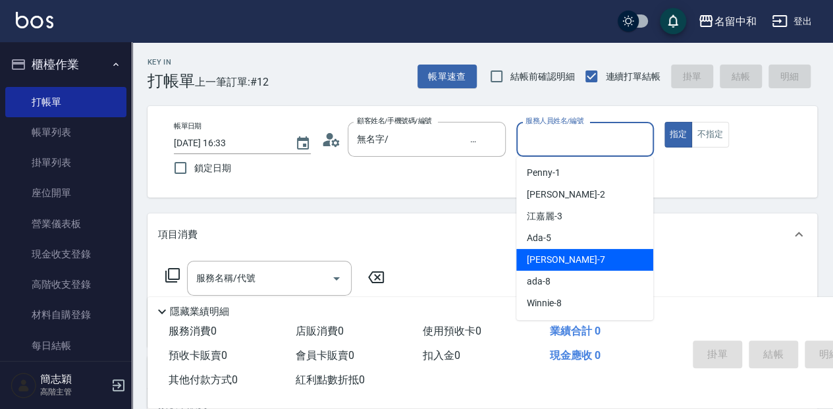
click at [554, 252] on div "[PERSON_NAME] -7" at bounding box center [584, 260] width 137 height 22
type input "[PERSON_NAME]-7"
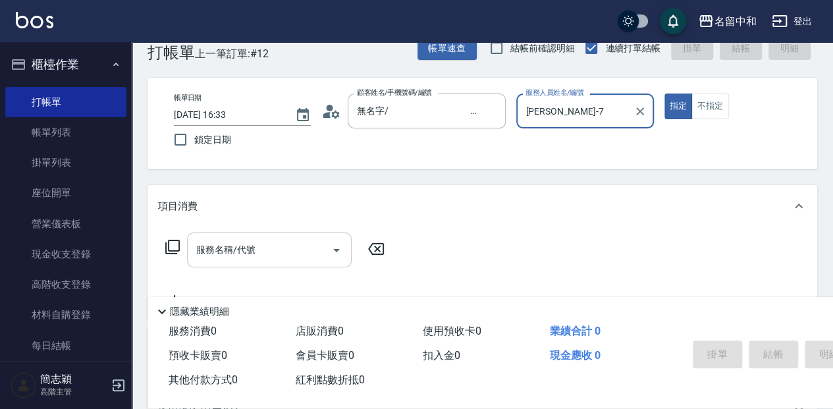
scroll to position [43, 0]
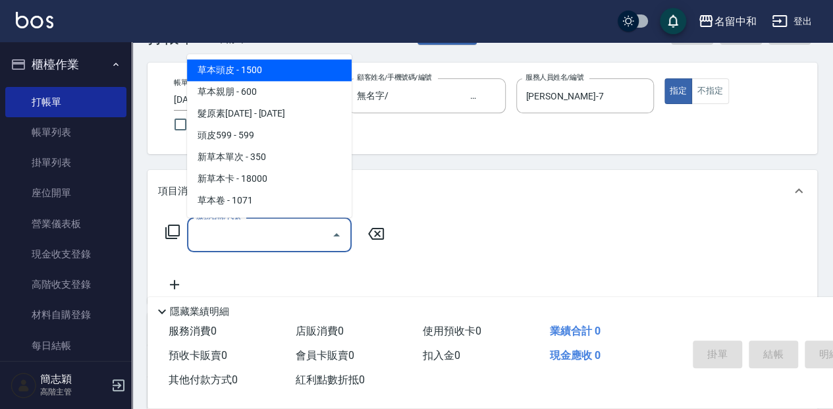
click at [262, 233] on input "服務名稱/代號" at bounding box center [259, 234] width 133 height 23
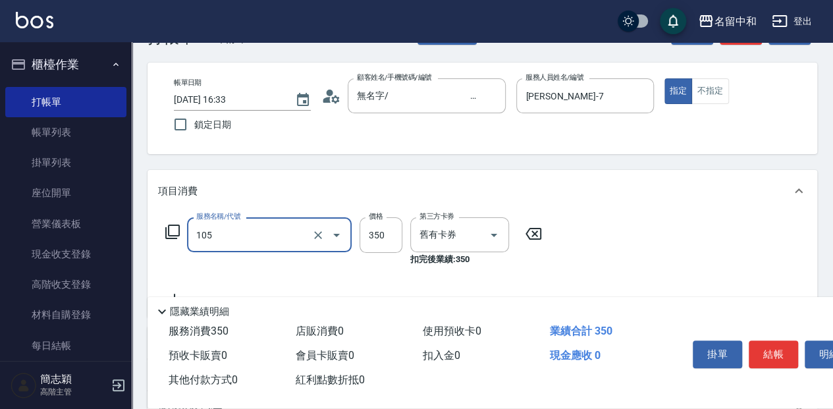
type input "新草本單次(105)"
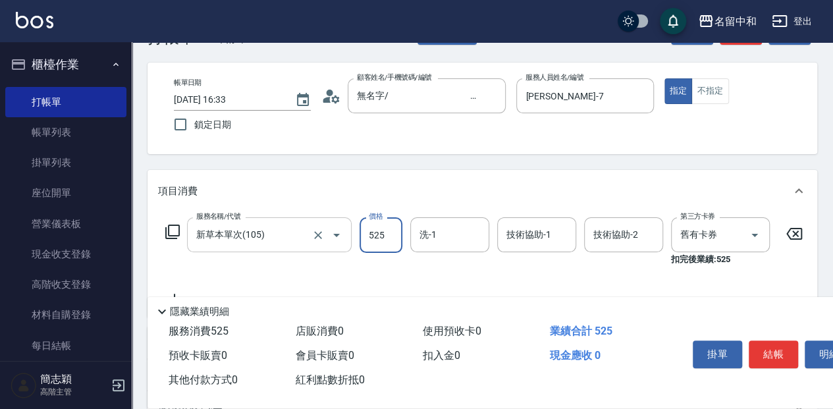
type input "525"
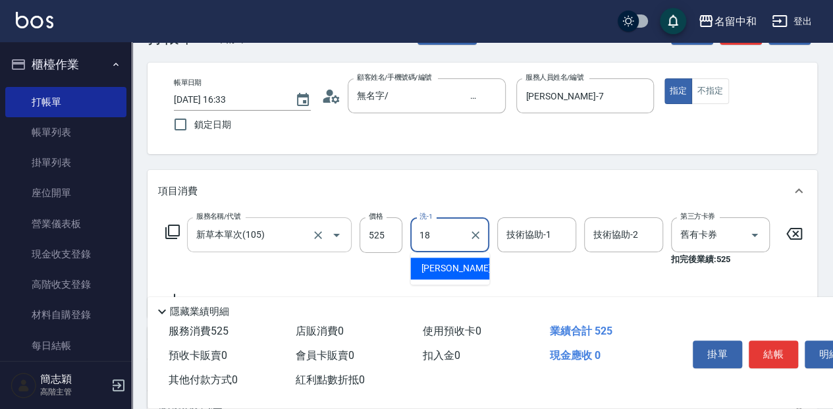
type input "[PERSON_NAME]-18"
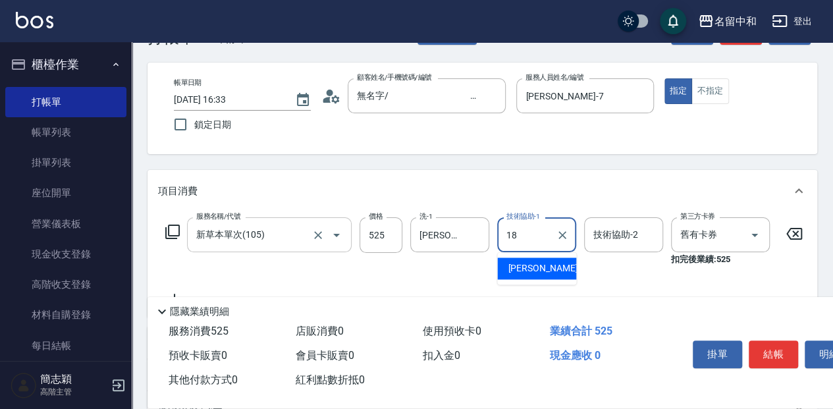
type input "[PERSON_NAME]-18"
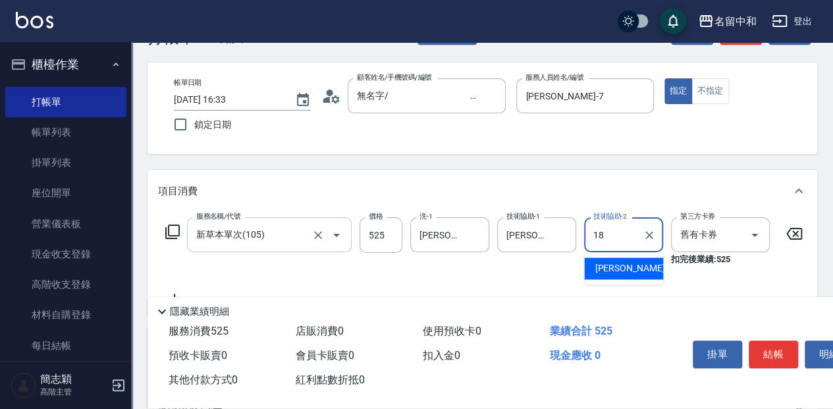
type input "[PERSON_NAME]-18"
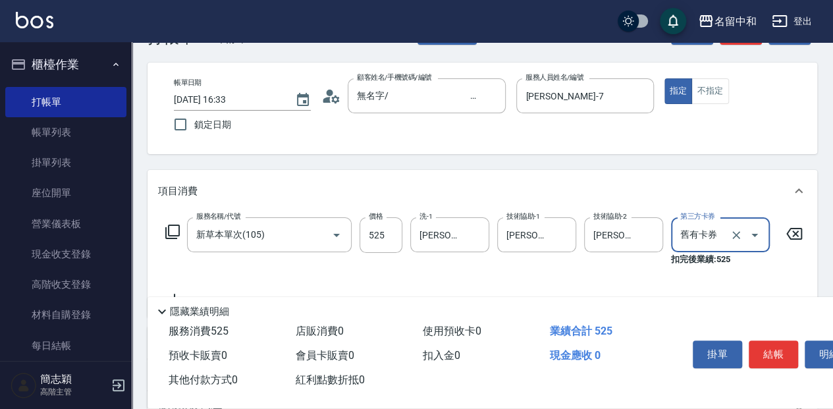
drag, startPoint x: 778, startPoint y: 344, endPoint x: 772, endPoint y: 350, distance: 8.4
click at [778, 344] on button "結帳" at bounding box center [773, 354] width 49 height 28
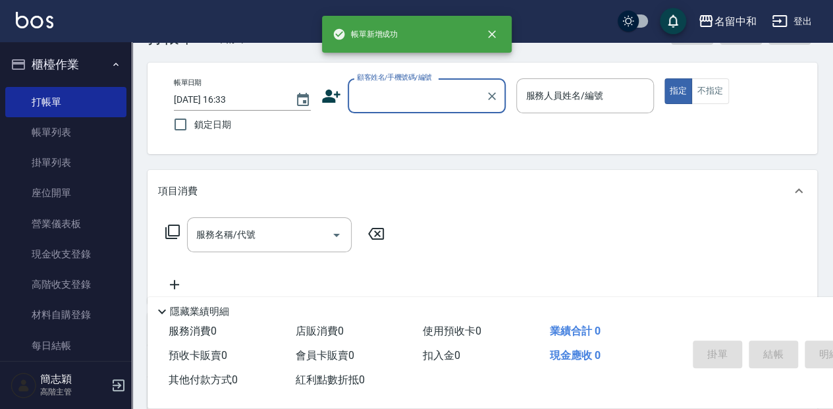
scroll to position [0, 0]
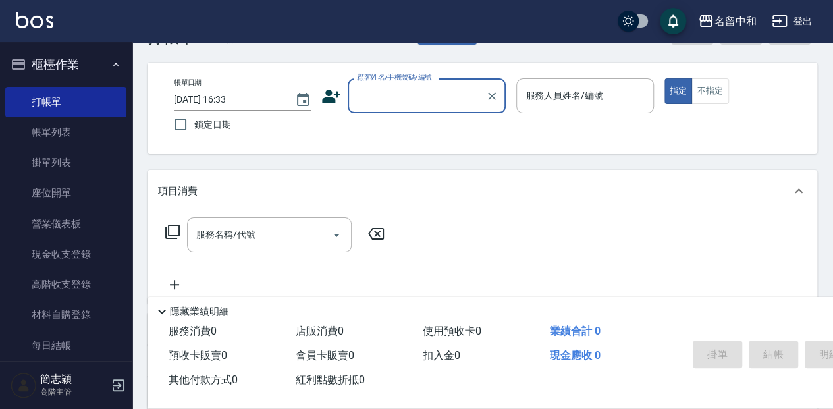
click at [388, 104] on input "顧客姓名/手機號碼/編號" at bounding box center [417, 95] width 126 height 23
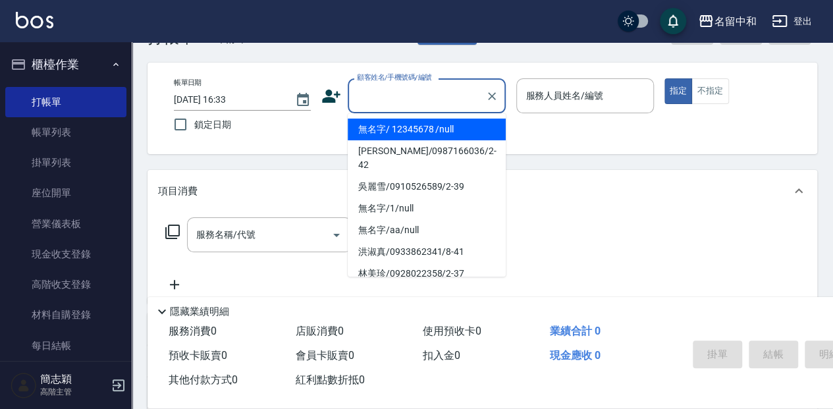
click at [390, 126] on li "無名字/ 12345678 /null" at bounding box center [427, 130] width 158 height 22
type input "無名字/ 12345678 /null"
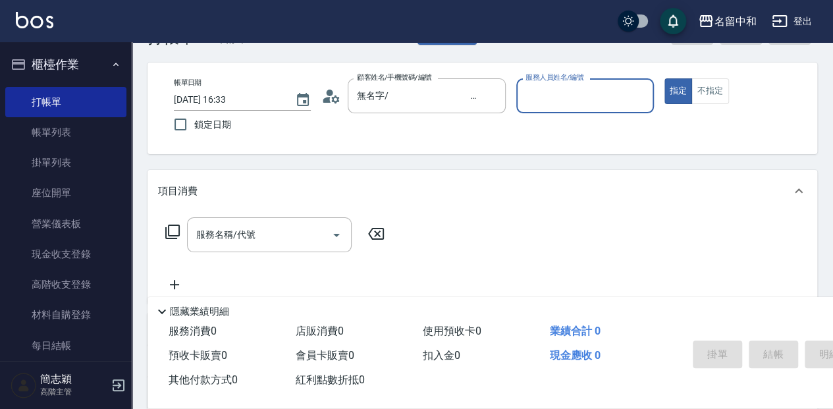
click at [558, 98] on input "服務人員姓名/編號" at bounding box center [584, 95] width 125 height 23
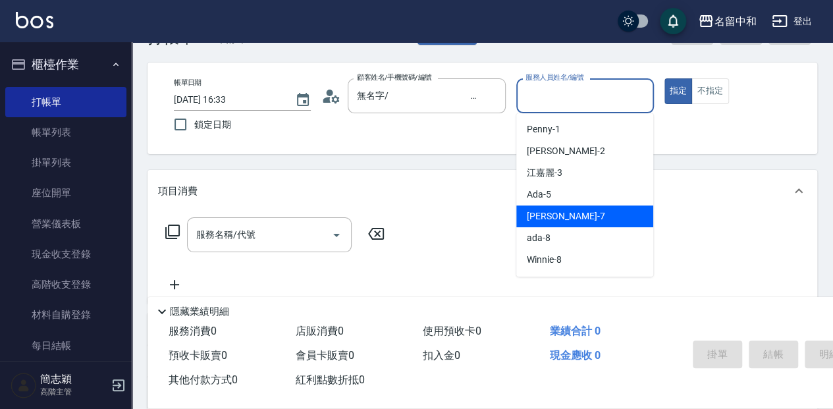
click at [579, 215] on div "[PERSON_NAME] -7" at bounding box center [584, 216] width 137 height 22
type input "[PERSON_NAME]-7"
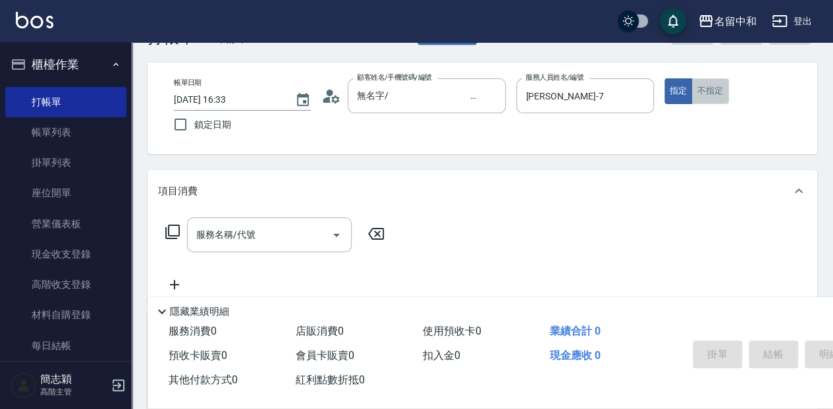
drag, startPoint x: 713, startPoint y: 97, endPoint x: 420, endPoint y: 248, distance: 329.2
click at [713, 98] on button "不指定" at bounding box center [709, 91] width 37 height 26
click at [239, 242] on input "服務名稱/代號" at bounding box center [259, 234] width 133 height 23
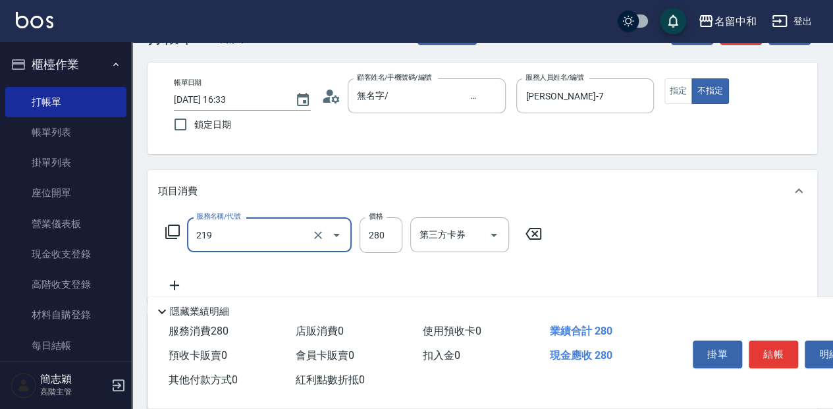
type input "洗髮280(219)"
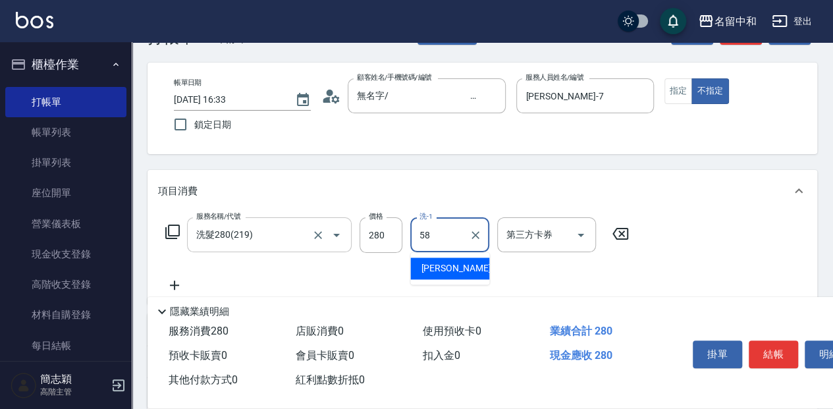
type input "[PERSON_NAME]-58"
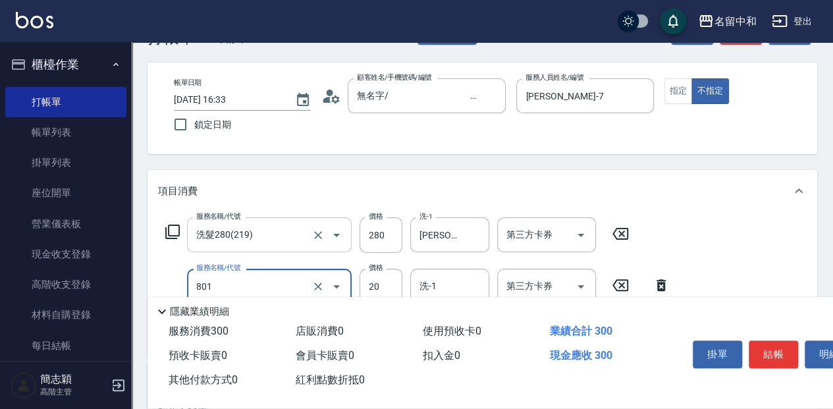
type input "潤絲20(801)"
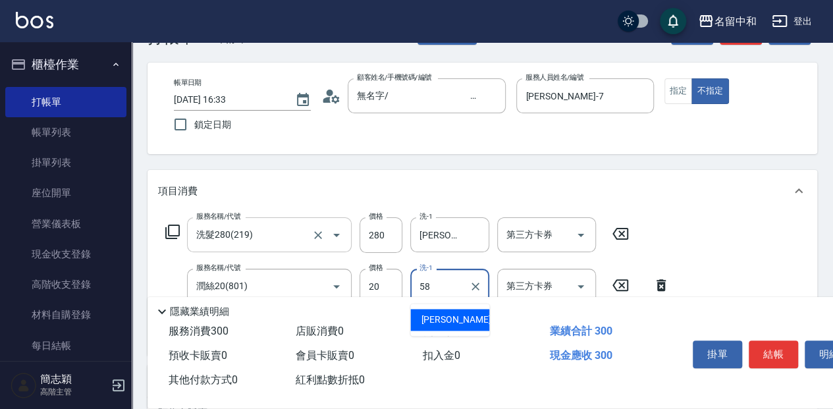
type input "[PERSON_NAME]-58"
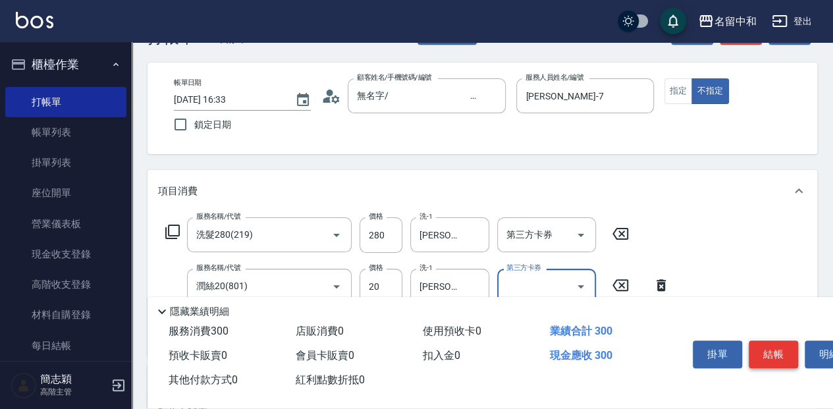
click at [772, 356] on button "結帳" at bounding box center [773, 354] width 49 height 28
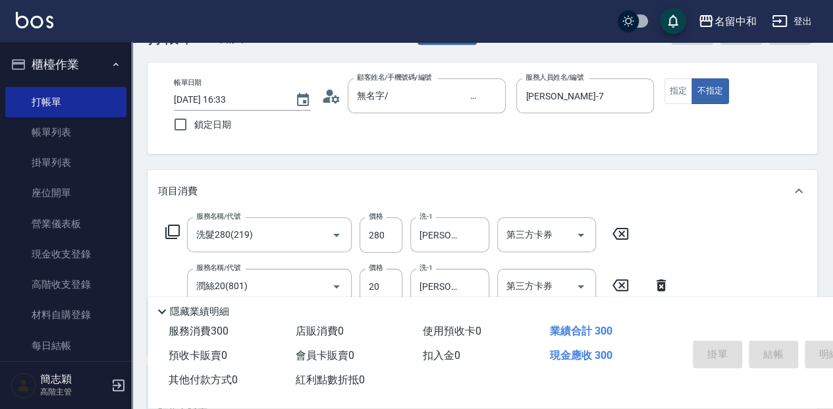
type input "[DATE] 16:34"
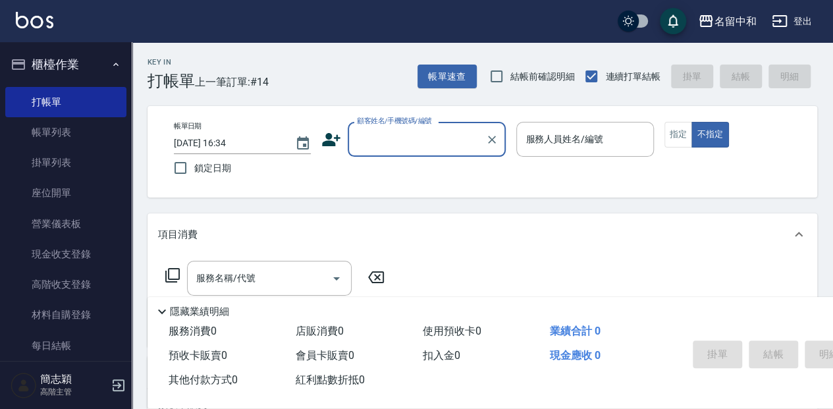
drag, startPoint x: 396, startPoint y: 132, endPoint x: 400, endPoint y: 155, distance: 24.0
click at [396, 132] on input "顧客姓名/手機號碼/編號" at bounding box center [417, 139] width 126 height 23
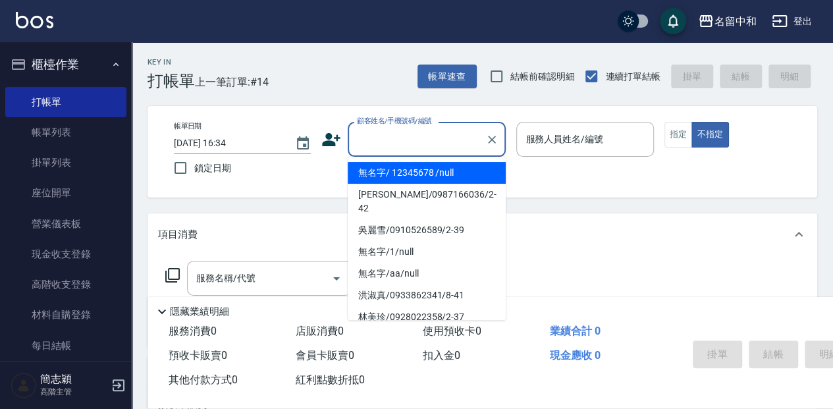
drag, startPoint x: 395, startPoint y: 171, endPoint x: 553, endPoint y: 144, distance: 160.4
click at [398, 171] on li "無名字/ 12345678 /null" at bounding box center [427, 173] width 158 height 22
type input "無名字/ 12345678 /null"
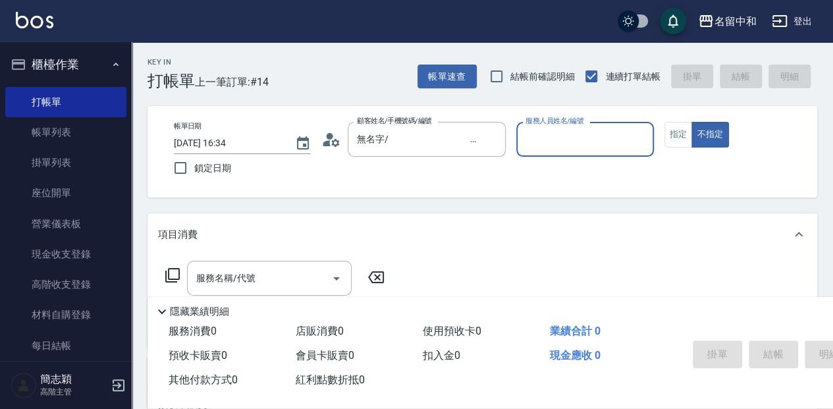
click at [558, 140] on input "服務人員姓名/編號" at bounding box center [584, 139] width 125 height 23
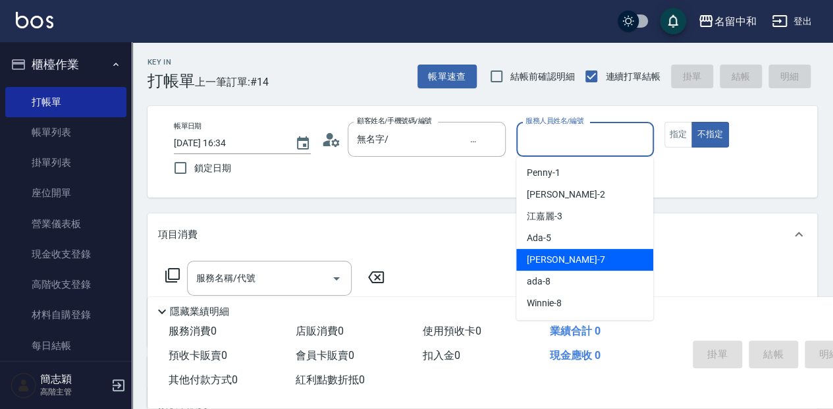
click at [585, 267] on div "[PERSON_NAME] -7" at bounding box center [584, 260] width 137 height 22
type input "[PERSON_NAME]-7"
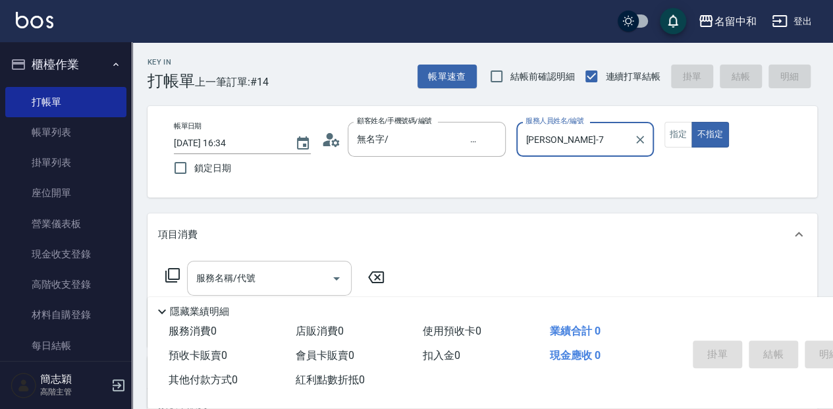
click at [239, 273] on div "服務名稱/代號 服務名稱/代號" at bounding box center [269, 278] width 165 height 35
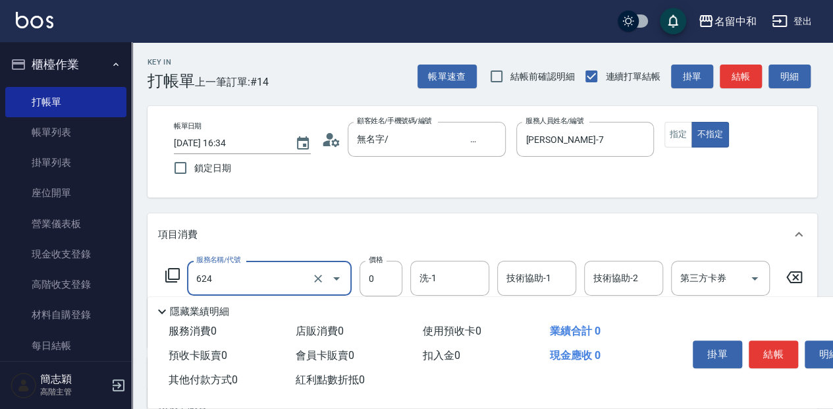
type input "醫學單次0(624)"
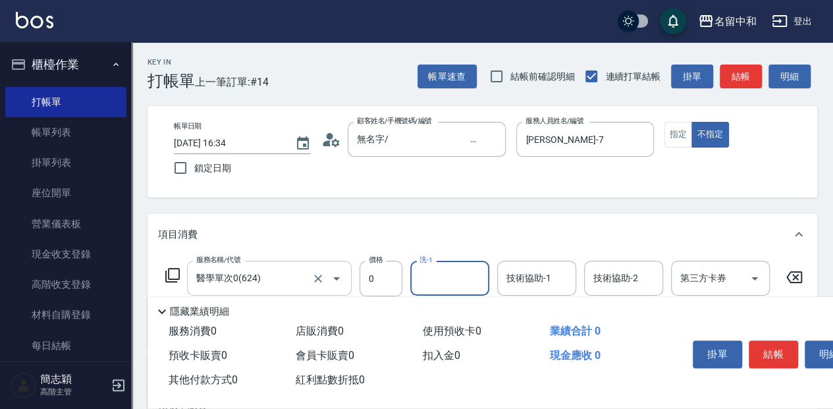
click at [291, 277] on input "醫學單次0(624)" at bounding box center [251, 278] width 116 height 23
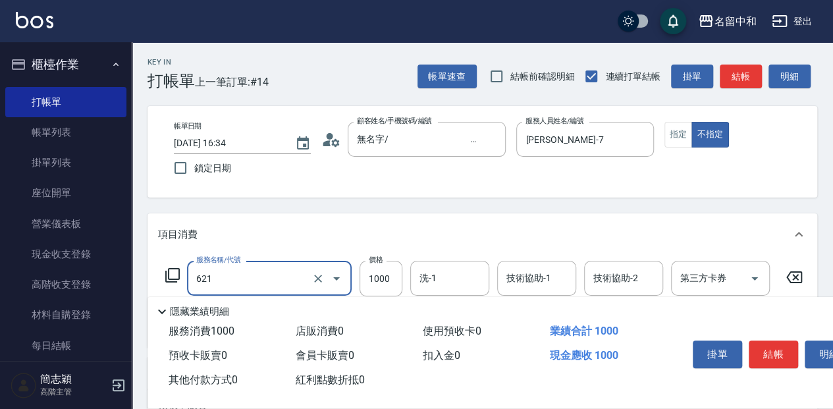
type input "醫學頭皮(621)"
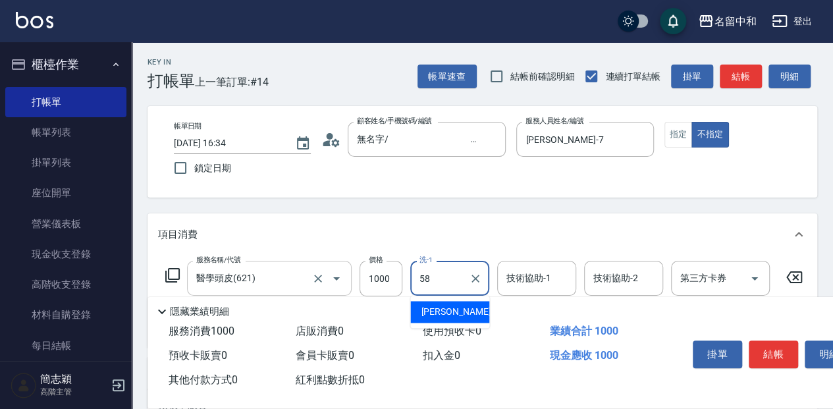
type input "[PERSON_NAME]-58"
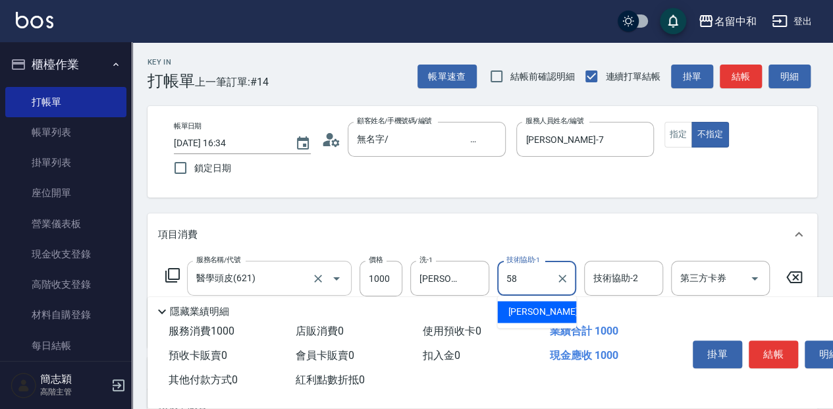
type input "[PERSON_NAME]-58"
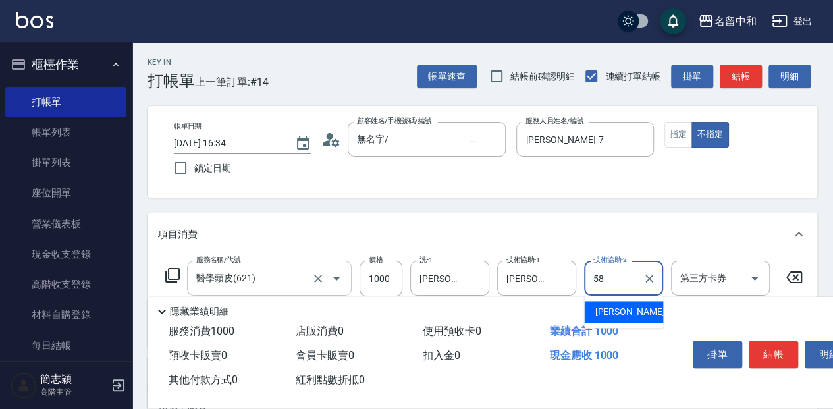
type input "[PERSON_NAME]-58"
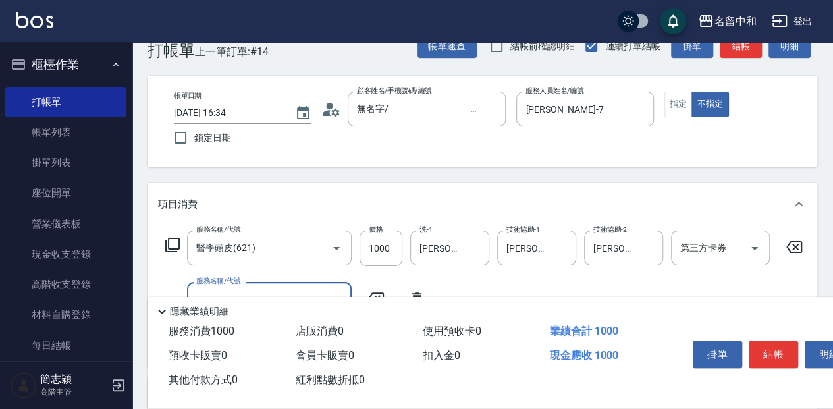
scroll to position [43, 0]
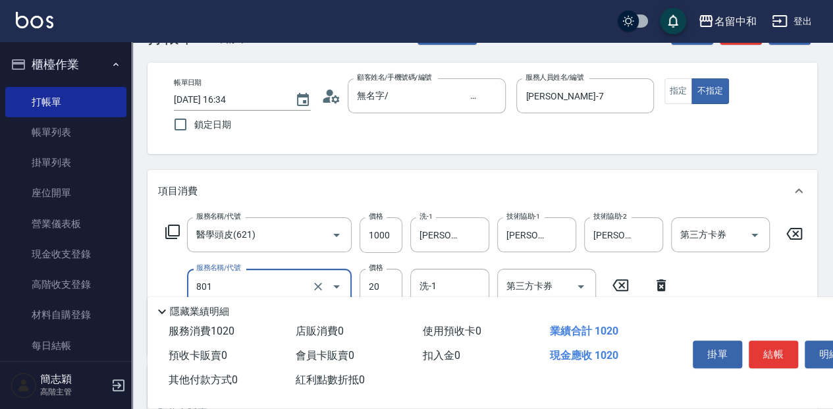
type input "潤絲20(801)"
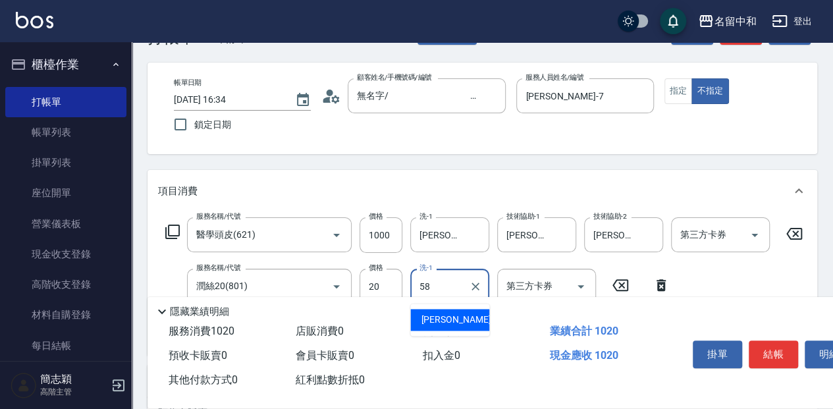
type input "[PERSON_NAME]-58"
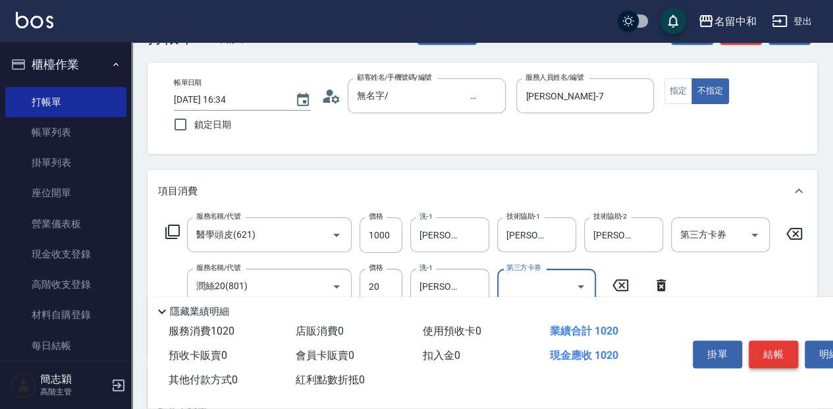
click at [767, 349] on button "結帳" at bounding box center [773, 354] width 49 height 28
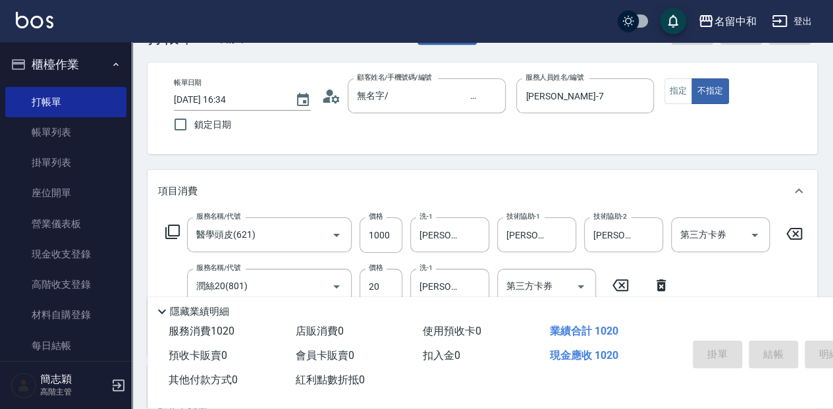
type input "[DATE] 16:35"
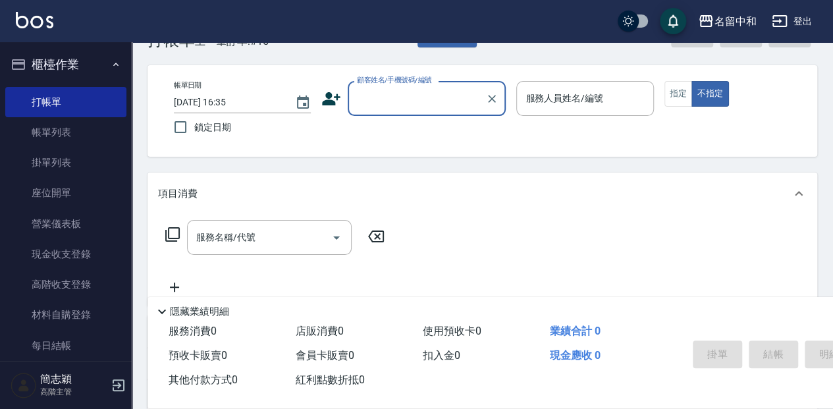
scroll to position [0, 0]
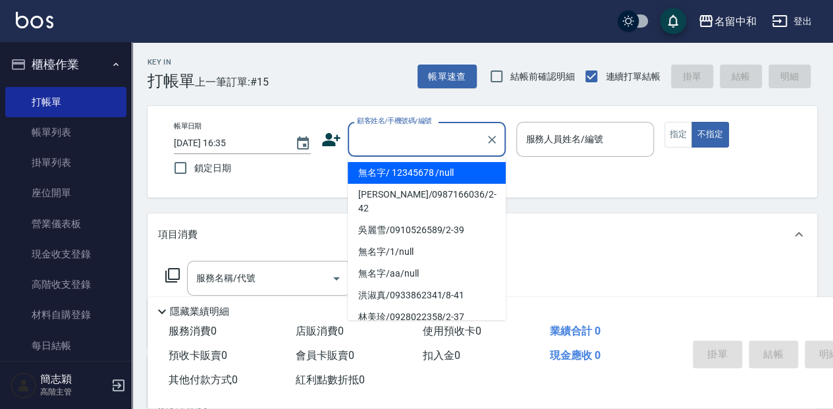
click at [413, 141] on input "顧客姓名/手機號碼/編號" at bounding box center [417, 139] width 126 height 23
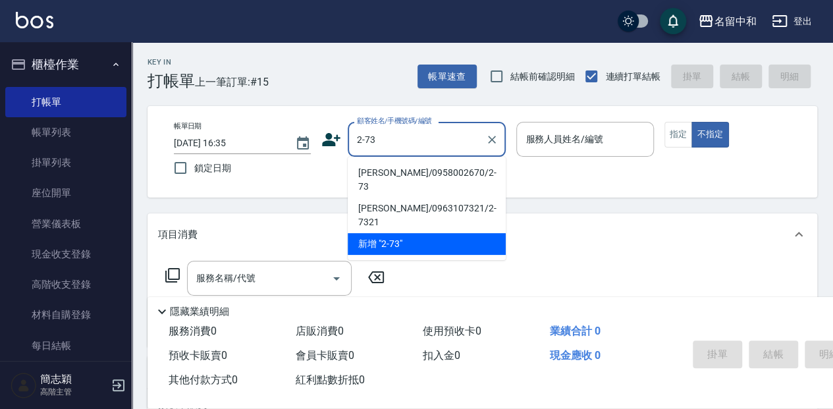
click at [421, 174] on li "[PERSON_NAME]/0958002670/2-73" at bounding box center [427, 180] width 158 height 36
type input "[PERSON_NAME]/0958002670/2-73"
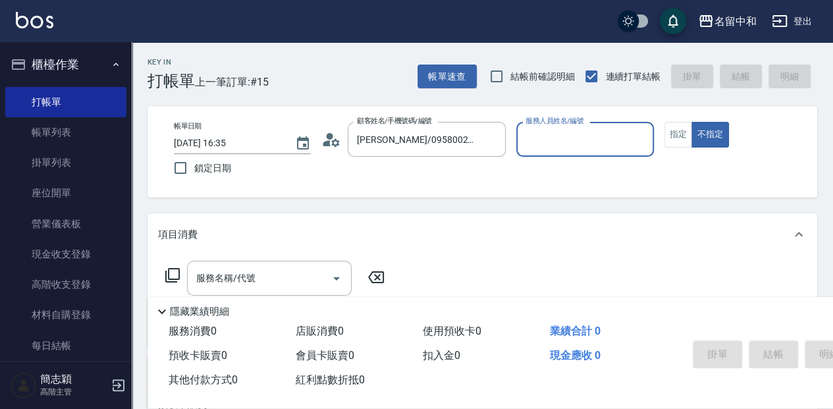
type input "[PERSON_NAME]-2"
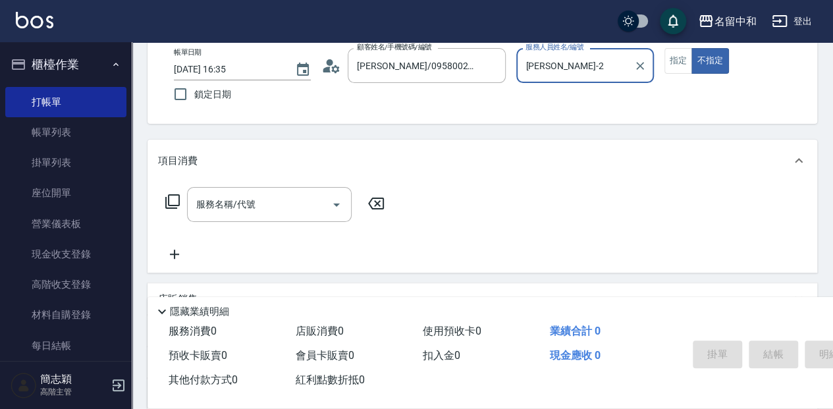
scroll to position [88, 0]
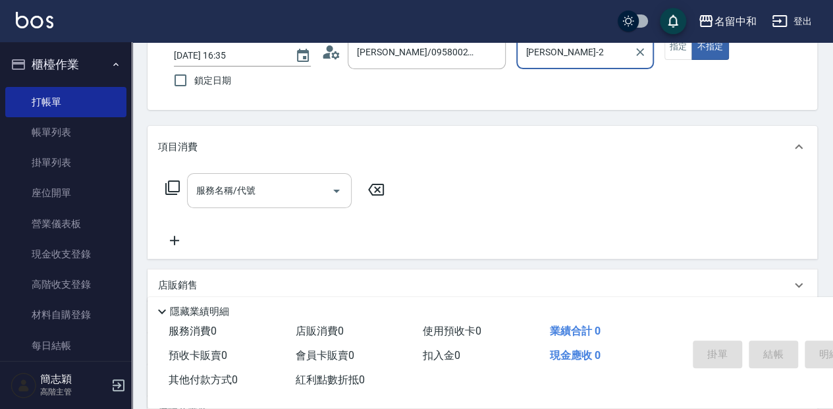
click at [273, 188] on input "服務名稱/代號" at bounding box center [259, 190] width 133 height 23
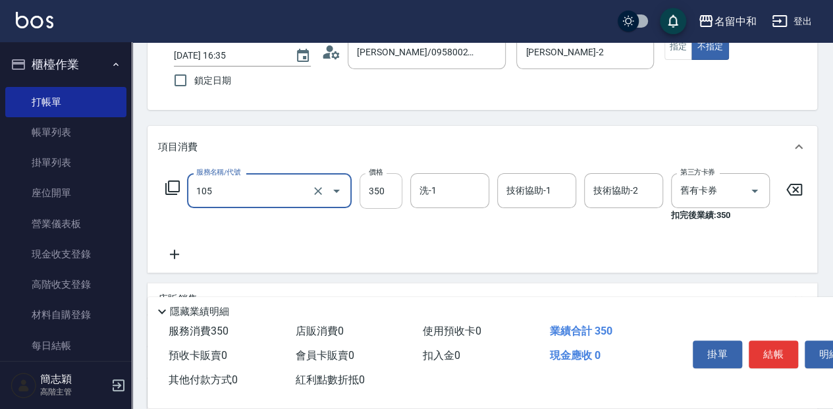
type input "新草本單次(105)"
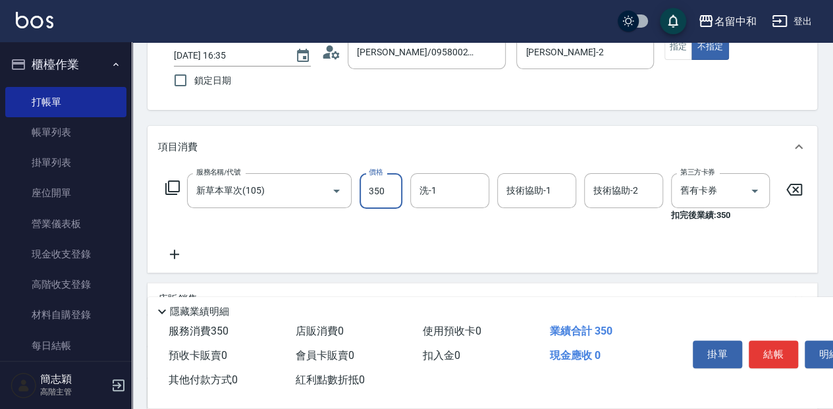
click at [384, 186] on input "350" at bounding box center [380, 191] width 43 height 36
type input "525"
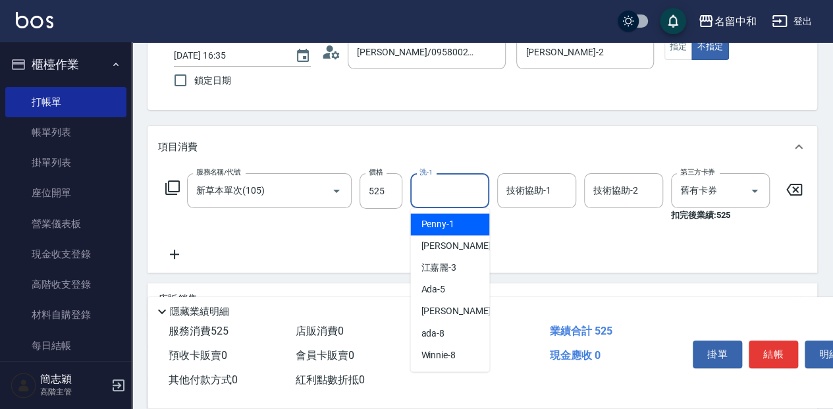
click at [462, 190] on input "洗-1" at bounding box center [449, 190] width 67 height 23
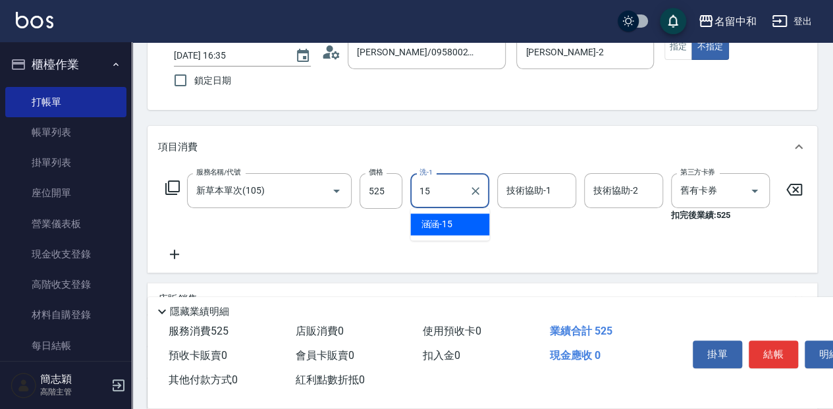
click at [475, 226] on div "涵涵 -15" at bounding box center [449, 224] width 79 height 22
type input "涵涵-15"
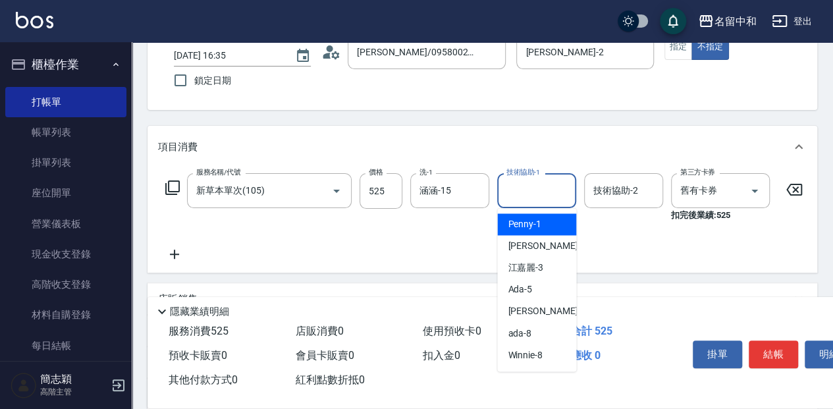
click at [553, 192] on input "技術協助-1" at bounding box center [536, 190] width 67 height 23
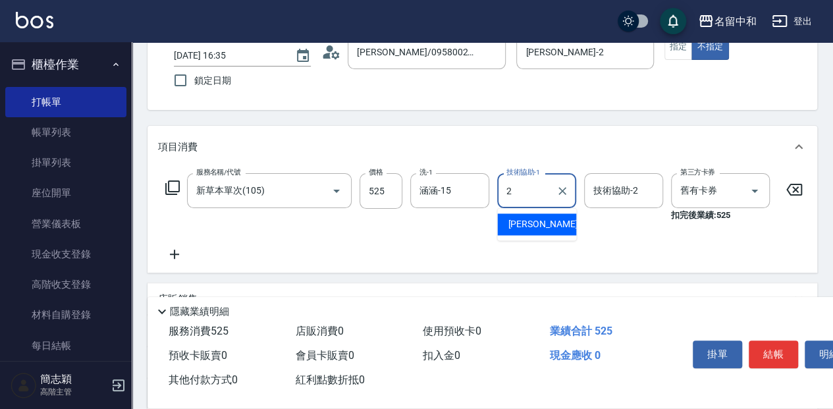
click at [554, 224] on div "[PERSON_NAME] -2" at bounding box center [536, 224] width 79 height 22
type input "[PERSON_NAME]-2"
click at [608, 191] on input "技術協助-2" at bounding box center [623, 190] width 67 height 23
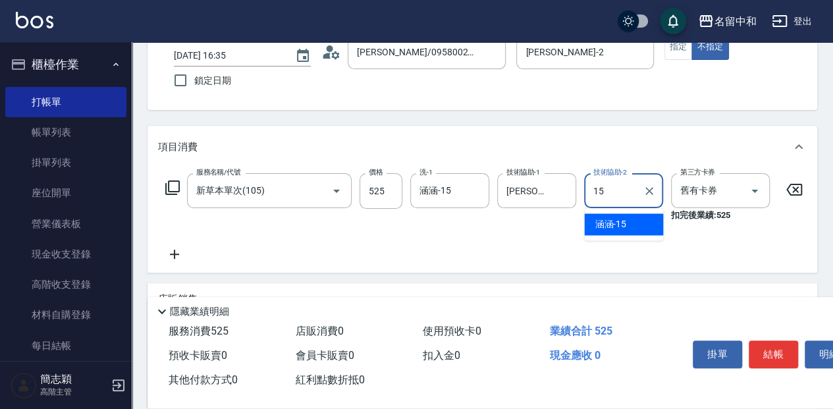
click at [628, 226] on div "涵涵 -15" at bounding box center [623, 224] width 79 height 22
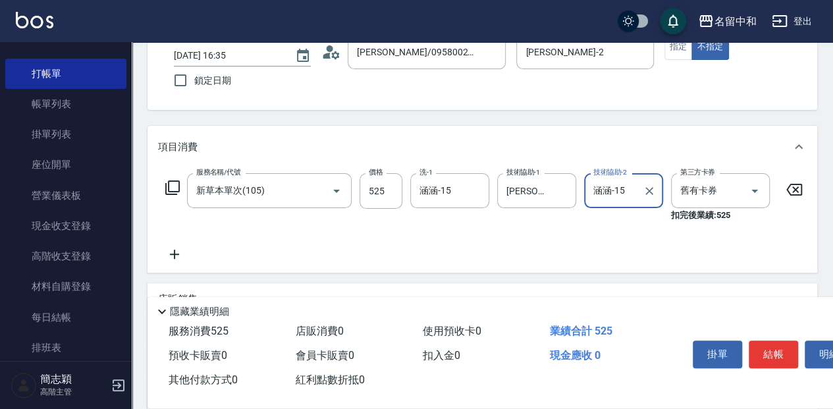
scroll to position [43, 0]
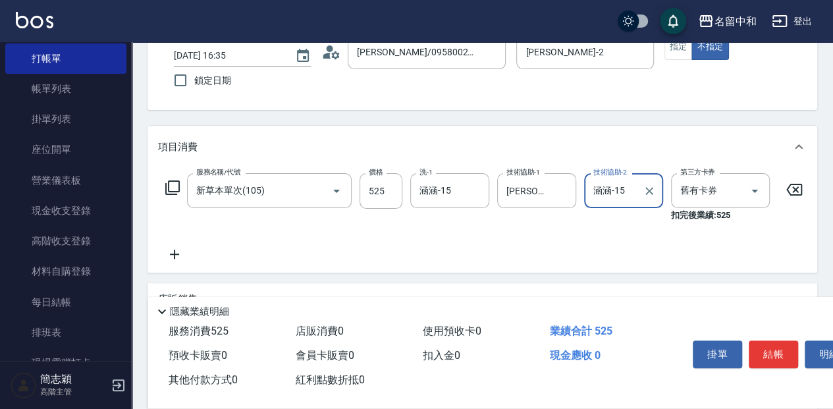
type input "涵涵-15"
click at [177, 259] on icon at bounding box center [174, 254] width 33 height 16
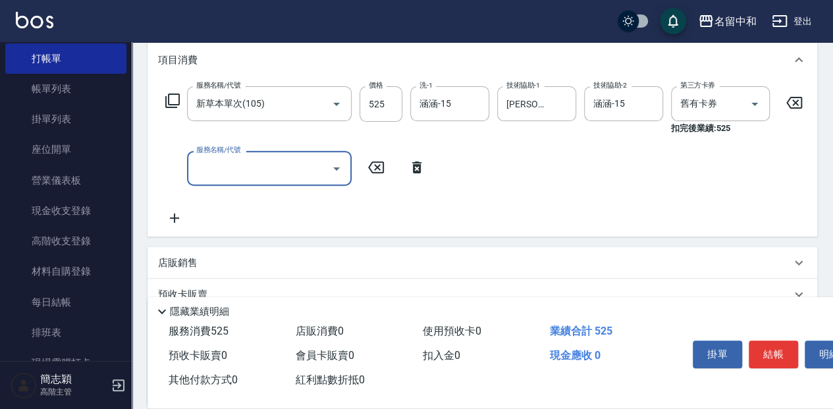
scroll to position [175, 0]
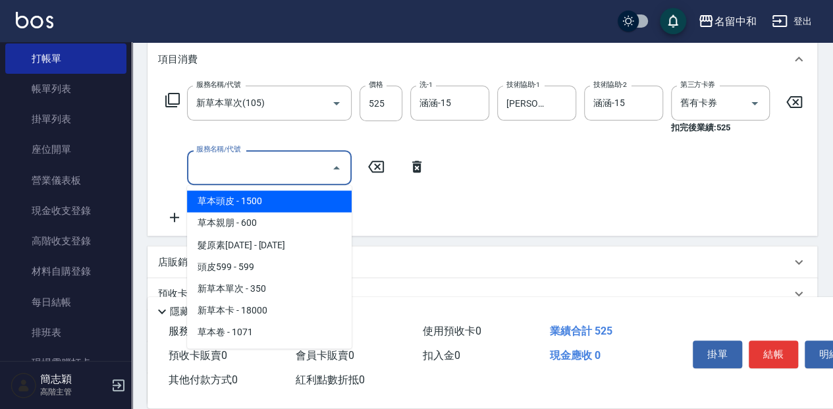
click at [304, 165] on input "服務名稱/代號" at bounding box center [259, 167] width 133 height 23
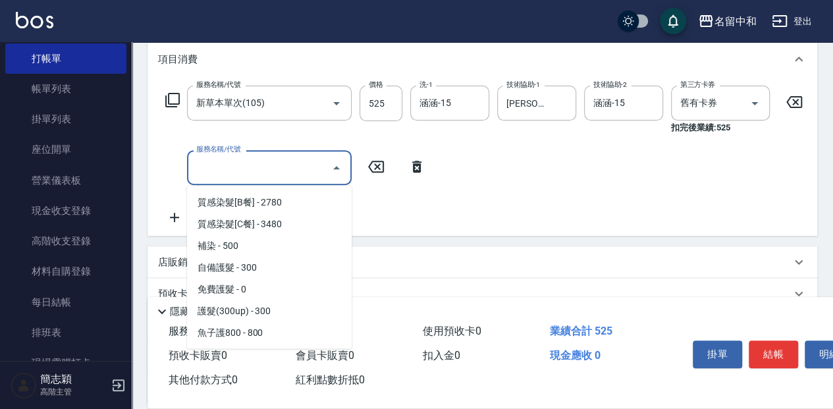
scroll to position [1009, 0]
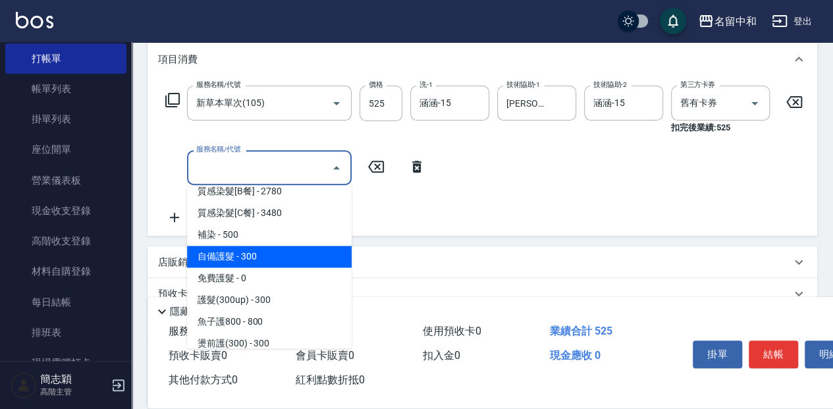
click at [282, 259] on span "自備護髮 - 300" at bounding box center [269, 257] width 165 height 22
type input "自備護髮(601)"
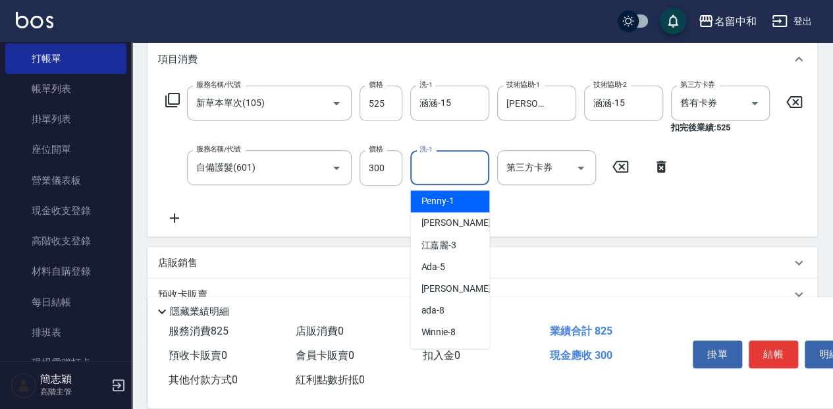
click at [461, 168] on input "洗-1" at bounding box center [449, 167] width 67 height 23
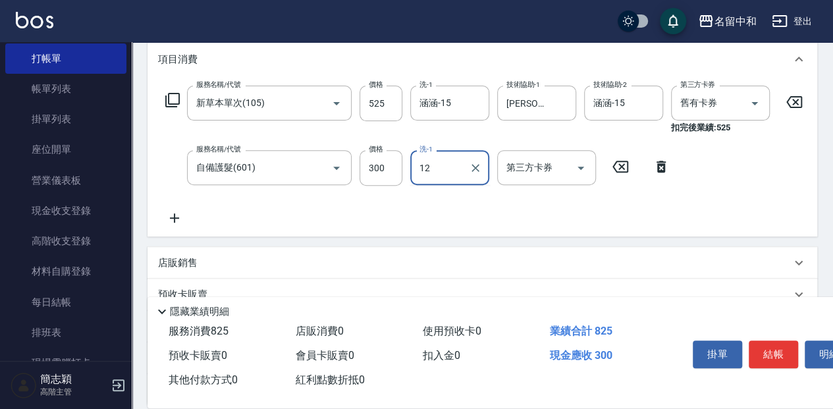
type input "1"
click at [454, 202] on div "涵涵 -15" at bounding box center [449, 201] width 79 height 22
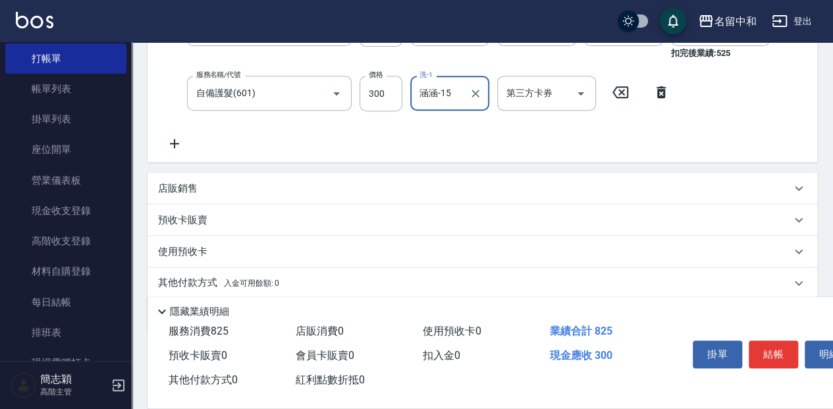
scroll to position [263, 0]
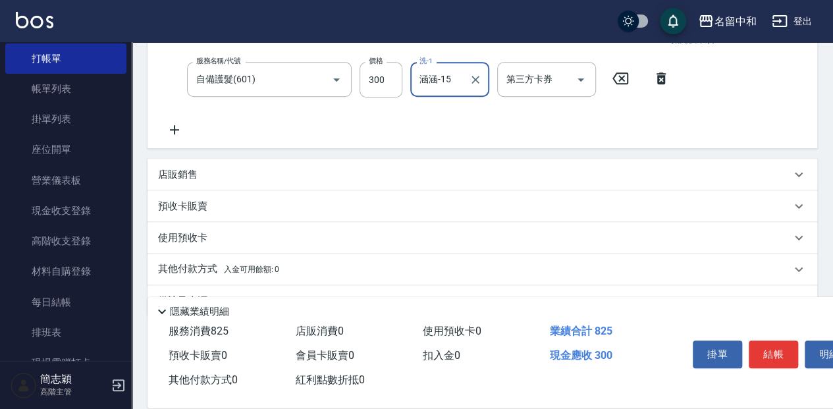
type input "涵涵-15"
click at [179, 182] on p "店販銷售" at bounding box center [178, 175] width 40 height 14
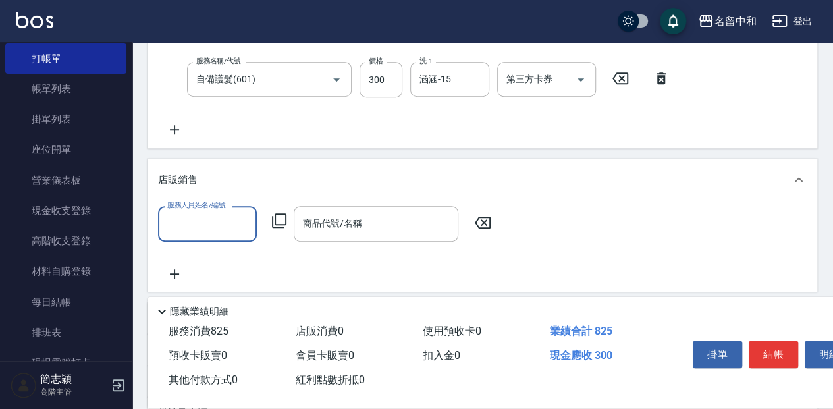
scroll to position [0, 0]
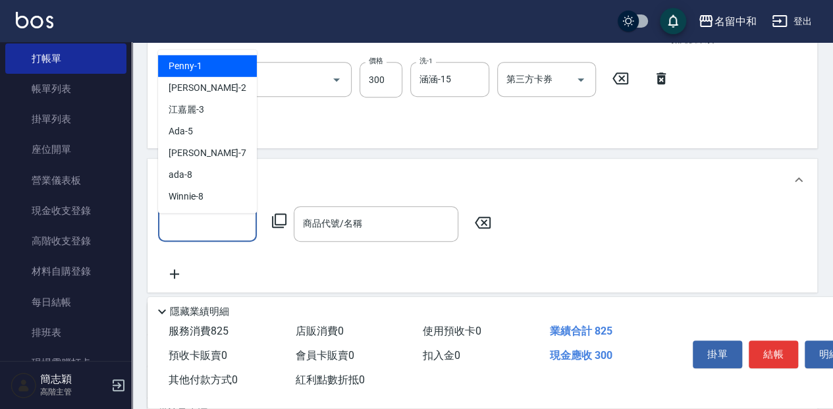
click at [219, 229] on input "服務人員姓名/編號" at bounding box center [207, 223] width 87 height 23
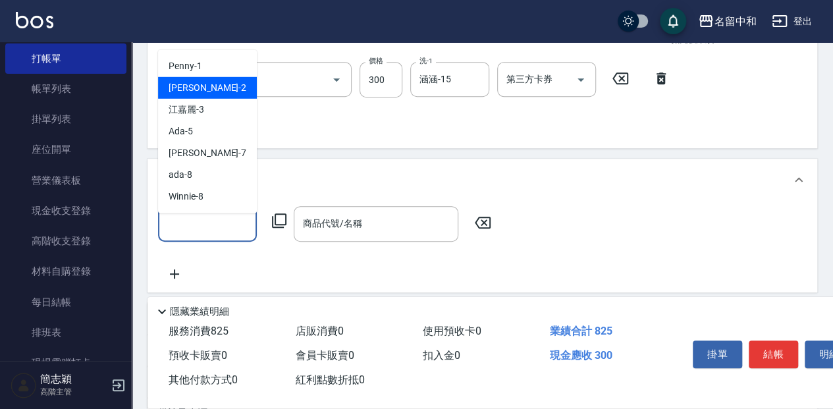
click at [225, 86] on div "[PERSON_NAME] -2" at bounding box center [207, 87] width 99 height 22
type input "[PERSON_NAME]-2"
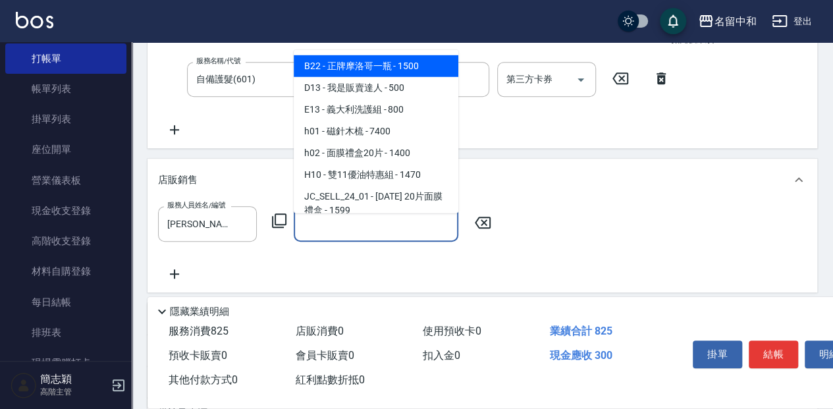
click at [384, 234] on input "商品代號/名稱" at bounding box center [376, 223] width 153 height 23
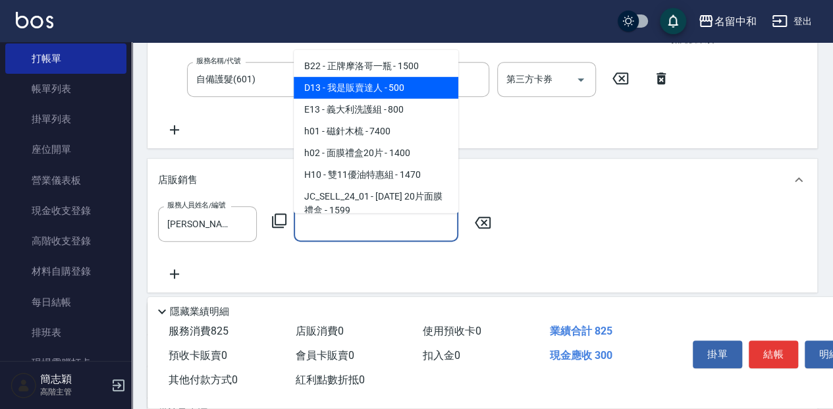
click at [386, 88] on span "D13 - 我是販賣達人 - 500" at bounding box center [376, 87] width 165 height 22
type input "我是販賣達人"
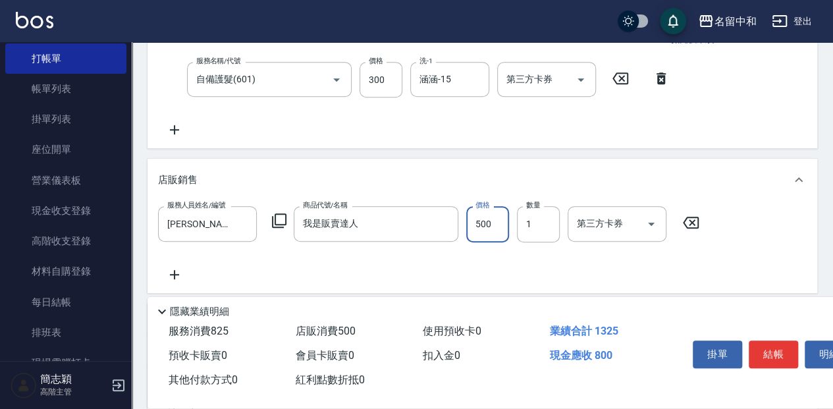
click at [481, 230] on input "500" at bounding box center [487, 224] width 43 height 36
type input "1200"
click at [773, 351] on button "結帳" at bounding box center [773, 354] width 49 height 28
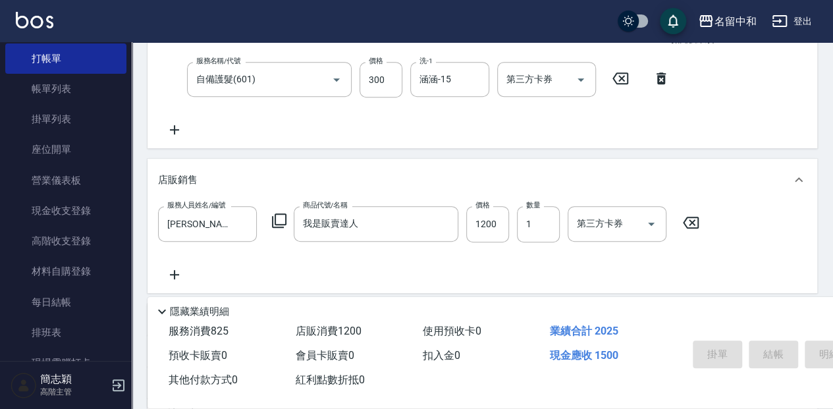
type input "[DATE] 16:41"
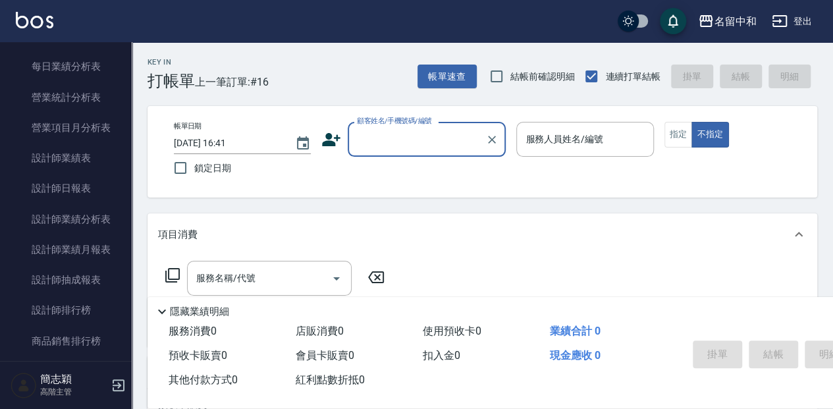
scroll to position [834, 0]
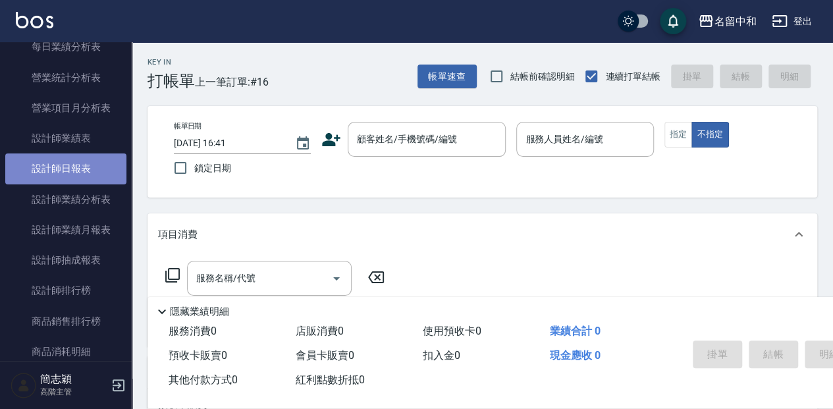
click at [88, 165] on link "設計師日報表" at bounding box center [65, 168] width 121 height 30
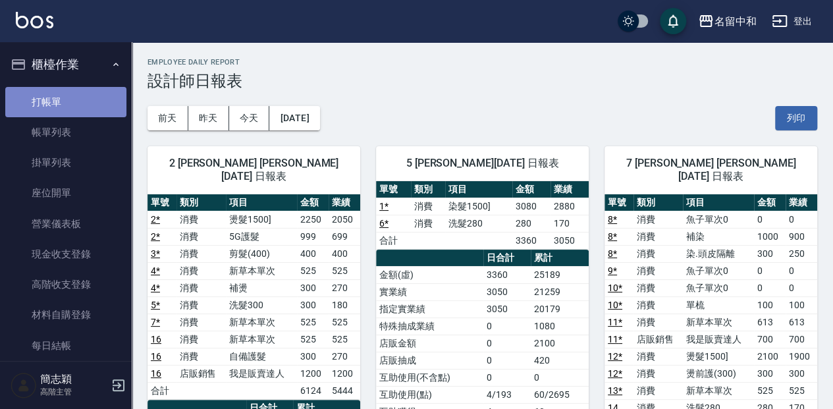
click at [113, 103] on link "打帳單" at bounding box center [65, 102] width 121 height 30
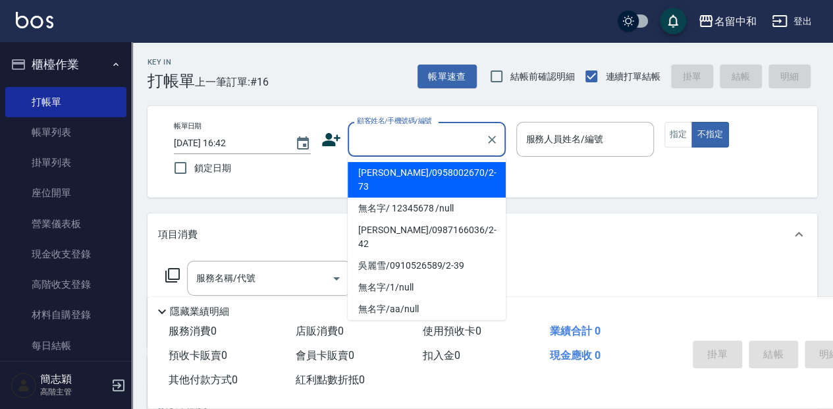
click at [412, 149] on input "顧客姓名/手機號碼/編號" at bounding box center [417, 139] width 126 height 23
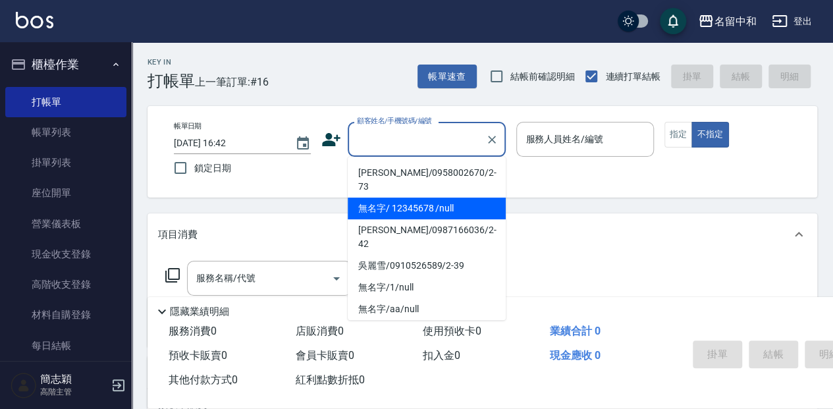
click at [422, 198] on li "無名字/ 12345678 /null" at bounding box center [427, 209] width 158 height 22
type input "無名字/ 12345678 /null"
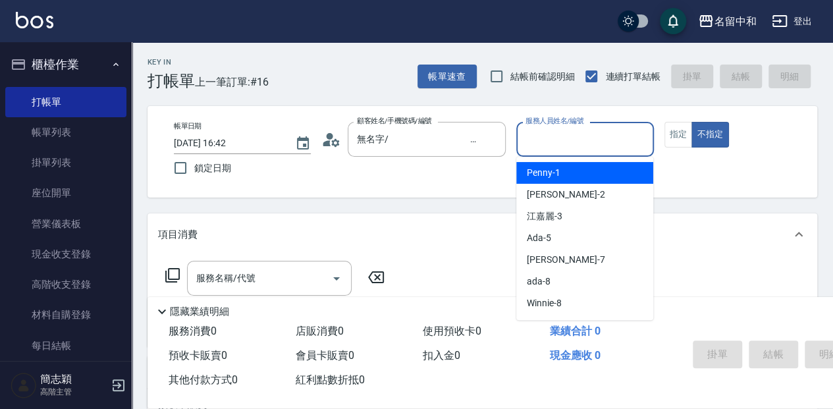
click at [548, 142] on input "服務人員姓名/編號" at bounding box center [584, 139] width 125 height 23
type input "ada-8"
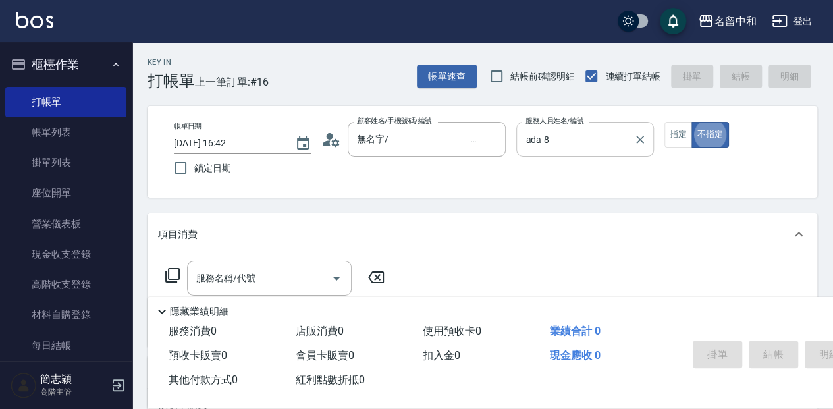
type button "false"
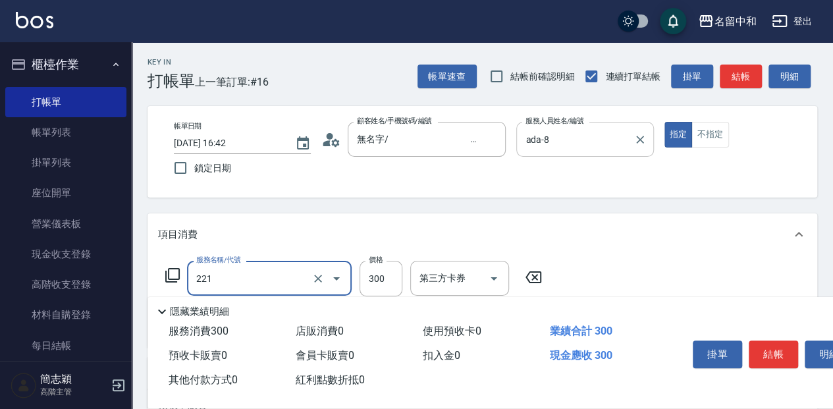
type input "洗髮300(221)"
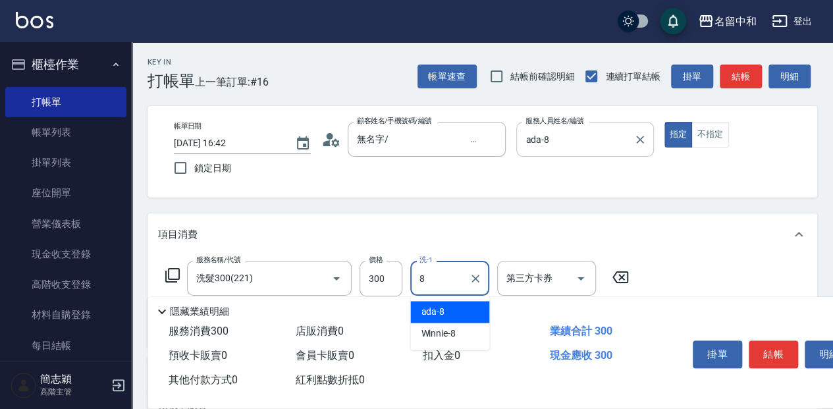
type input "ada-8"
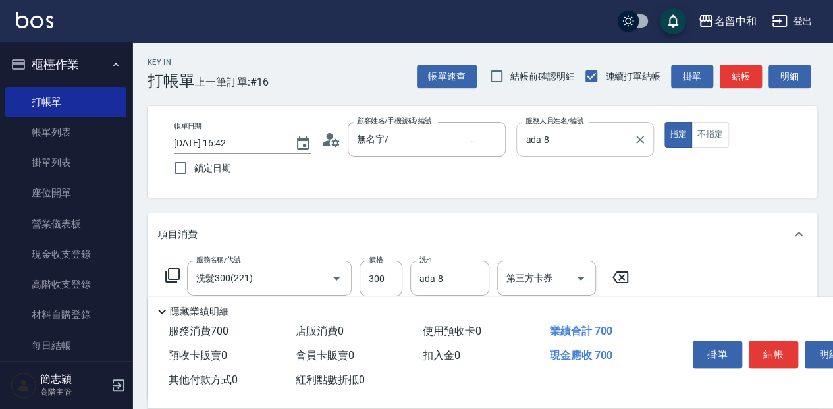
type input "剪髮(400)(401)"
type input "450"
type input "補燙(315)"
type input "800"
type input "ada-8"
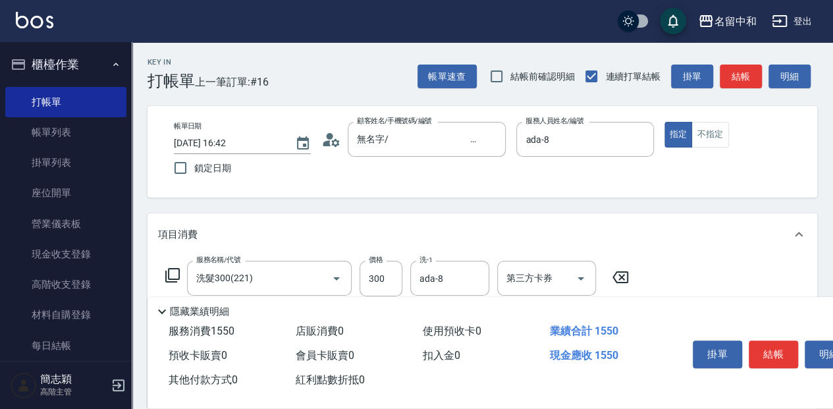
click at [748, 338] on div "掛單 結帳 明細" at bounding box center [773, 355] width 172 height 41
click at [751, 343] on button "結帳" at bounding box center [773, 354] width 49 height 28
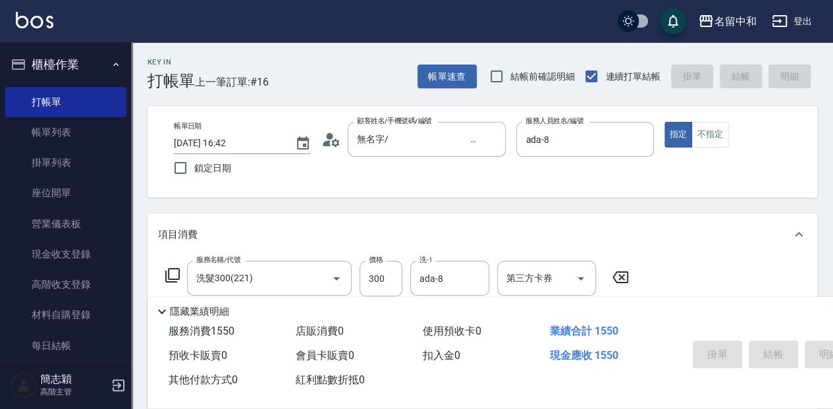
type input "[DATE] 16:46"
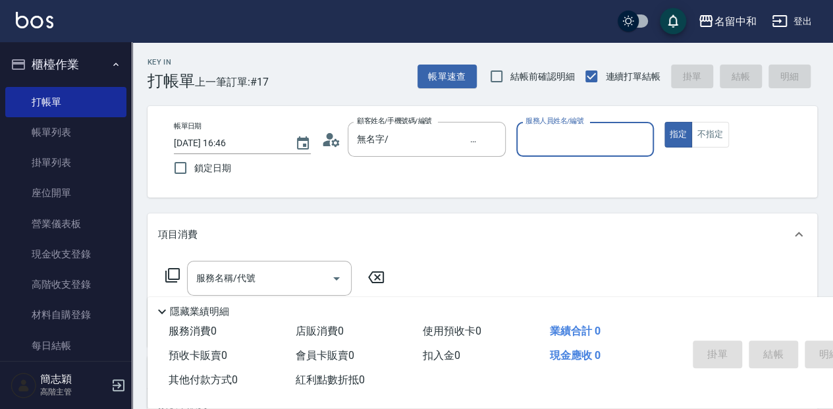
type input "無名字/1/null"
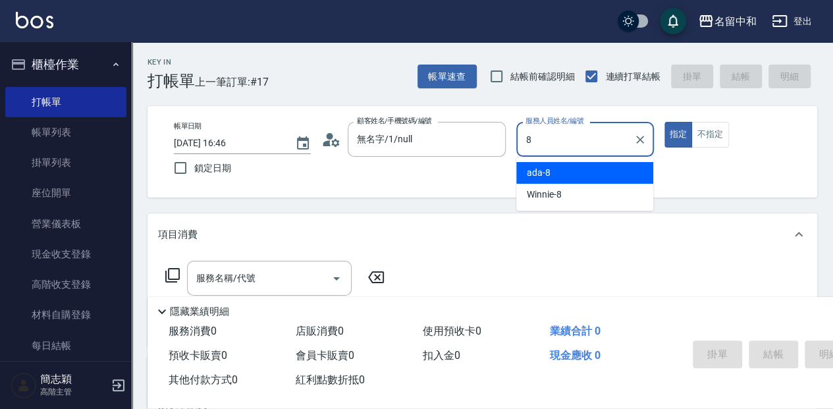
type input "ada-8"
type button "true"
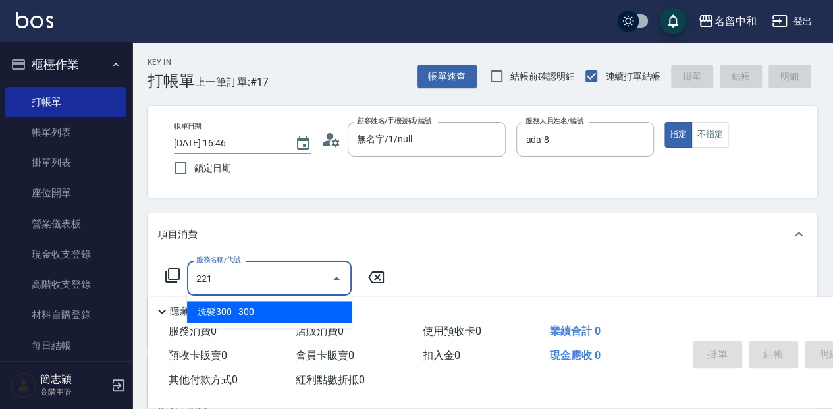
type input "洗髮300(221)"
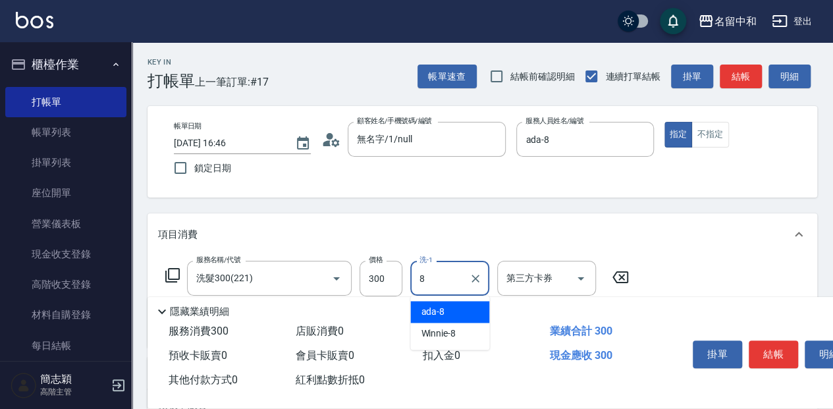
type input "ada-8"
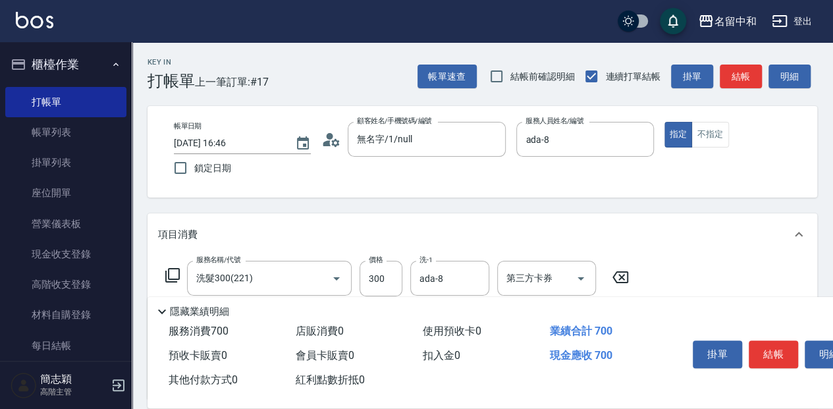
type input "剪髮(400)(401)"
click at [785, 346] on button "結帳" at bounding box center [773, 354] width 49 height 28
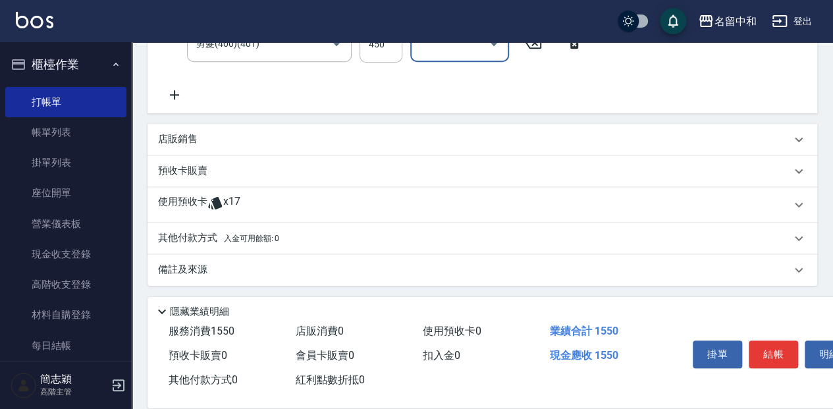
scroll to position [338, 0]
click at [255, 230] on p "其他付款方式 入金可用餘額: 0" at bounding box center [218, 237] width 121 height 14
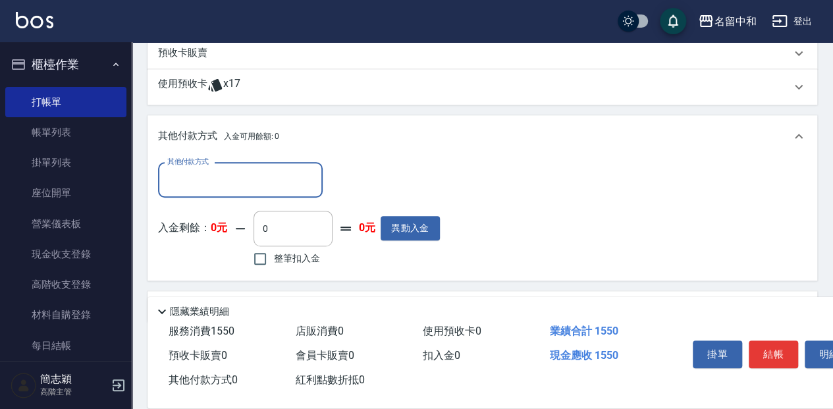
scroll to position [470, 0]
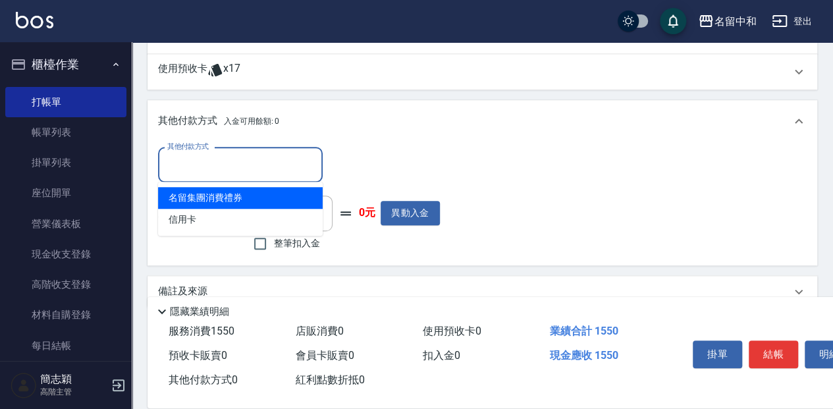
click at [235, 163] on input "其他付款方式" at bounding box center [240, 164] width 153 height 23
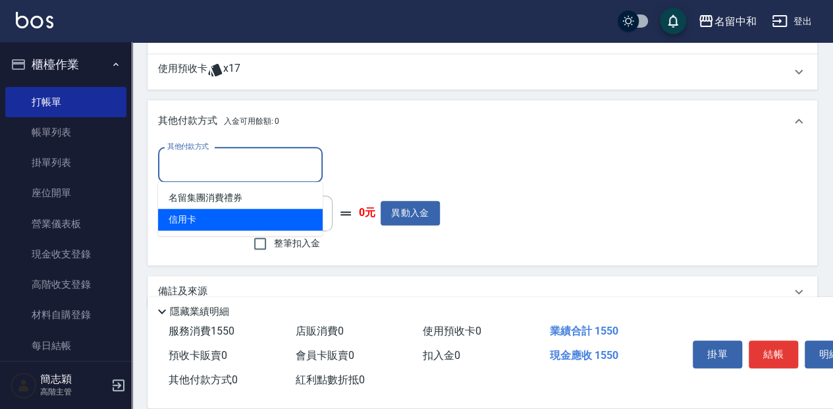
click at [250, 212] on span "信用卡" at bounding box center [240, 220] width 165 height 22
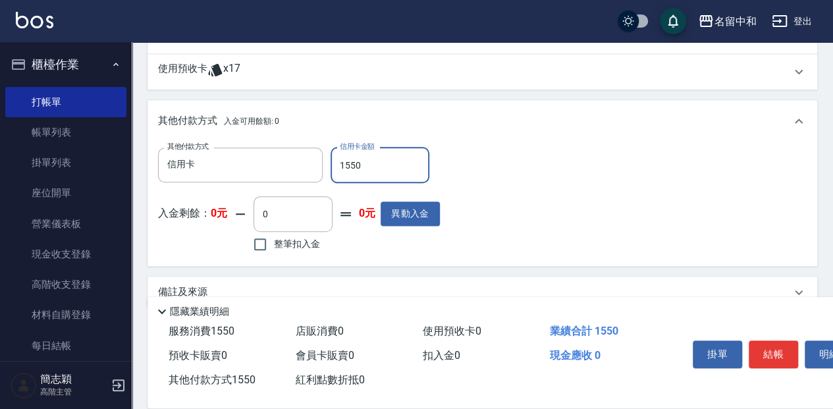
click at [781, 343] on button "結帳" at bounding box center [773, 354] width 49 height 28
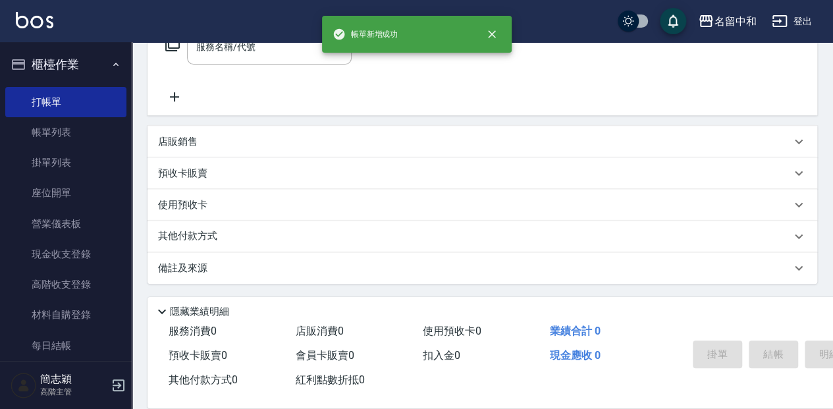
scroll to position [0, 0]
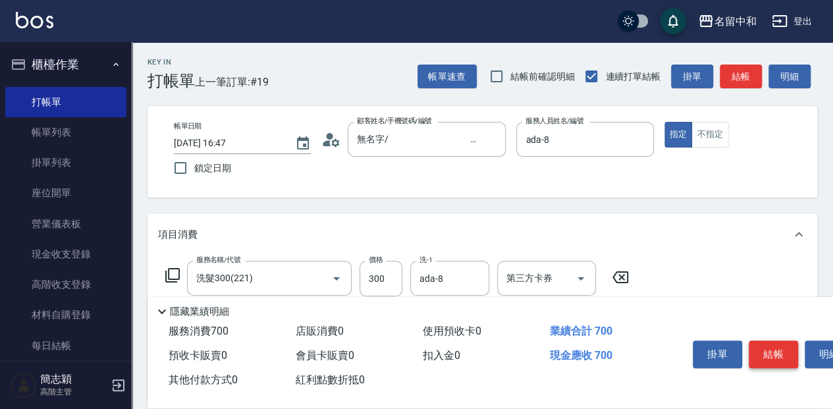
click at [765, 359] on button "結帳" at bounding box center [773, 354] width 49 height 28
